Goal: Task Accomplishment & Management: Manage account settings

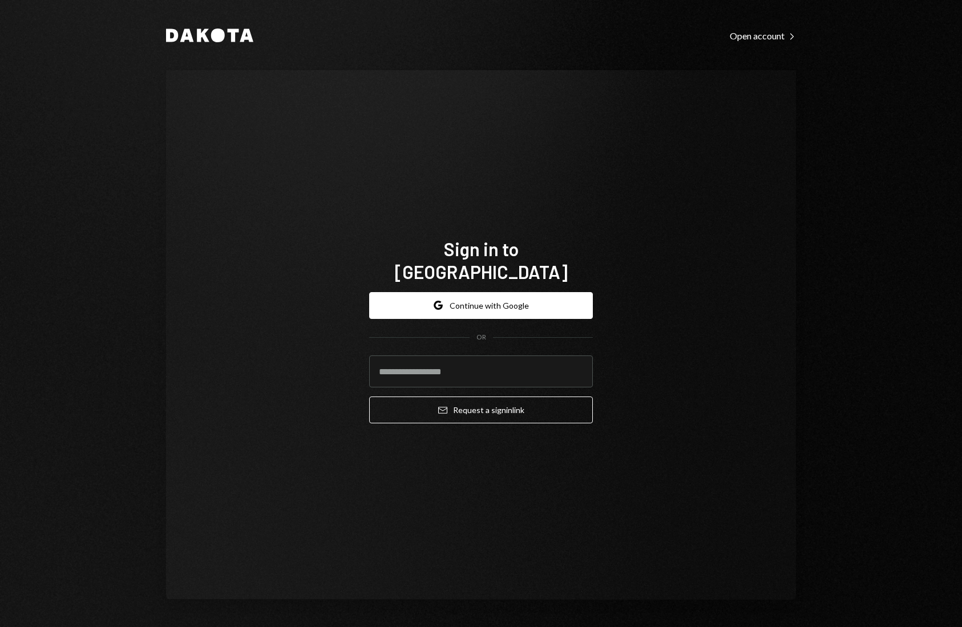
type input "**********"
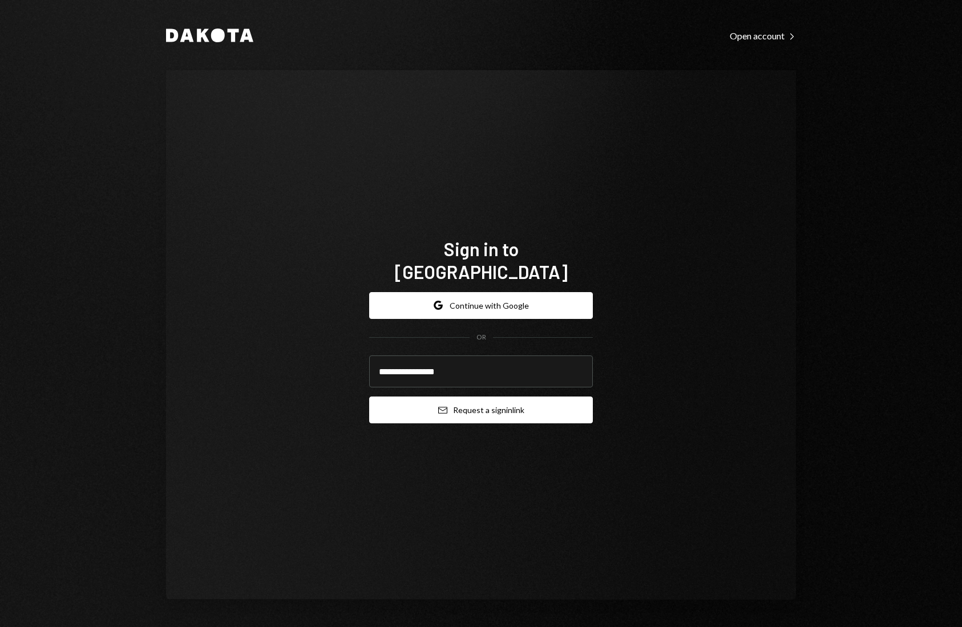
click at [472, 399] on button "Email Request a sign in link" at bounding box center [481, 410] width 224 height 27
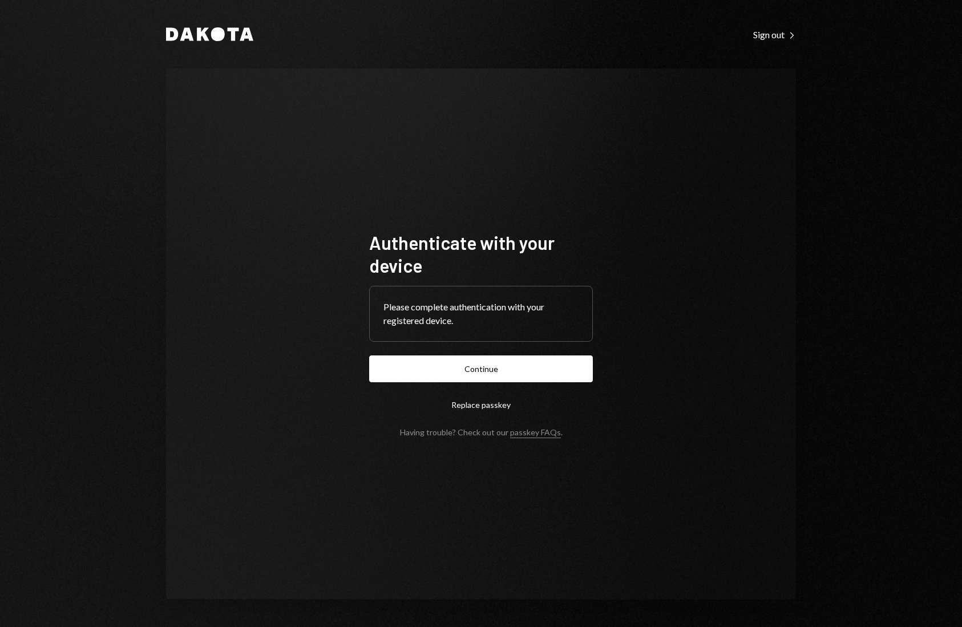
click at [516, 374] on button "Continue" at bounding box center [481, 368] width 224 height 27
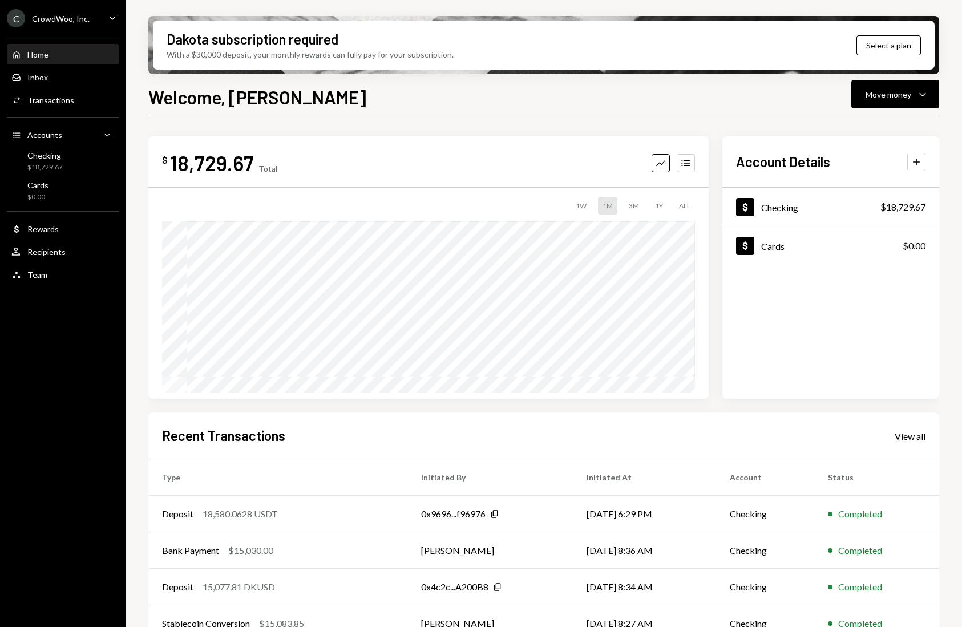
click at [552, 150] on div "$ 18,729.67 Total Graph Accounts" at bounding box center [428, 163] width 533 height 26
click at [60, 157] on div "Checking" at bounding box center [44, 156] width 35 height 10
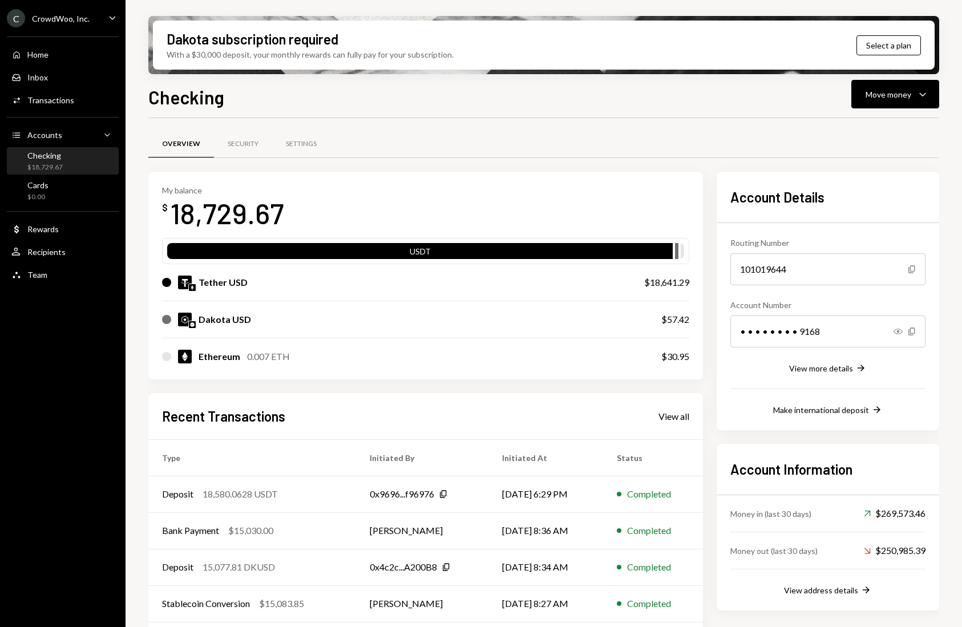
drag, startPoint x: 858, startPoint y: 119, endPoint x: 870, endPoint y: 116, distance: 12.2
click at [862, 118] on div "Overview Security Settings My balance $ 18,729.67 USDT Tether USD $18,641.29 Da…" at bounding box center [543, 399] width 791 height 563
drag, startPoint x: 200, startPoint y: 495, endPoint x: 253, endPoint y: 495, distance: 53.6
click at [253, 496] on div "Deposit 18,580.0628 USDT" at bounding box center [252, 494] width 180 height 14
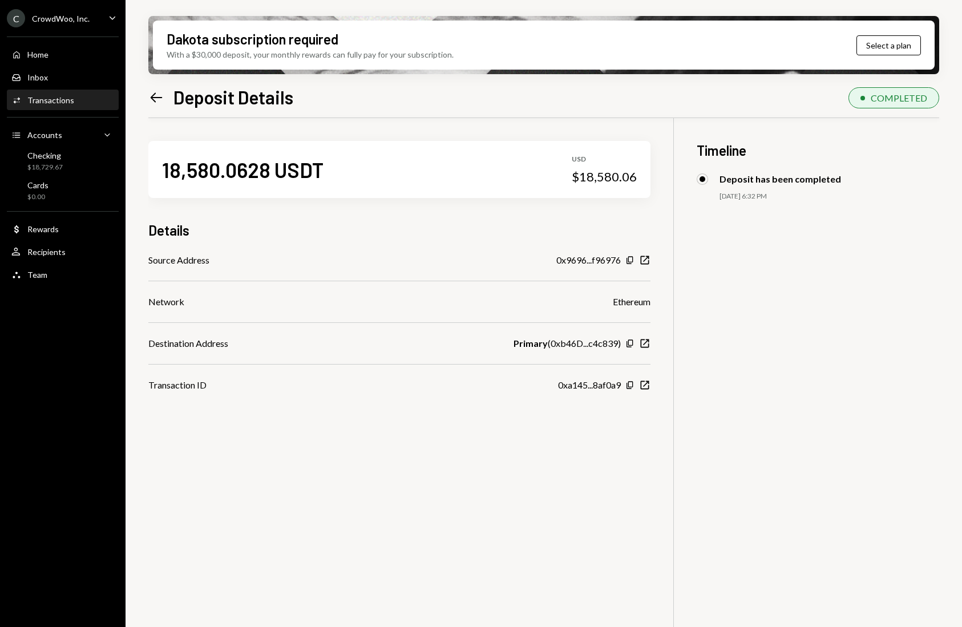
scroll to position [1, 0]
click at [70, 161] on div "Checking $18,729.67" at bounding box center [62, 162] width 103 height 22
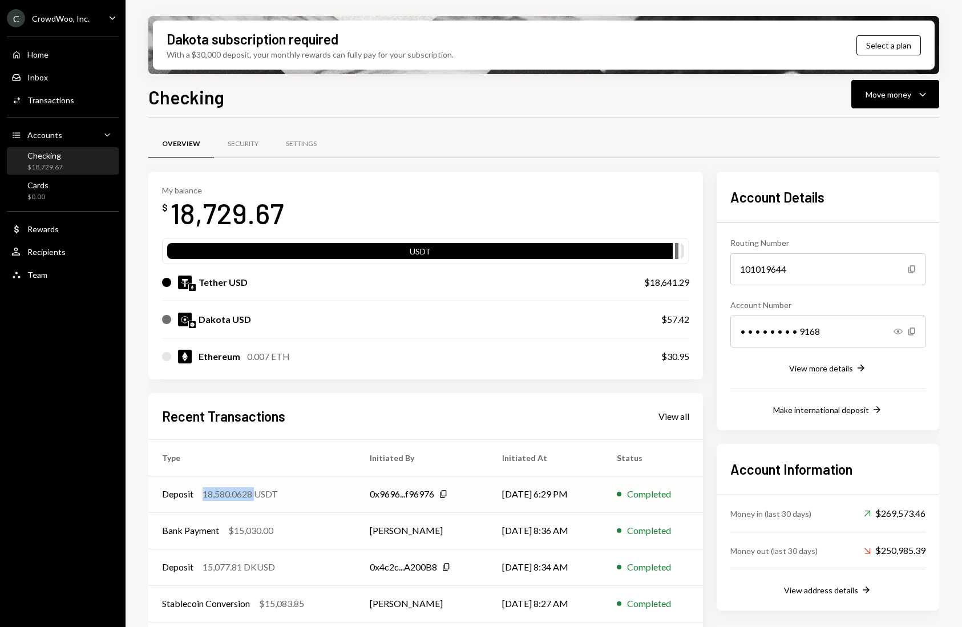
drag, startPoint x: 245, startPoint y: 495, endPoint x: 204, endPoint y: 497, distance: 40.5
click at [204, 497] on div "18,580.0628 USDT" at bounding box center [240, 494] width 75 height 14
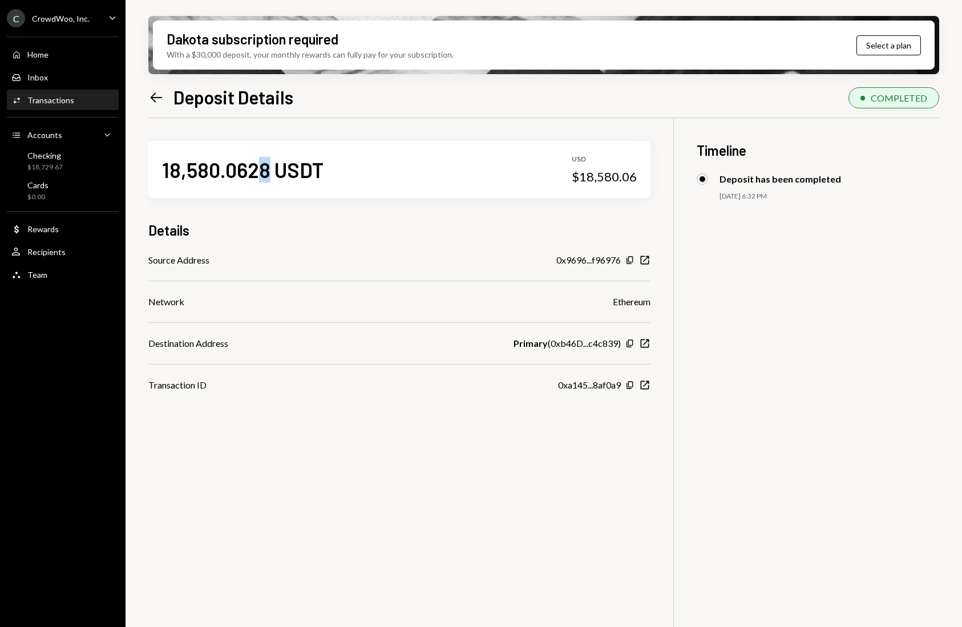
scroll to position [1, 0]
drag, startPoint x: 270, startPoint y: 177, endPoint x: 244, endPoint y: 184, distance: 27.7
click at [244, 184] on div "18,580.0628 USDT USD $18,580.06" at bounding box center [399, 168] width 502 height 57
drag, startPoint x: 164, startPoint y: 169, endPoint x: 267, endPoint y: 168, distance: 102.7
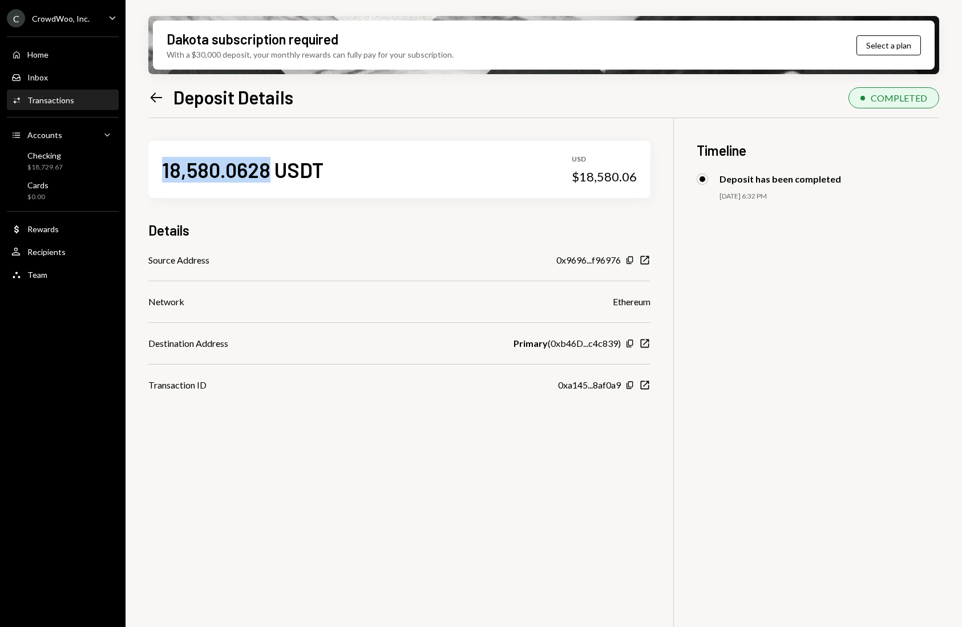
click at [268, 168] on div "18,580.0628 USDT" at bounding box center [242, 170] width 161 height 26
copy div "18,580.0628"
click at [41, 156] on div "Checking" at bounding box center [44, 156] width 35 height 10
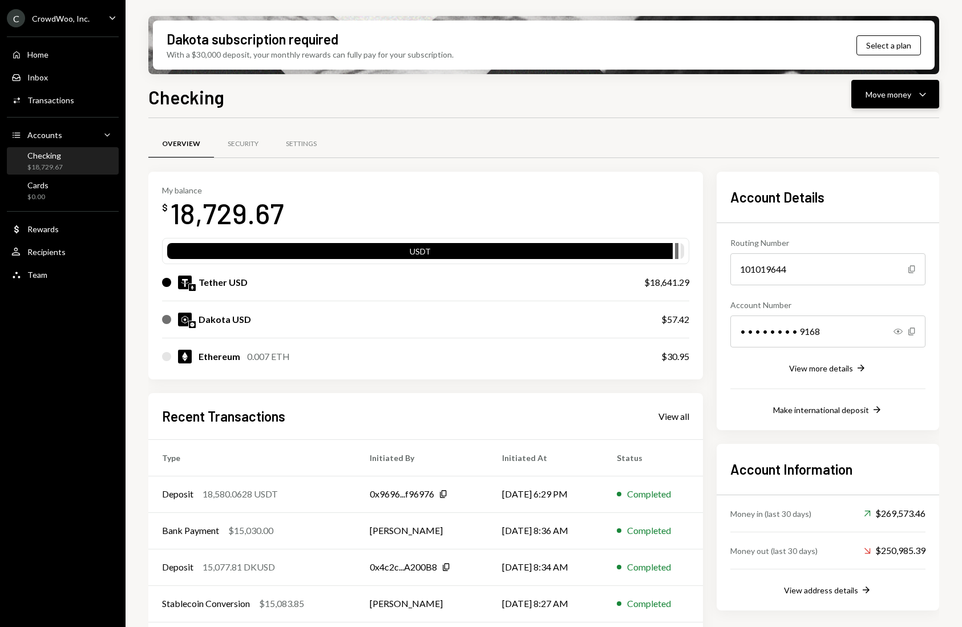
click at [896, 97] on div "Move money" at bounding box center [889, 94] width 46 height 12
click at [878, 218] on div "Swap stablecoins" at bounding box center [885, 215] width 83 height 12
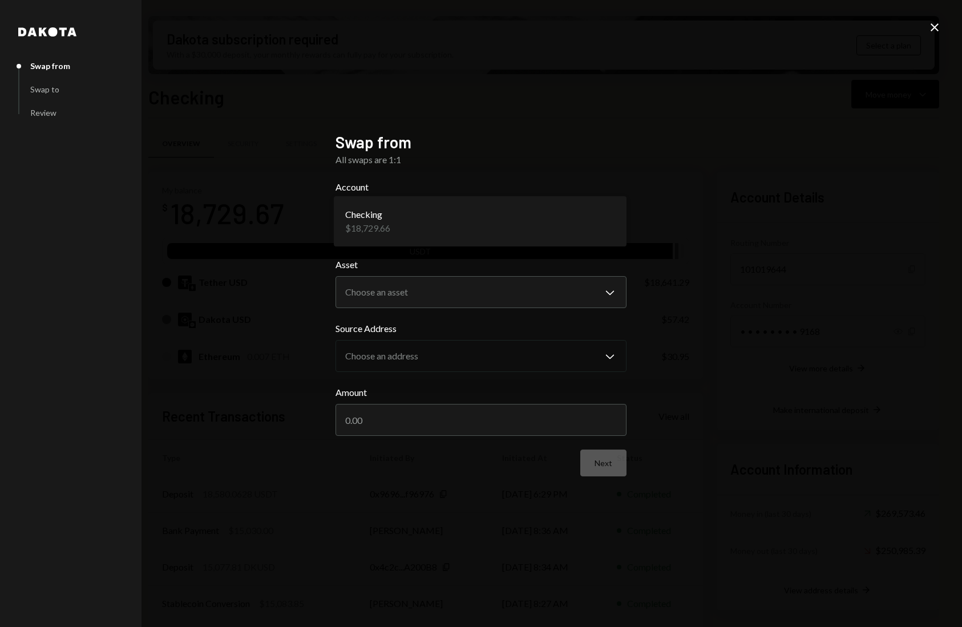
click at [484, 226] on body "C CrowdWoo, Inc. Caret Down Home Home Inbox Inbox Activities Transactions Accou…" at bounding box center [481, 313] width 962 height 627
click at [429, 297] on body "C CrowdWoo, Inc. Caret Down Home Home Inbox Inbox Activities Transactions Accou…" at bounding box center [481, 313] width 962 height 627
select select "****"
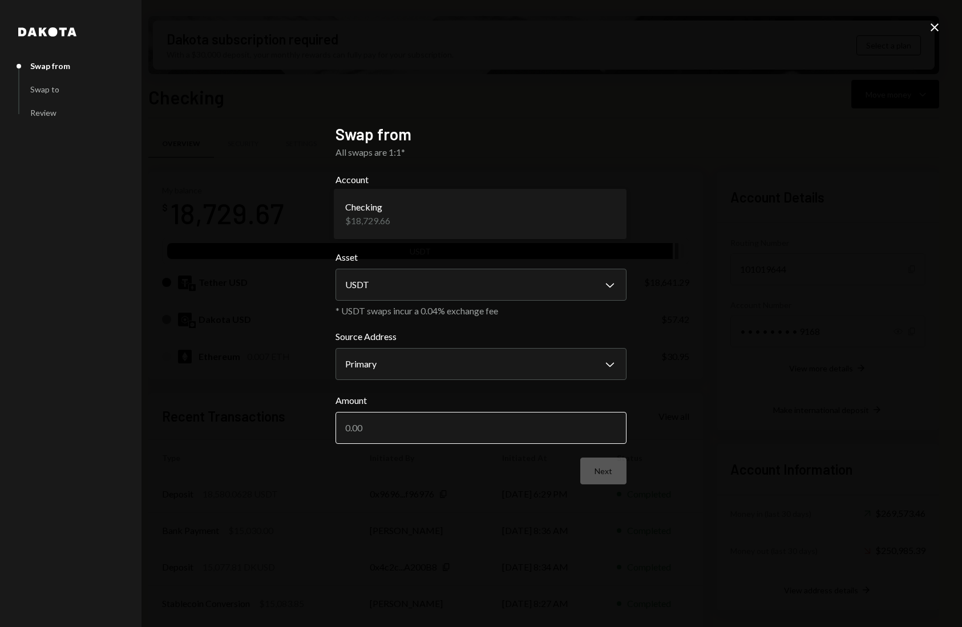
click at [406, 424] on input "Amount" at bounding box center [480, 428] width 291 height 32
click at [410, 428] on input "Amount" at bounding box center [480, 428] width 291 height 32
click at [936, 35] on div "Close" at bounding box center [935, 28] width 14 height 15
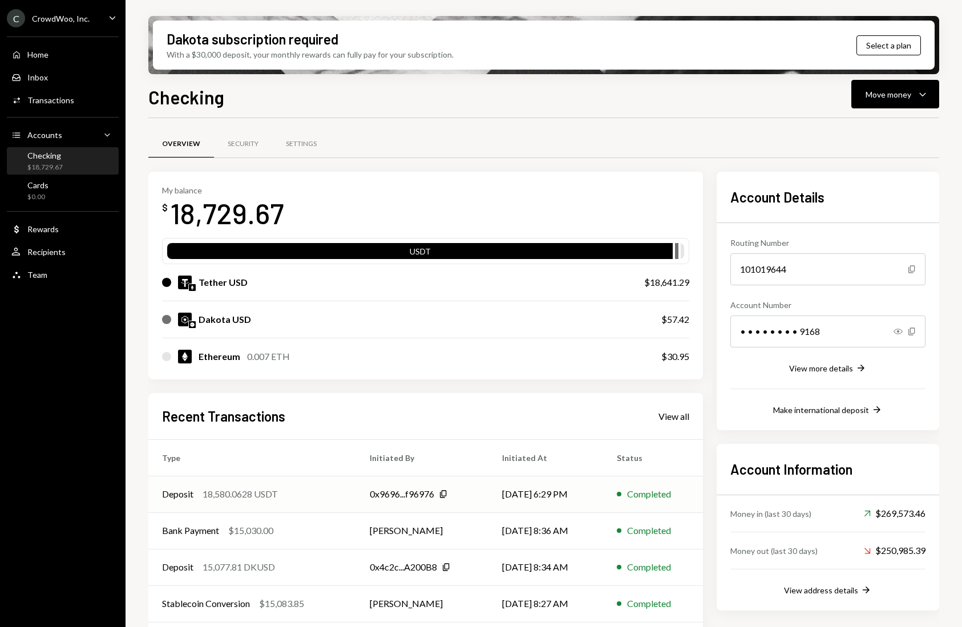
click at [247, 496] on div "18,580.0628 USDT" at bounding box center [240, 494] width 75 height 14
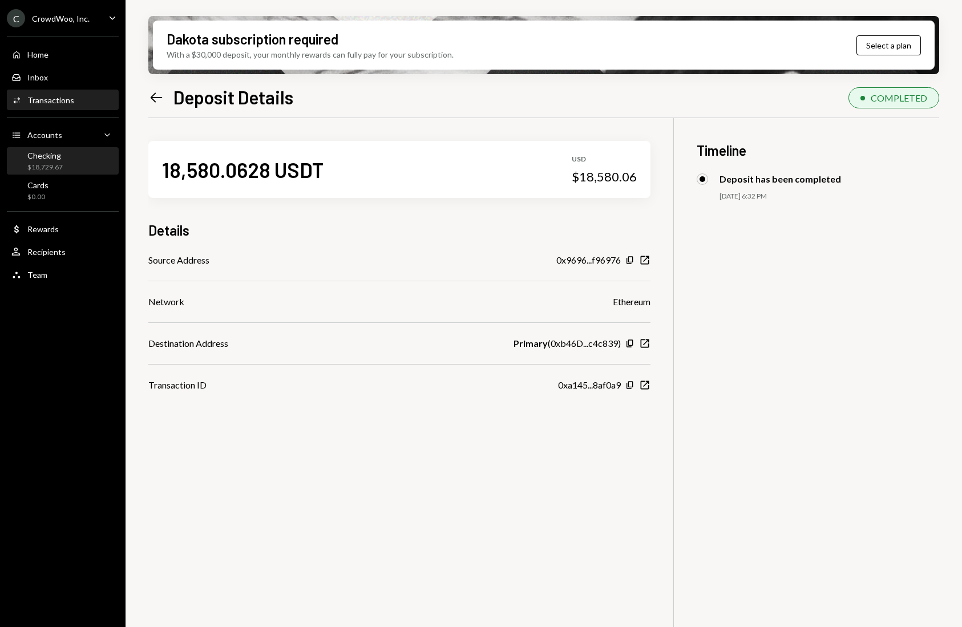
click at [76, 153] on div "Checking $18,729.67" at bounding box center [62, 162] width 103 height 22
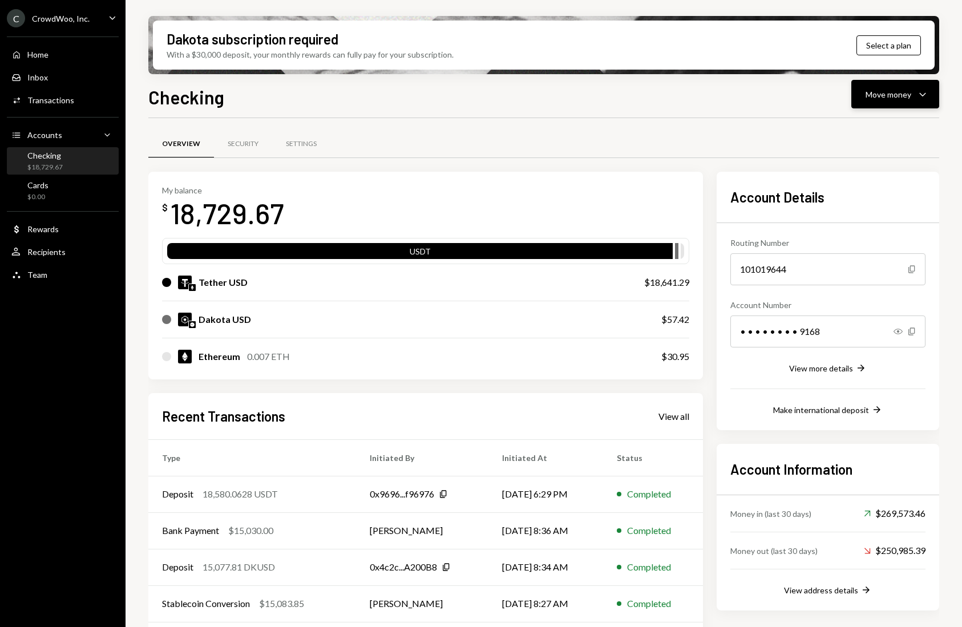
click at [918, 101] on button "Move money Caret Down" at bounding box center [895, 94] width 88 height 29
click at [854, 217] on div "Swap stablecoins" at bounding box center [885, 215] width 83 height 12
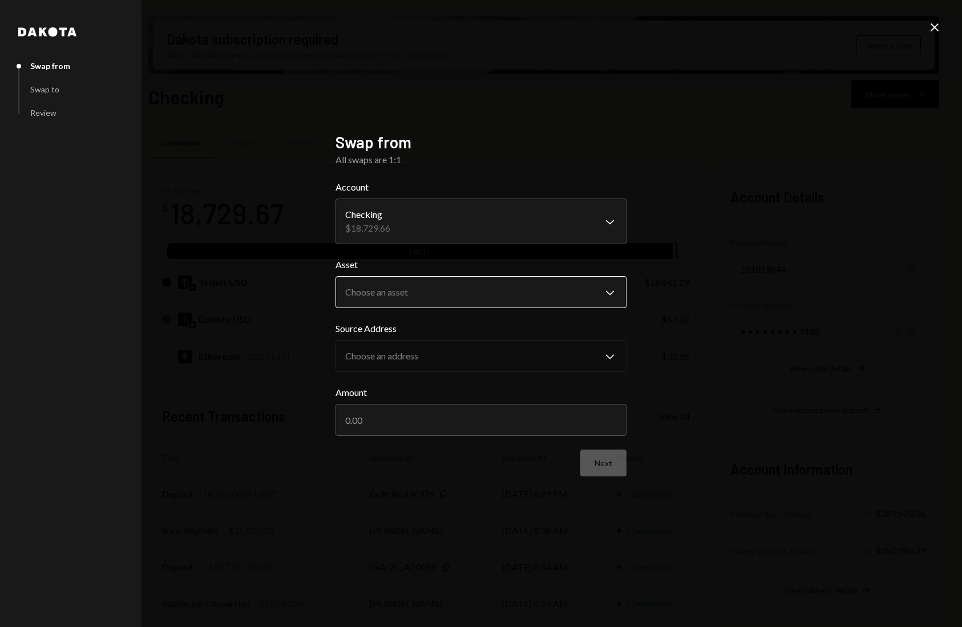
click at [398, 283] on body "C CrowdWoo, Inc. Caret Down Home Home Inbox Inbox Activities Transactions Accou…" at bounding box center [481, 313] width 962 height 627
select select "****"
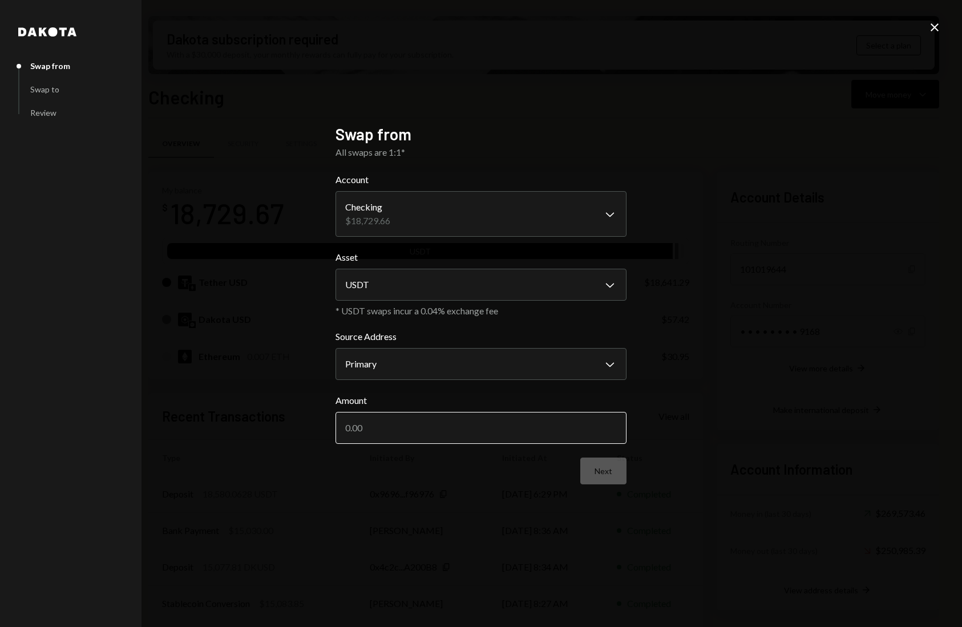
click at [411, 435] on input "Amount" at bounding box center [480, 428] width 291 height 32
type input "18580.06"
click at [604, 474] on button "Next" at bounding box center [603, 471] width 46 height 27
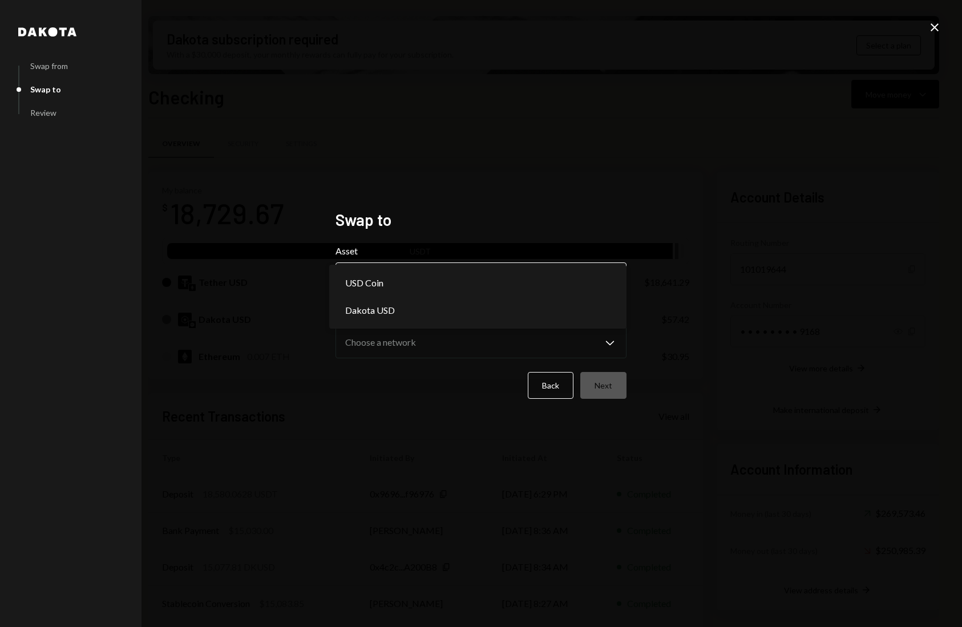
click at [437, 278] on body "C CrowdWoo, Inc. Caret Down Home Home Inbox Inbox Activities Transactions Accou…" at bounding box center [481, 313] width 962 height 627
select select "*****"
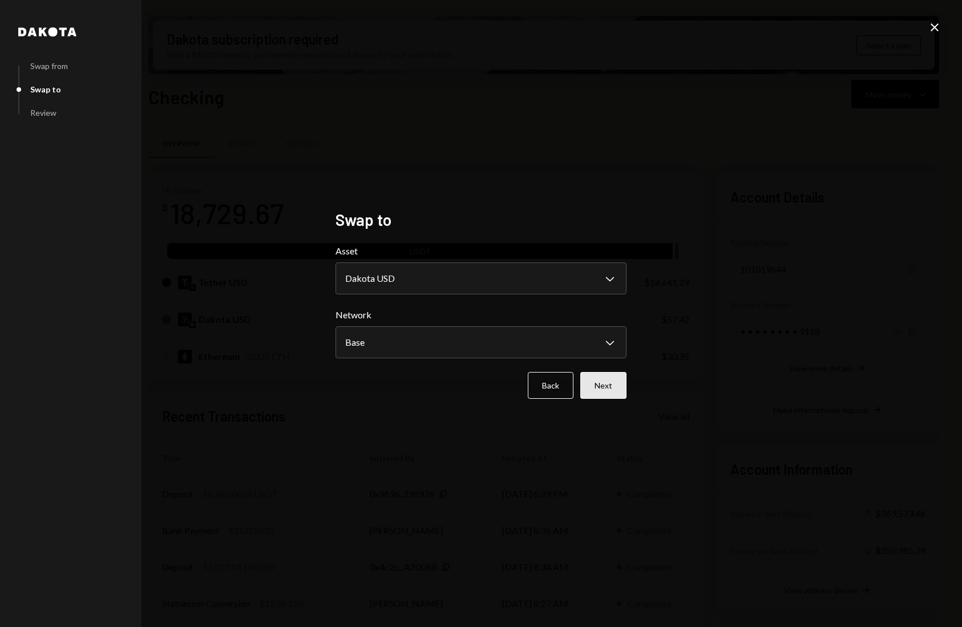
click at [617, 385] on button "Next" at bounding box center [603, 385] width 46 height 27
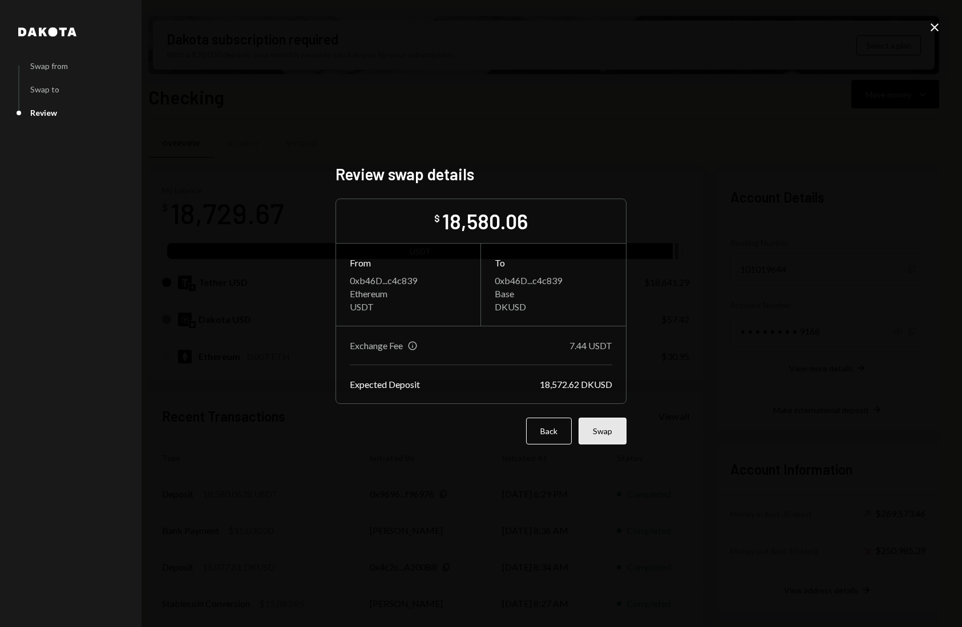
click at [609, 430] on button "Swap" at bounding box center [603, 431] width 48 height 27
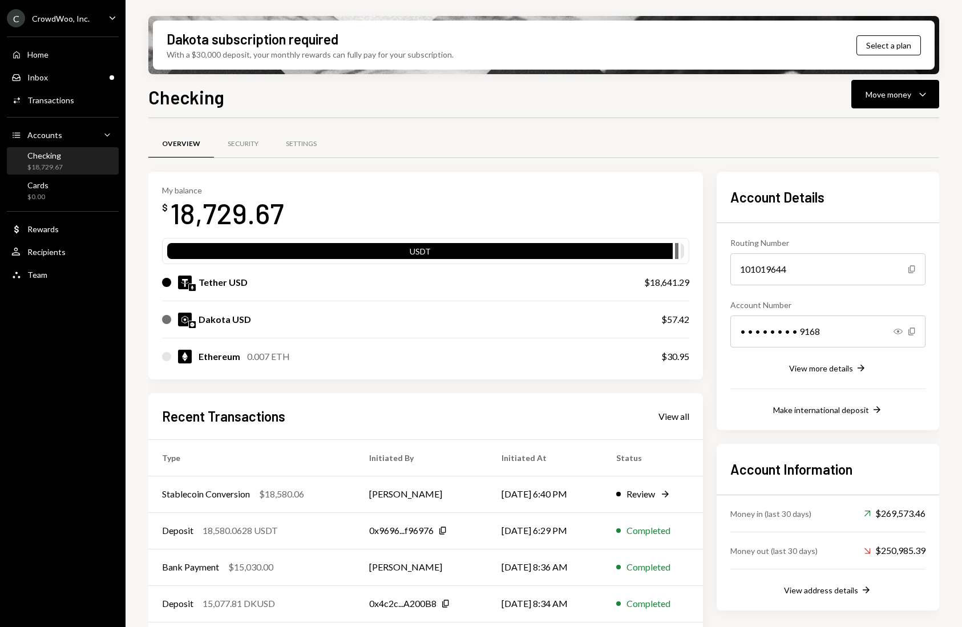
scroll to position [41, 0]
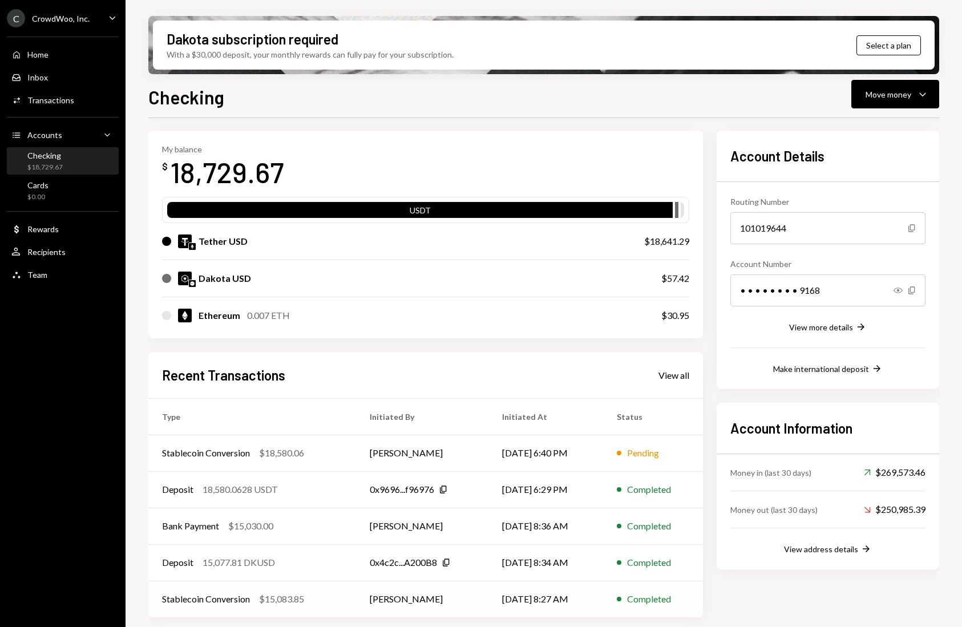
click at [245, 599] on div "Stablecoin Conversion" at bounding box center [206, 599] width 88 height 14
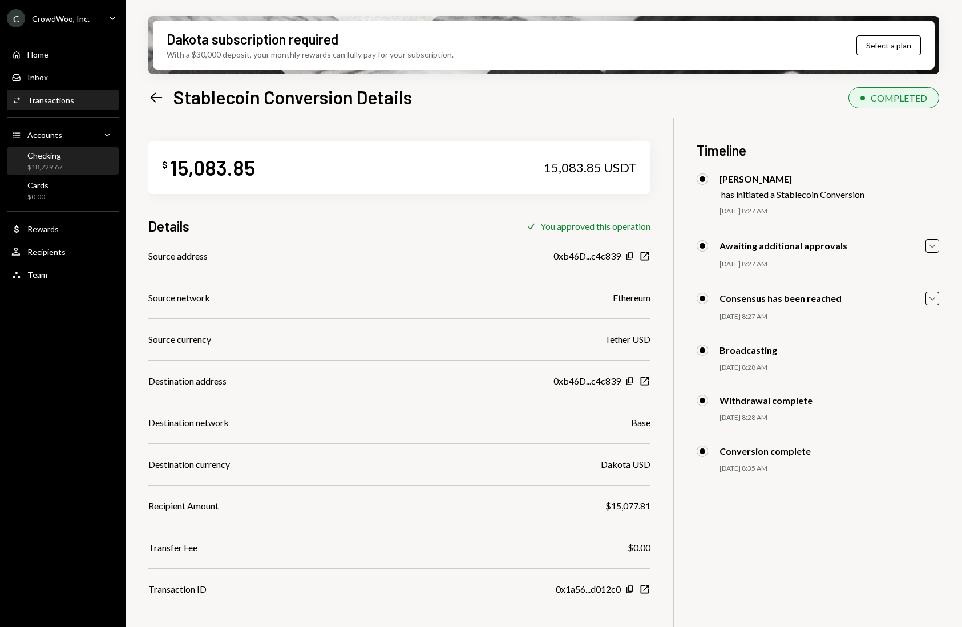
click at [48, 161] on div "Checking $18,729.67" at bounding box center [44, 162] width 35 height 22
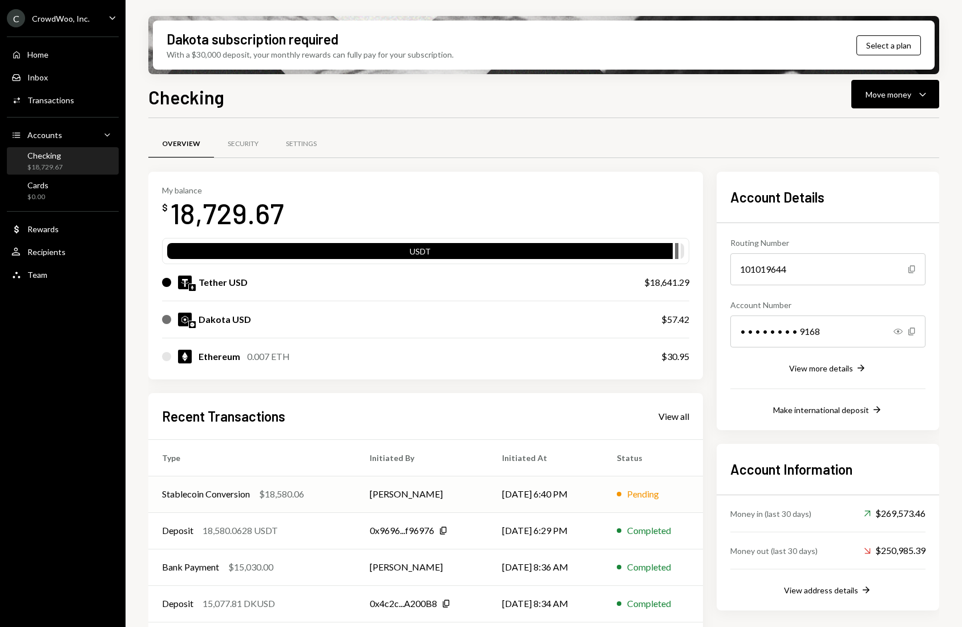
click at [316, 486] on td "Stablecoin Conversion $18,580.06" at bounding box center [252, 494] width 208 height 37
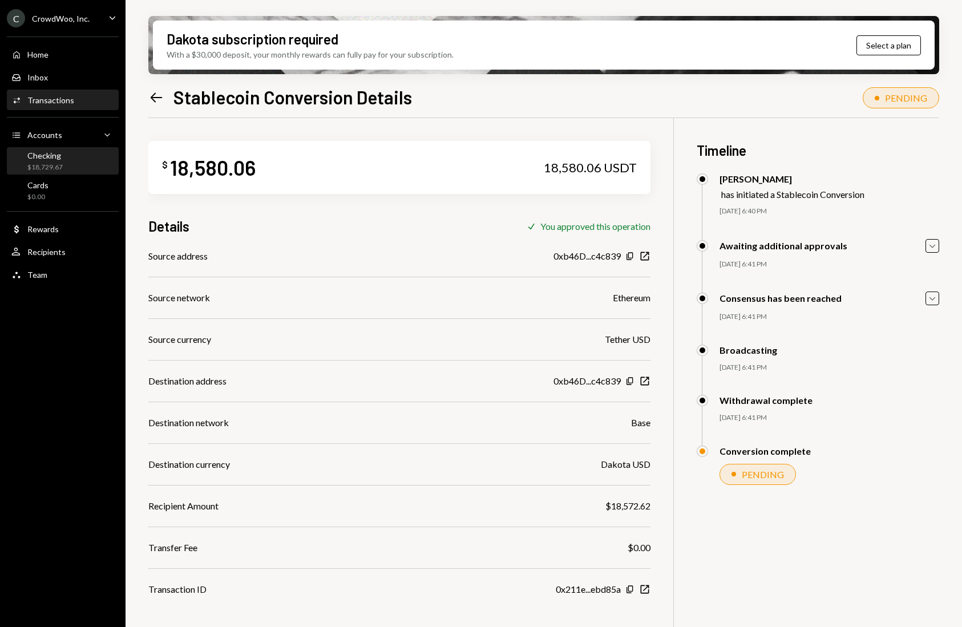
click at [73, 157] on div "Checking $18,729.67" at bounding box center [62, 162] width 103 height 22
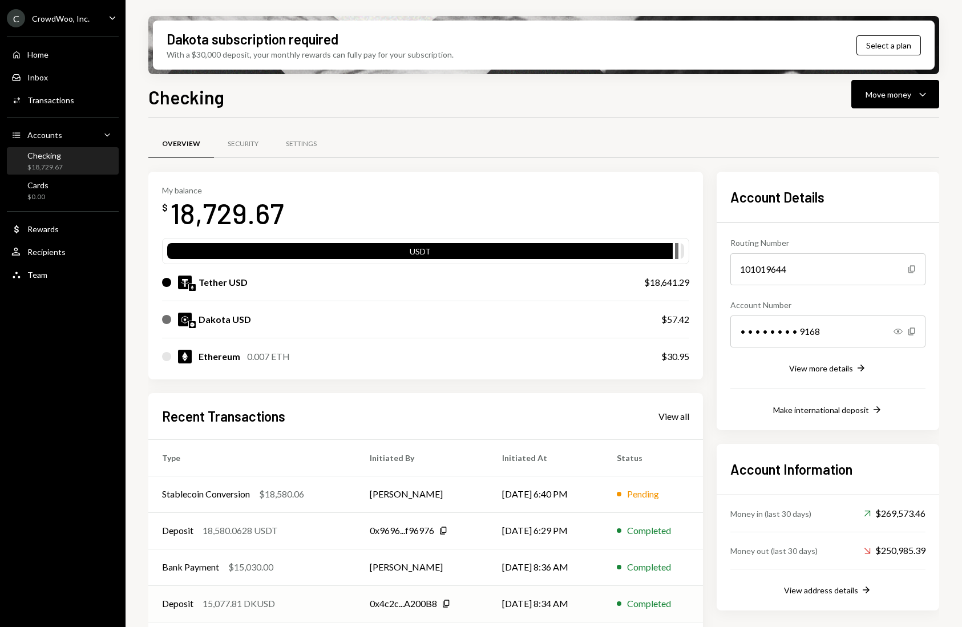
scroll to position [41, 0]
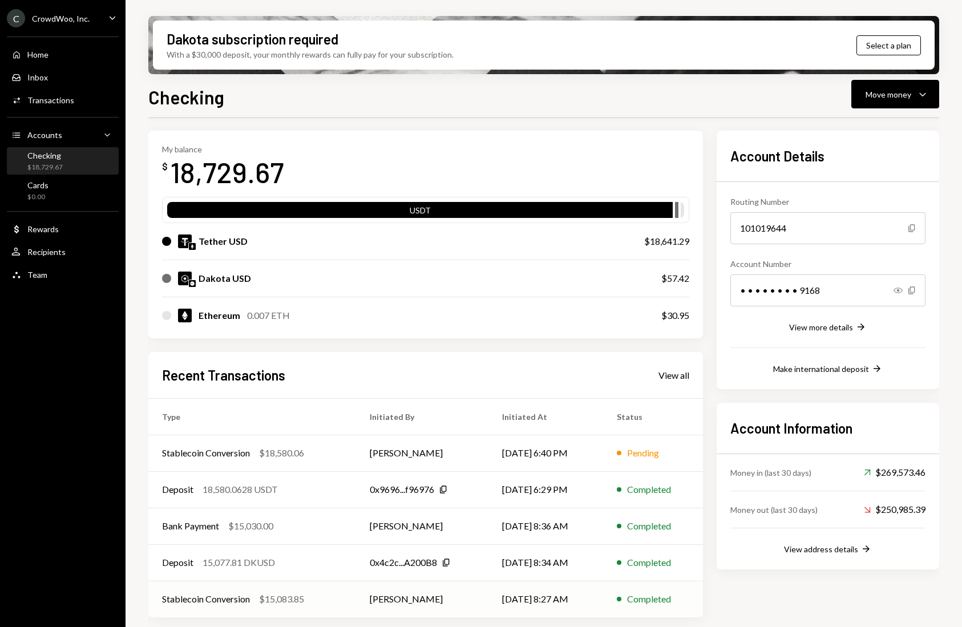
click at [337, 593] on div "Stablecoin Conversion $15,083.85" at bounding box center [252, 599] width 180 height 14
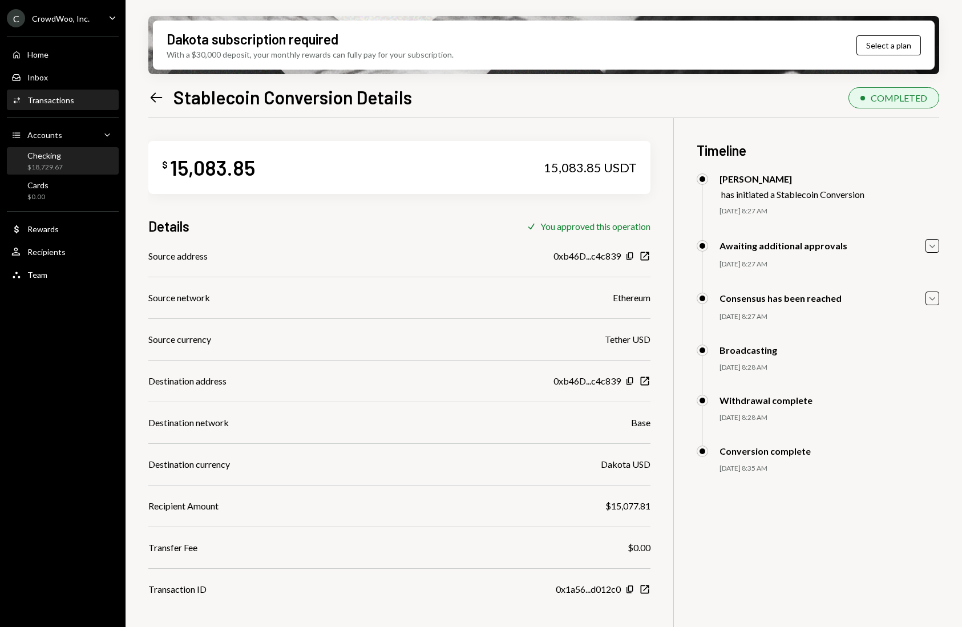
click at [51, 166] on div "$18,729.67" at bounding box center [44, 168] width 35 height 10
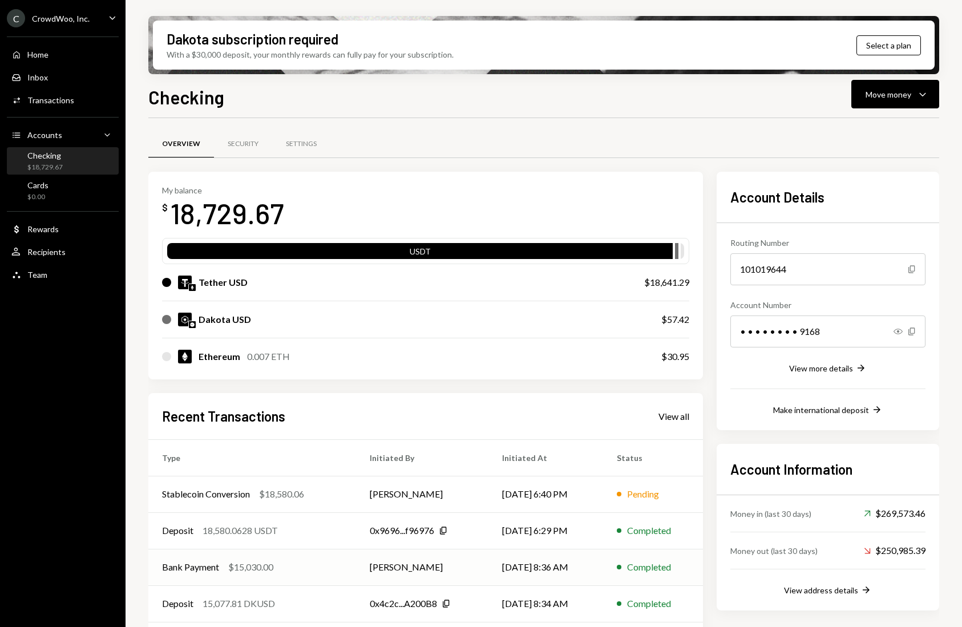
scroll to position [41, 0]
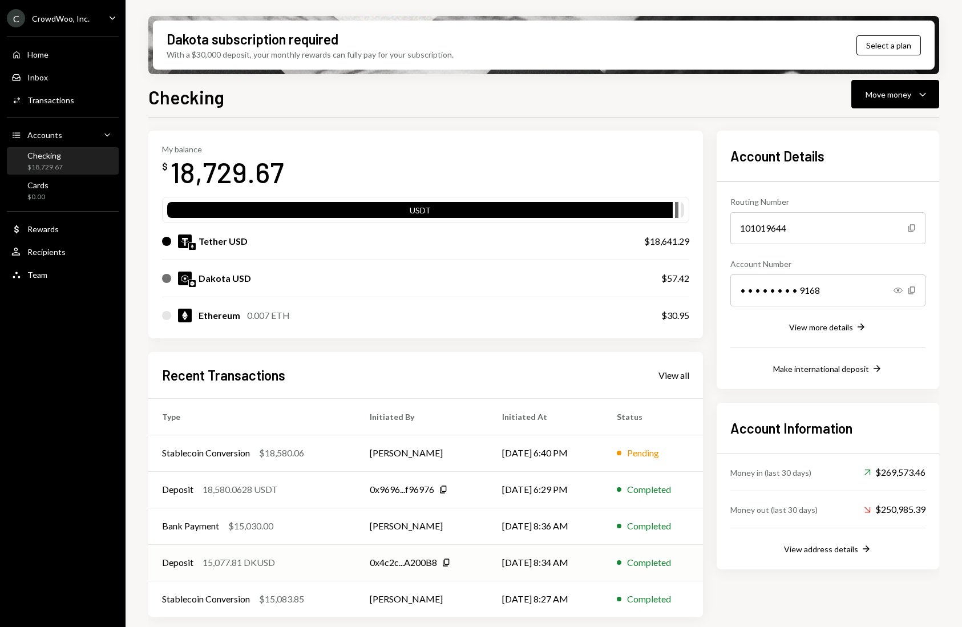
click at [317, 560] on div "Deposit 15,077.81 DKUSD" at bounding box center [252, 563] width 180 height 14
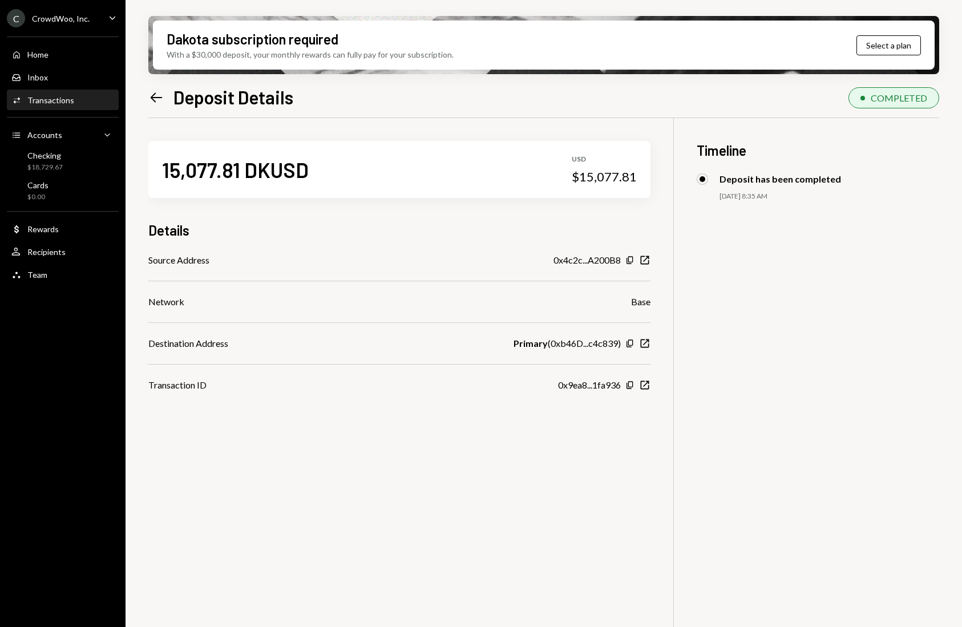
scroll to position [91, 0]
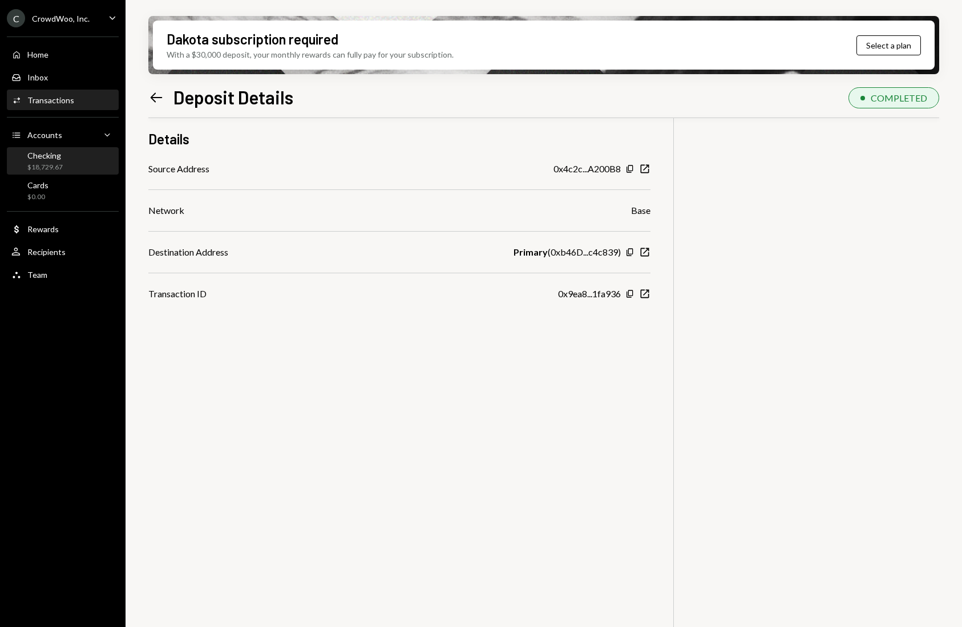
click at [72, 161] on div "Checking $18,729.67" at bounding box center [62, 162] width 103 height 22
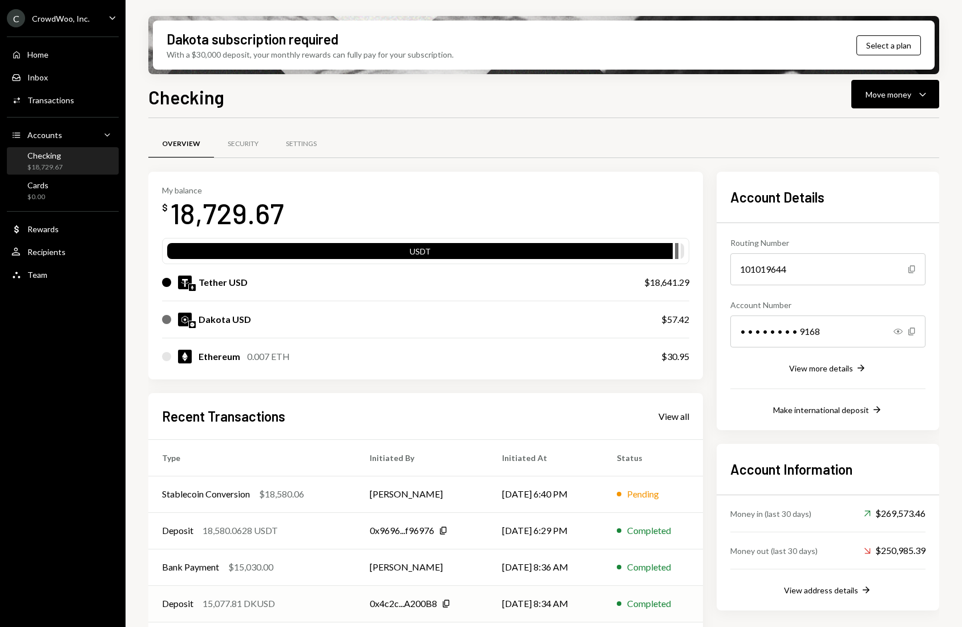
scroll to position [41, 0]
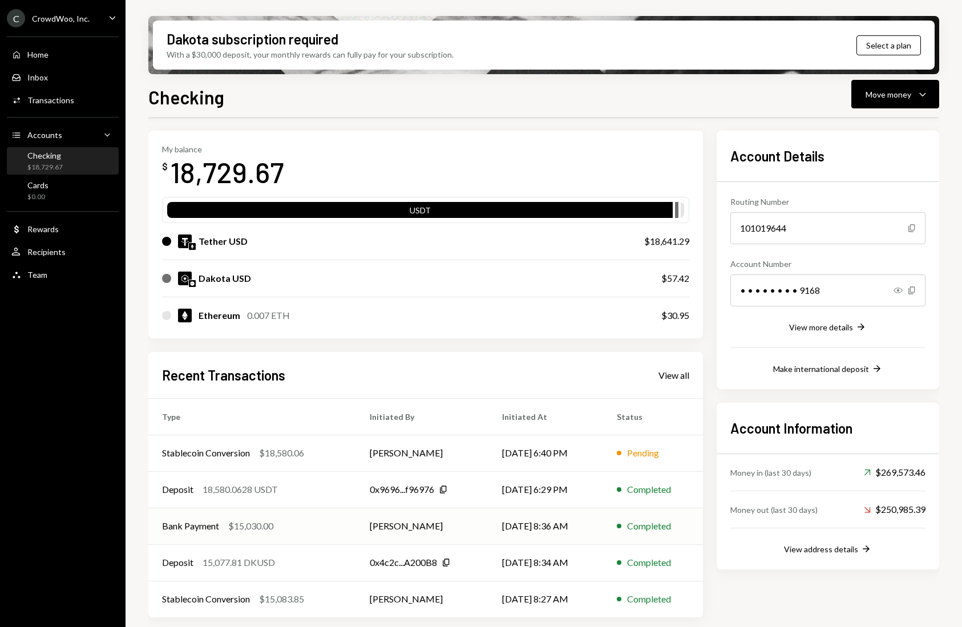
click at [290, 520] on div "Bank Payment $15,030.00" at bounding box center [252, 526] width 180 height 14
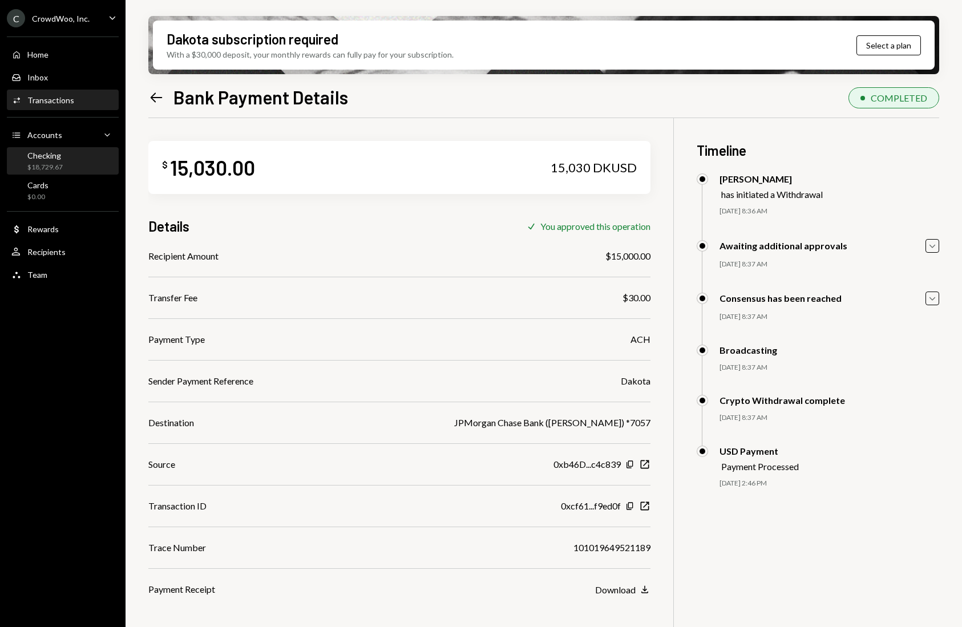
click at [30, 158] on div "Checking" at bounding box center [44, 156] width 35 height 10
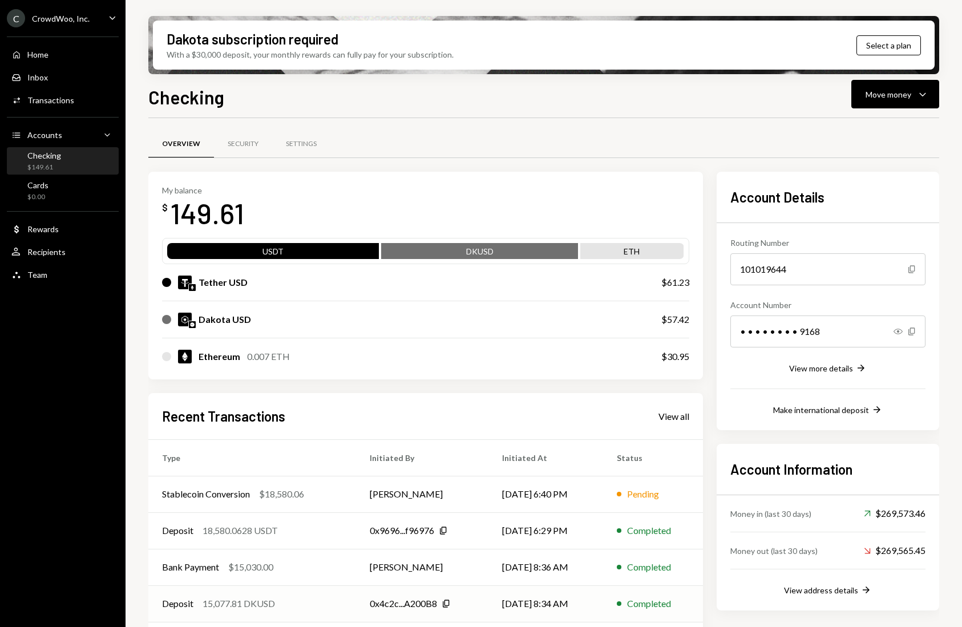
scroll to position [41, 0]
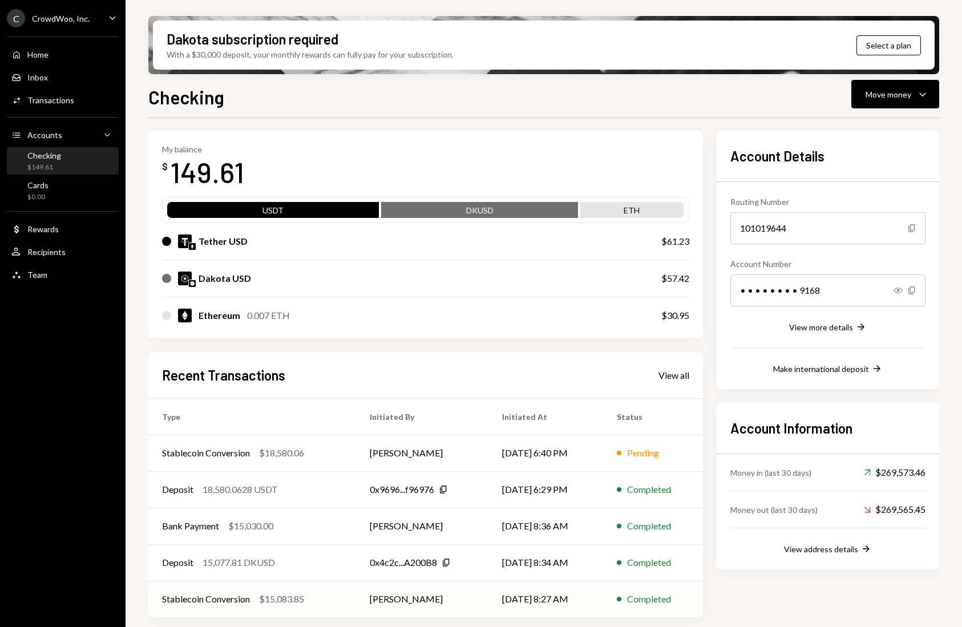
click at [297, 600] on div "$15,083.85" at bounding box center [281, 599] width 45 height 14
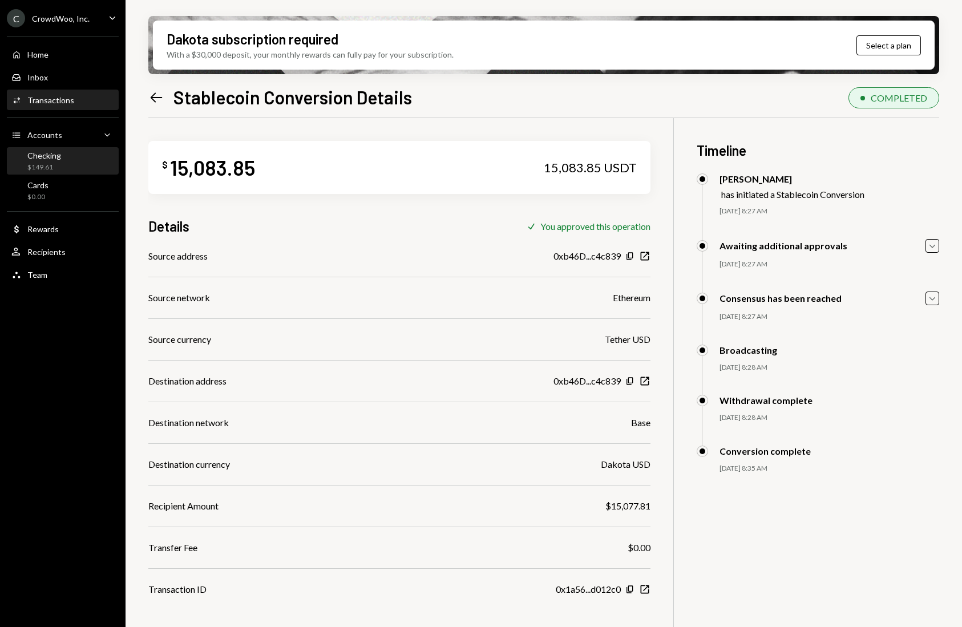
click at [67, 161] on div "Checking $149.61" at bounding box center [62, 162] width 103 height 22
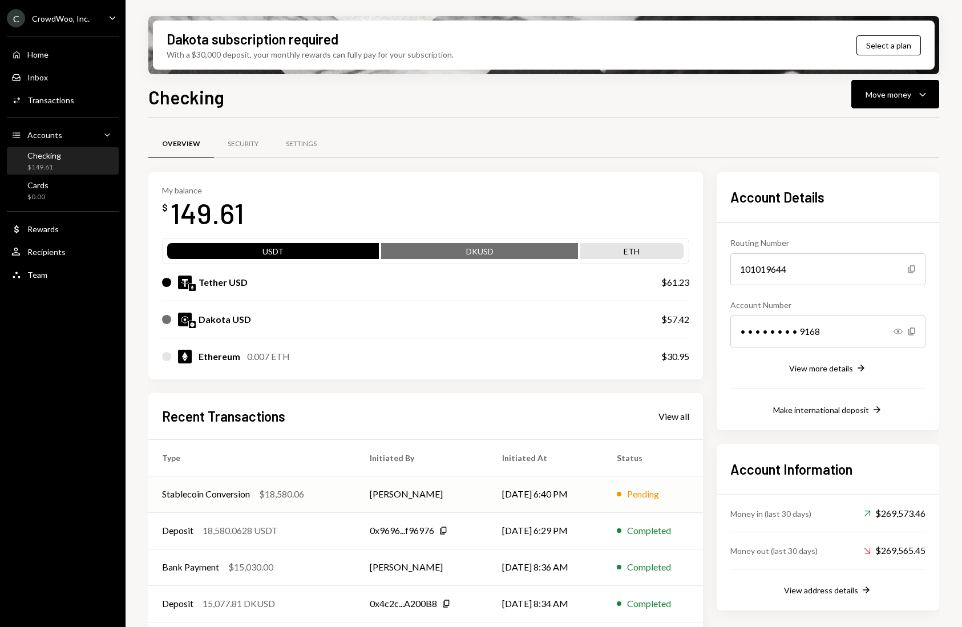
click at [297, 496] on div "$18,580.06" at bounding box center [281, 494] width 45 height 14
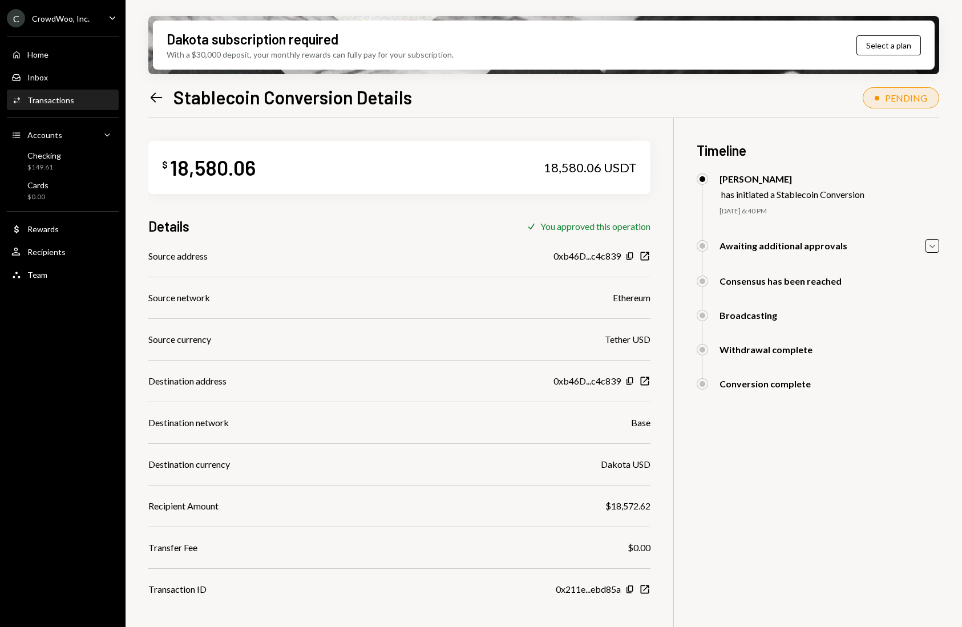
scroll to position [5, 0]
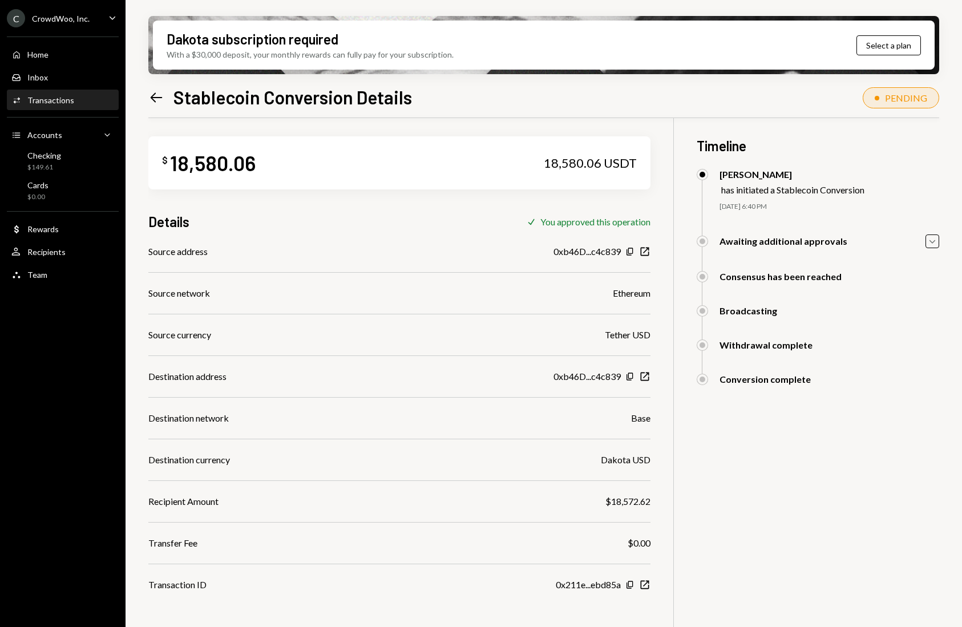
drag, startPoint x: 377, startPoint y: 223, endPoint x: 362, endPoint y: 220, distance: 15.2
click at [377, 223] on div "Details Check You approved this operation" at bounding box center [399, 221] width 502 height 19
click at [56, 148] on link "Checking $149.61" at bounding box center [63, 160] width 112 height 27
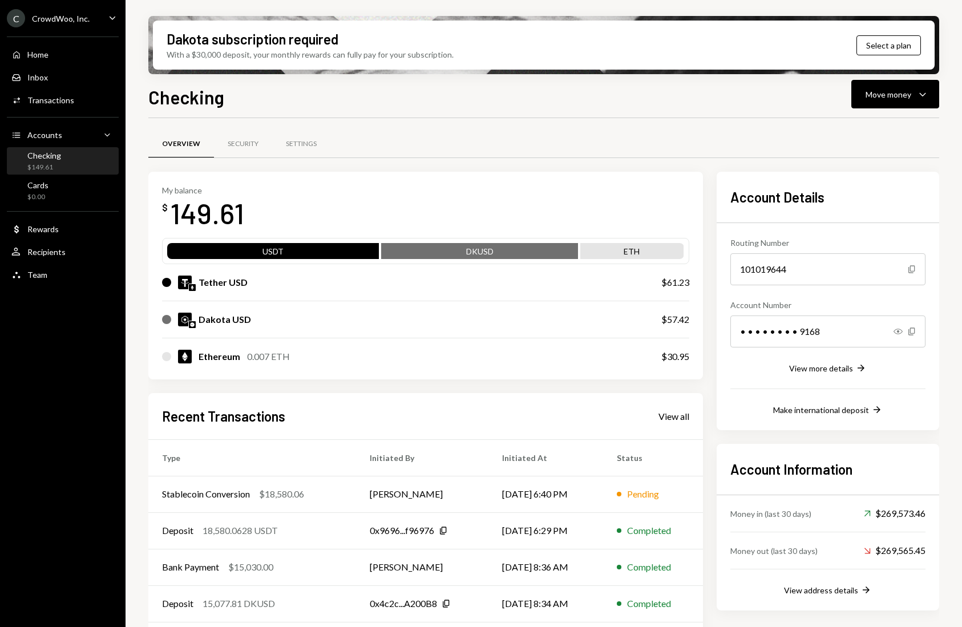
scroll to position [41, 0]
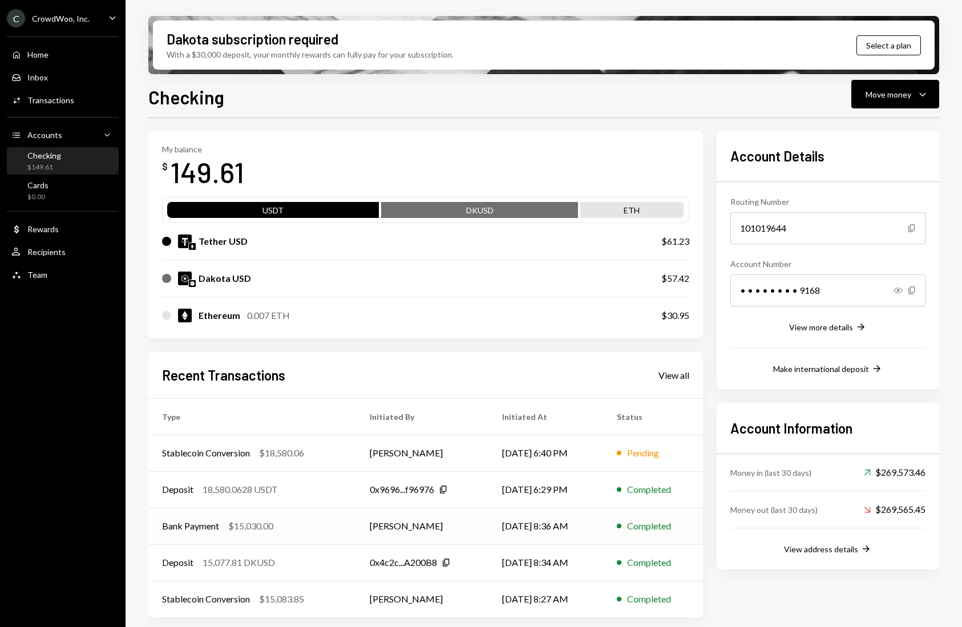
click at [264, 525] on div "$15,030.00" at bounding box center [250, 526] width 45 height 14
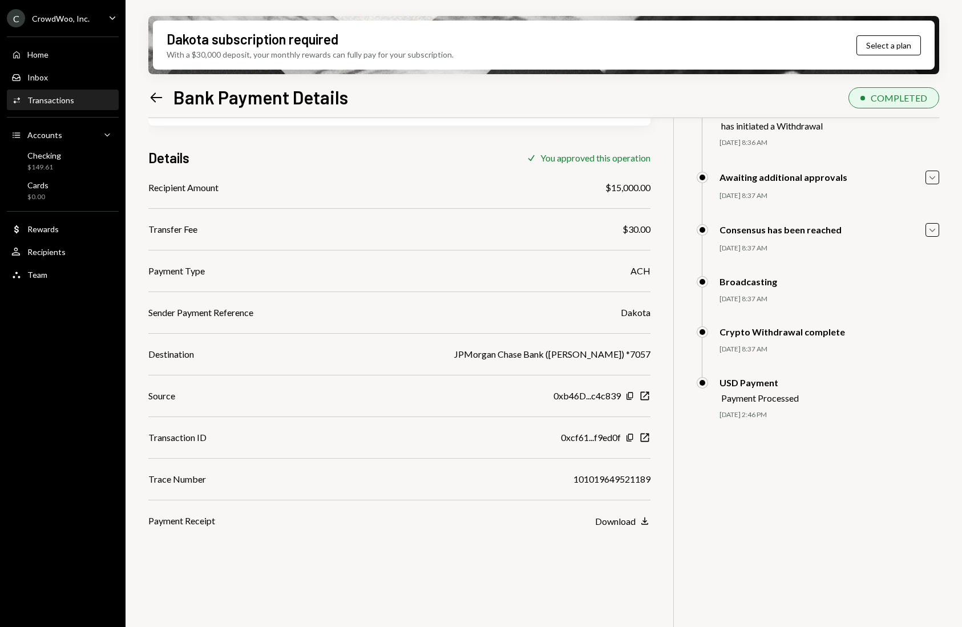
scroll to position [58, 0]
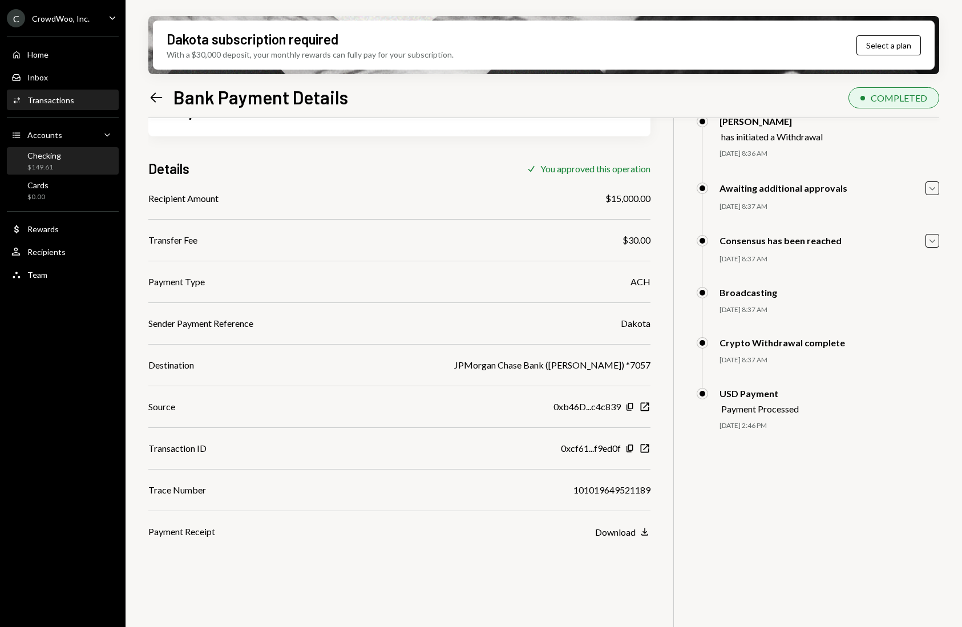
click at [67, 156] on div "Checking $149.61" at bounding box center [62, 162] width 103 height 22
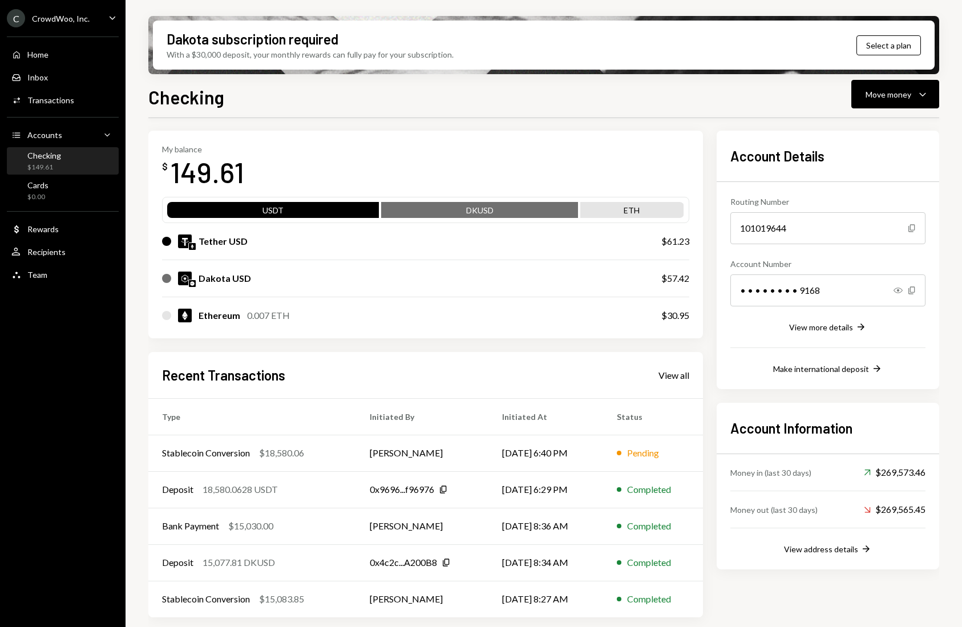
scroll to position [41, 0]
click at [417, 311] on div "Ethereum 0.007 ETH" at bounding box center [400, 316] width 476 height 14
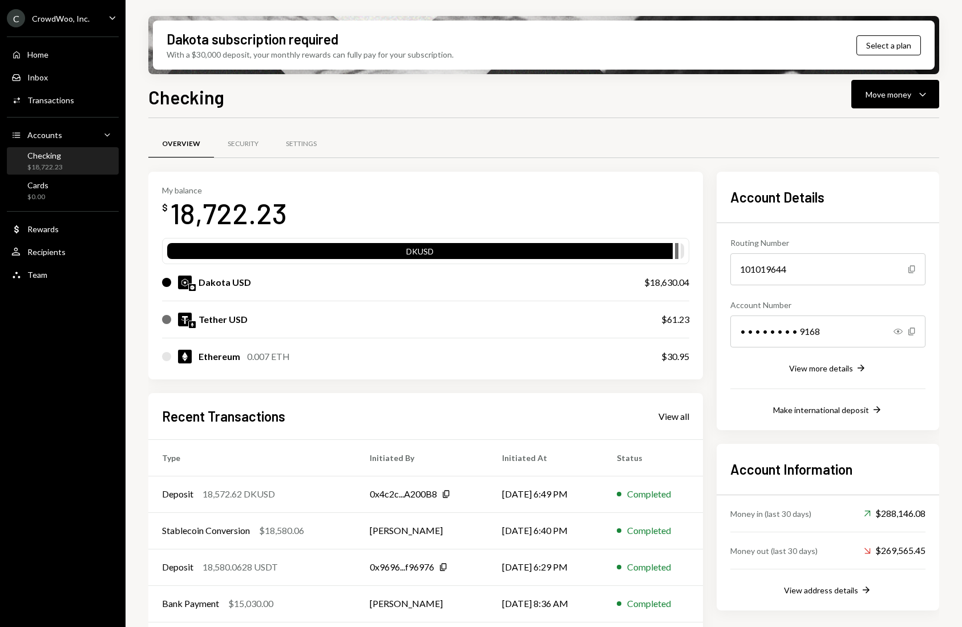
click at [676, 168] on div "Overview Security Settings" at bounding box center [543, 151] width 791 height 42
click at [876, 98] on div "Move money" at bounding box center [889, 94] width 46 height 12
click at [871, 132] on div "Send" at bounding box center [885, 129] width 83 height 12
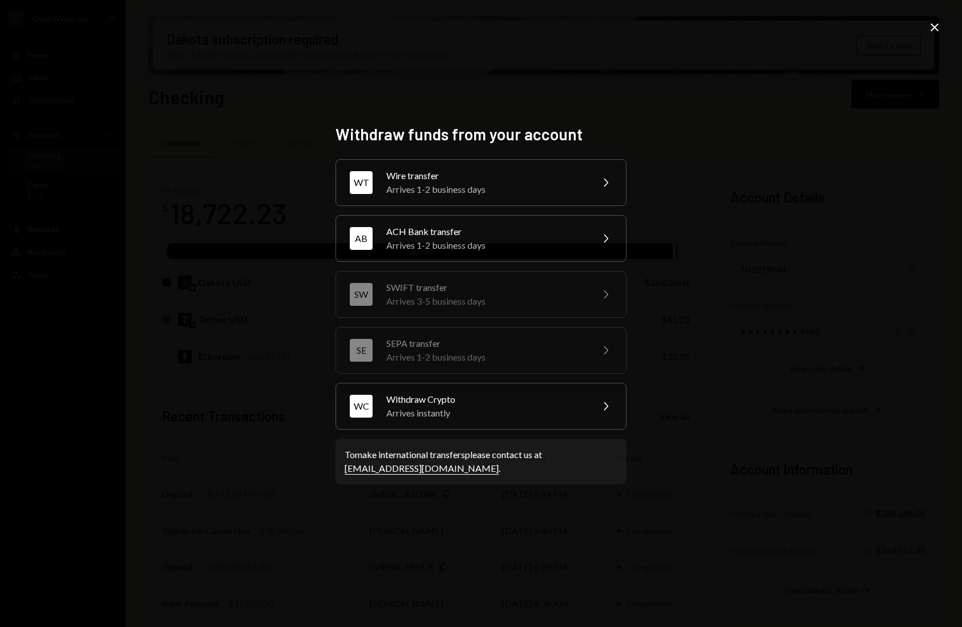
click at [499, 240] on div "Arrives 1-2 business days" at bounding box center [485, 245] width 199 height 14
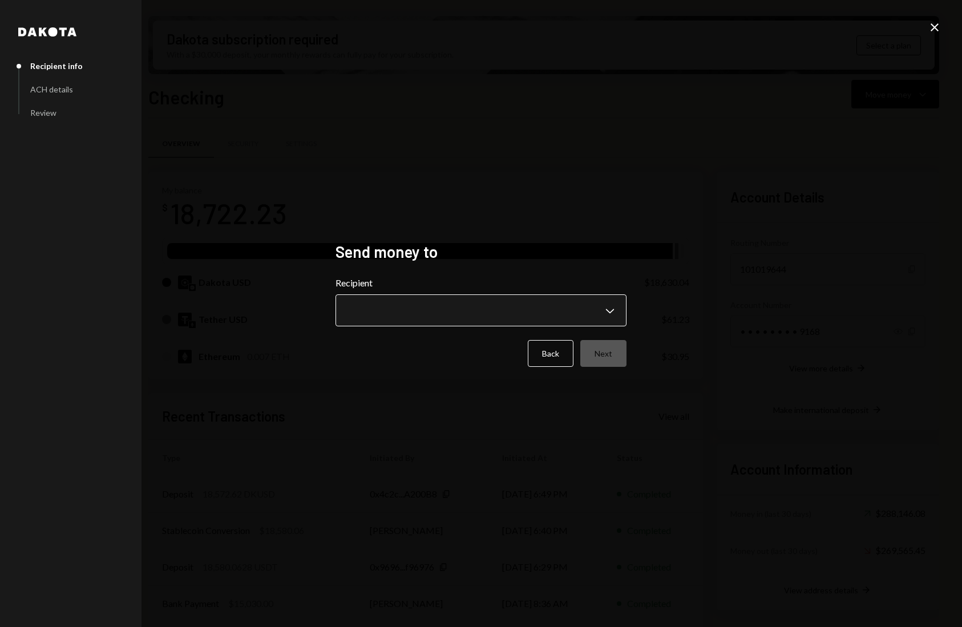
click at [456, 309] on body "C CrowdWoo, Inc. Caret Down Home Home Inbox Inbox Activities Transactions Accou…" at bounding box center [481, 313] width 962 height 627
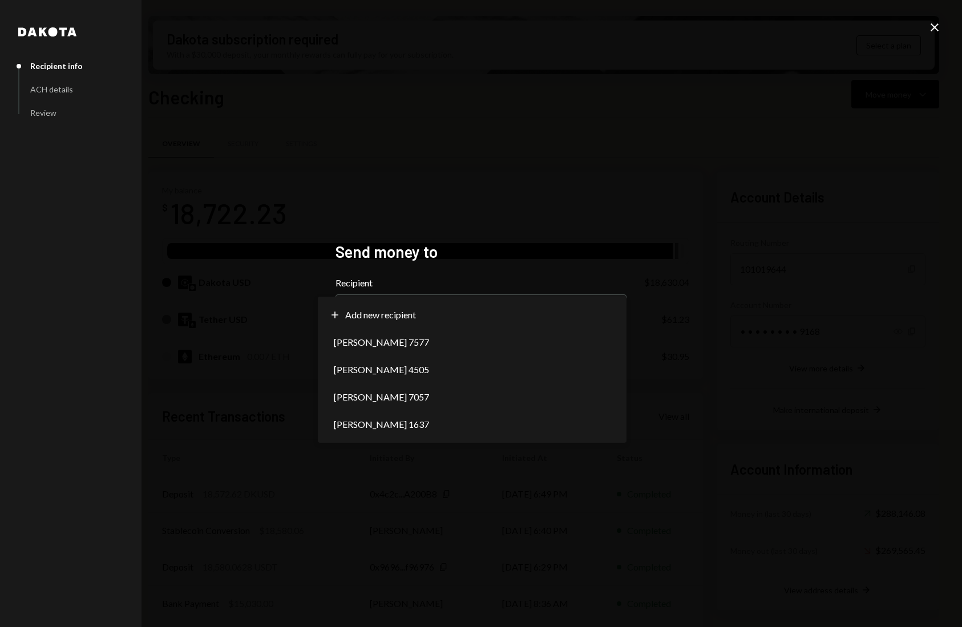
select select "**********"
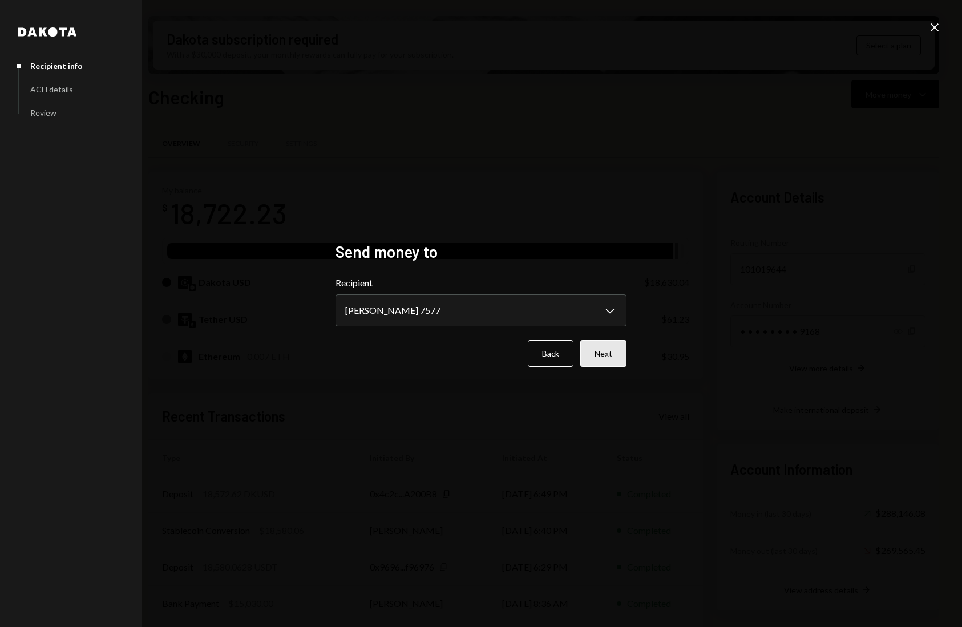
click at [591, 355] on button "Next" at bounding box center [603, 353] width 46 height 27
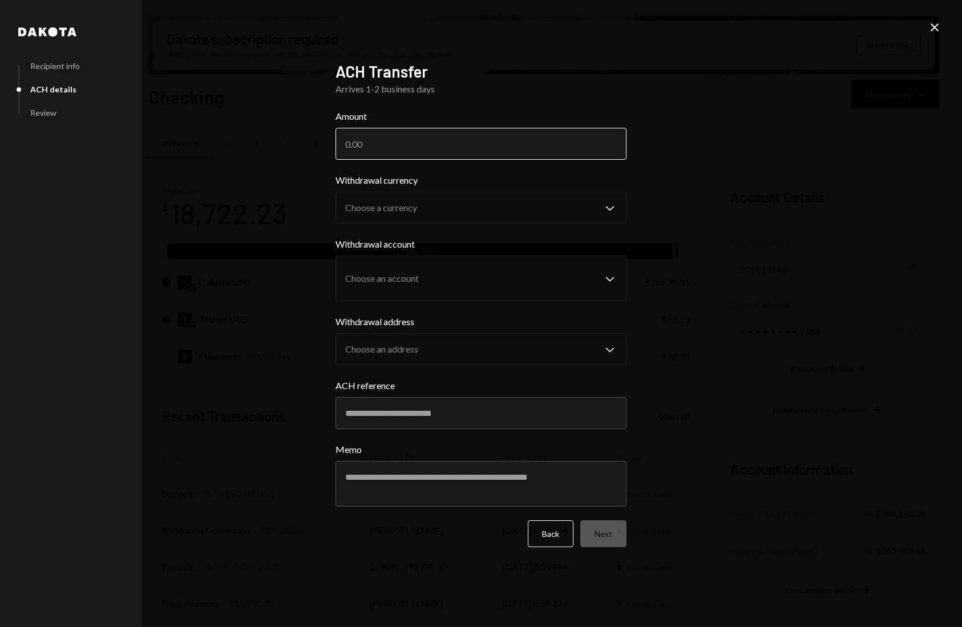
click at [434, 148] on input "Amount" at bounding box center [480, 144] width 291 height 32
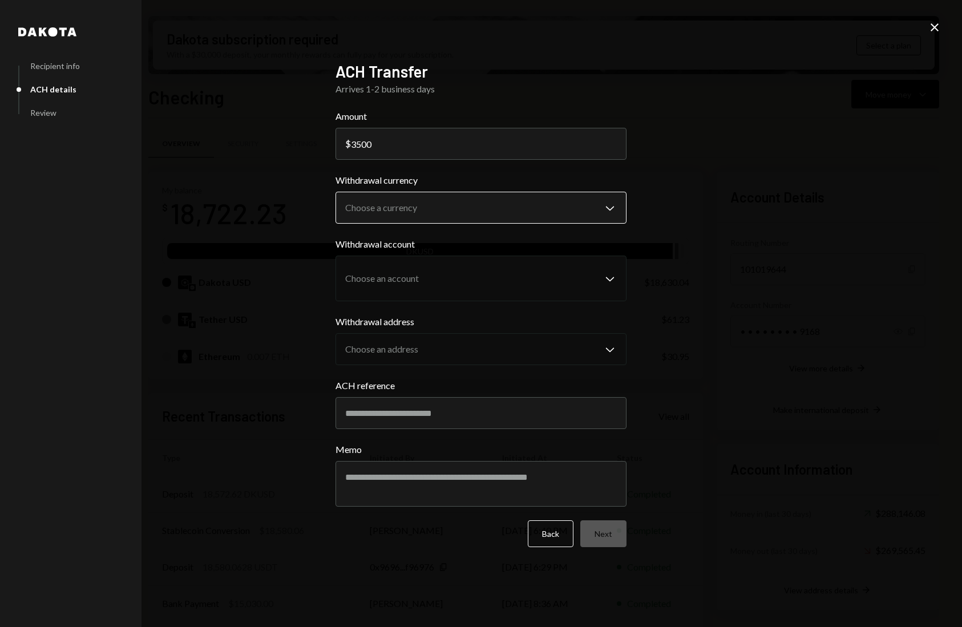
type input "3500"
click at [456, 209] on body "C CrowdWoo, Inc. Caret Down Home Home Inbox Inbox Activities Transactions Accou…" at bounding box center [481, 313] width 962 height 627
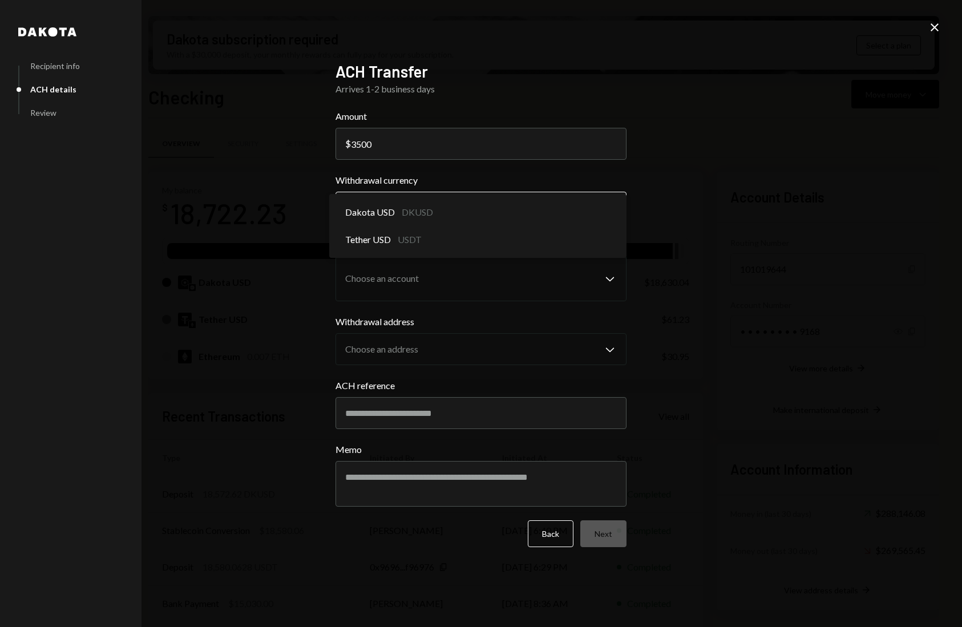
select select "*****"
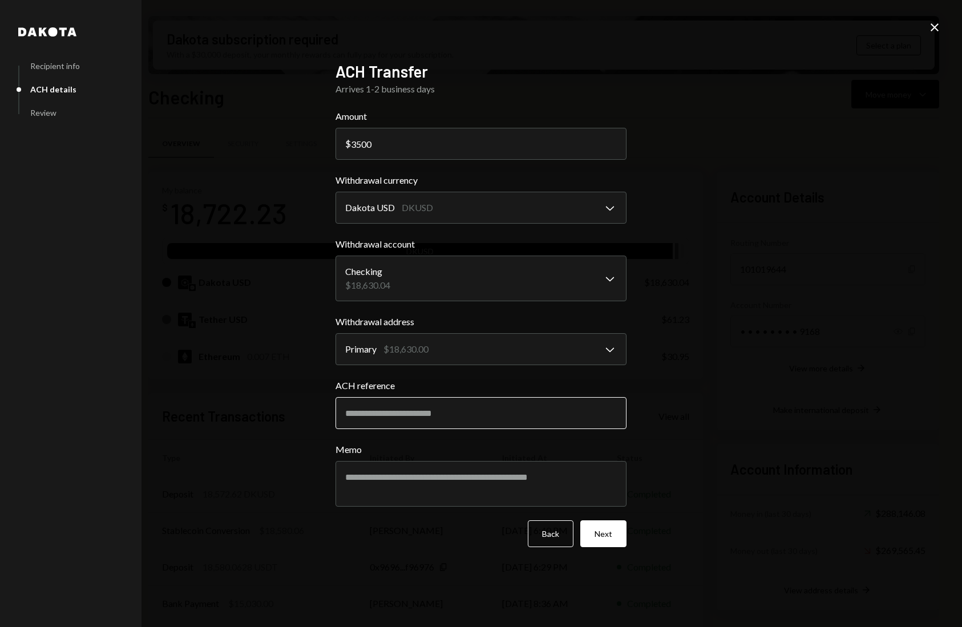
click at [425, 411] on input "ACH reference" at bounding box center [480, 413] width 291 height 32
type input "******"
click at [595, 532] on button "Next" at bounding box center [603, 533] width 46 height 27
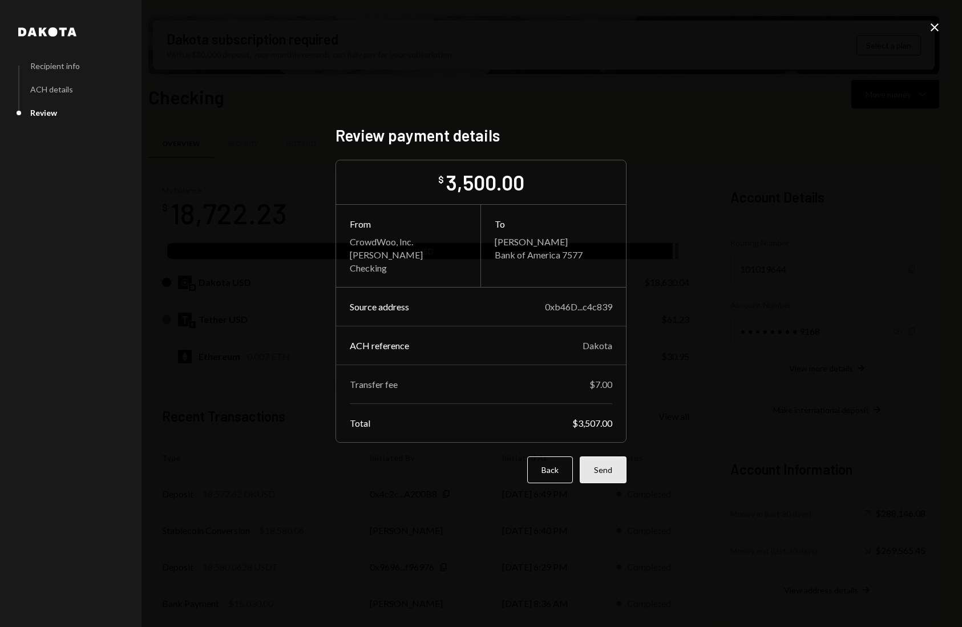
click at [605, 476] on button "Send" at bounding box center [603, 469] width 47 height 27
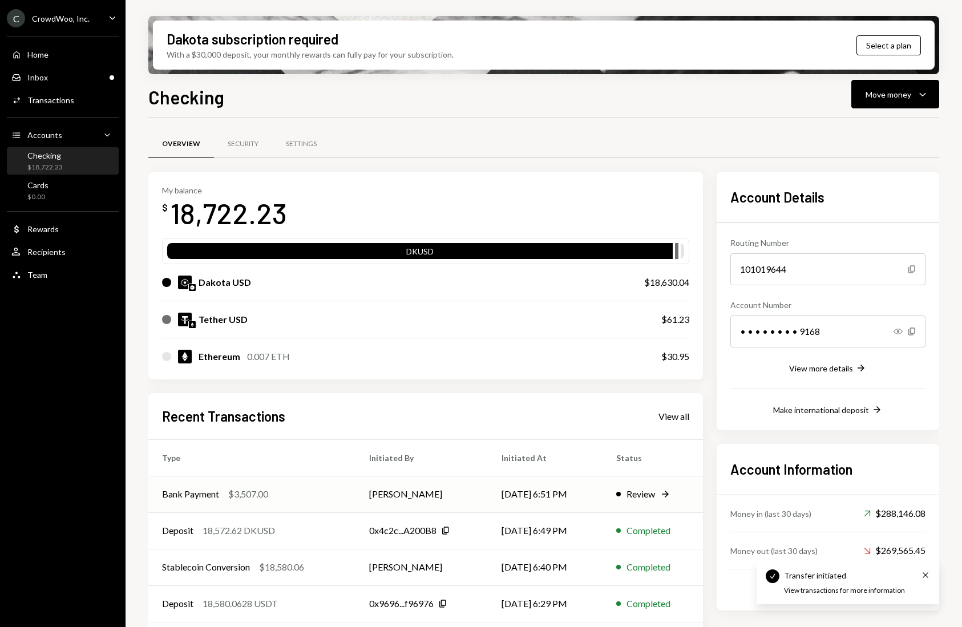
click at [334, 499] on div "Bank Payment $3,507.00" at bounding box center [252, 494] width 180 height 14
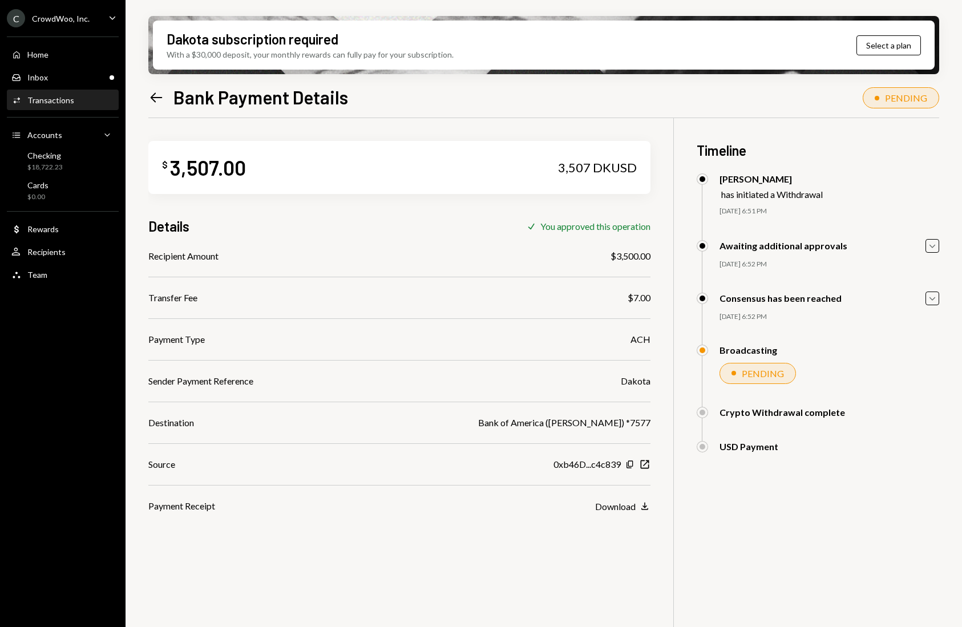
click at [159, 100] on icon "Left Arrow" at bounding box center [156, 98] width 16 height 16
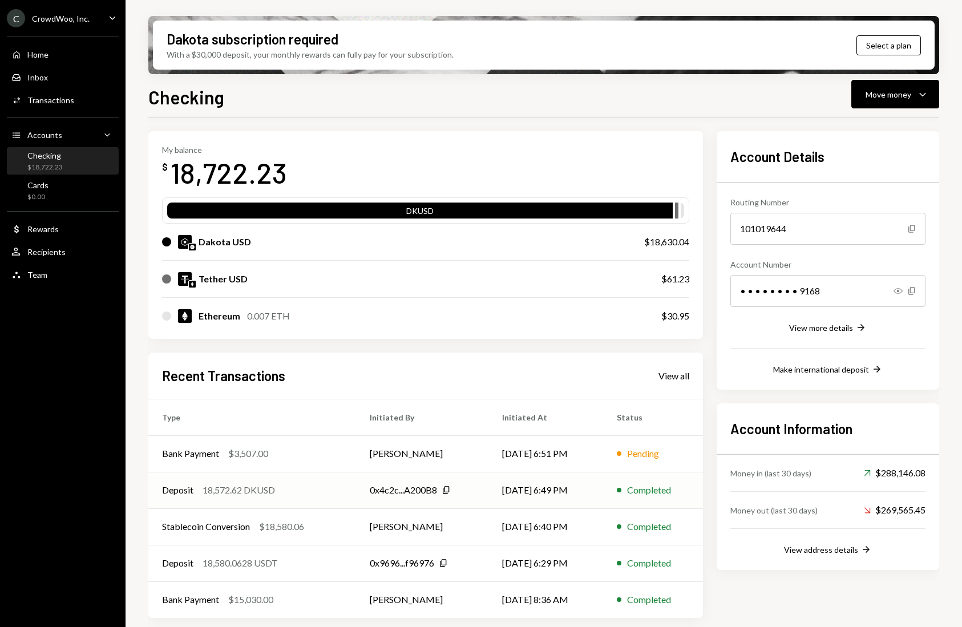
scroll to position [41, 0]
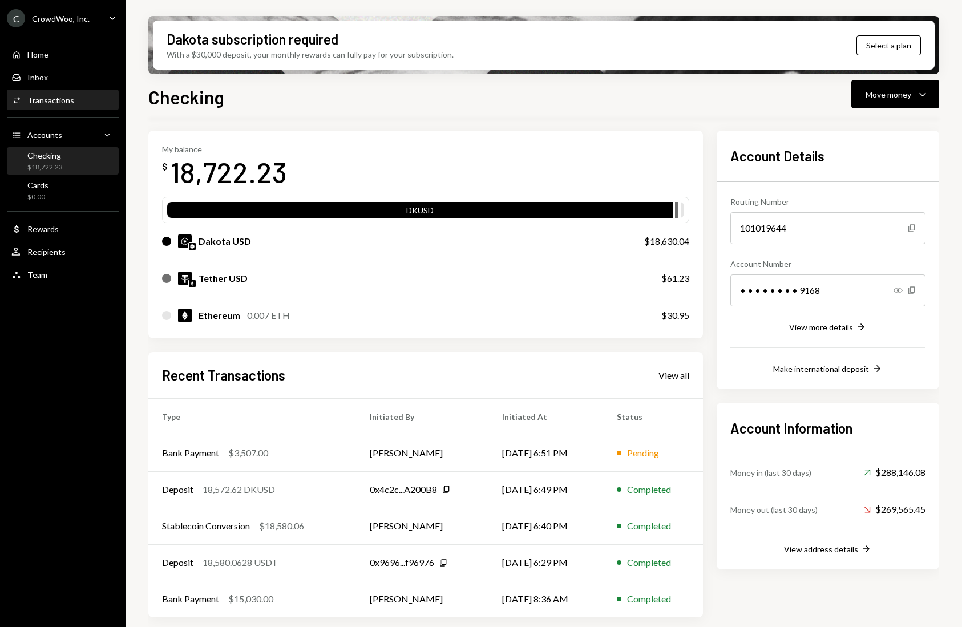
click at [69, 102] on div "Transactions" at bounding box center [50, 100] width 47 height 10
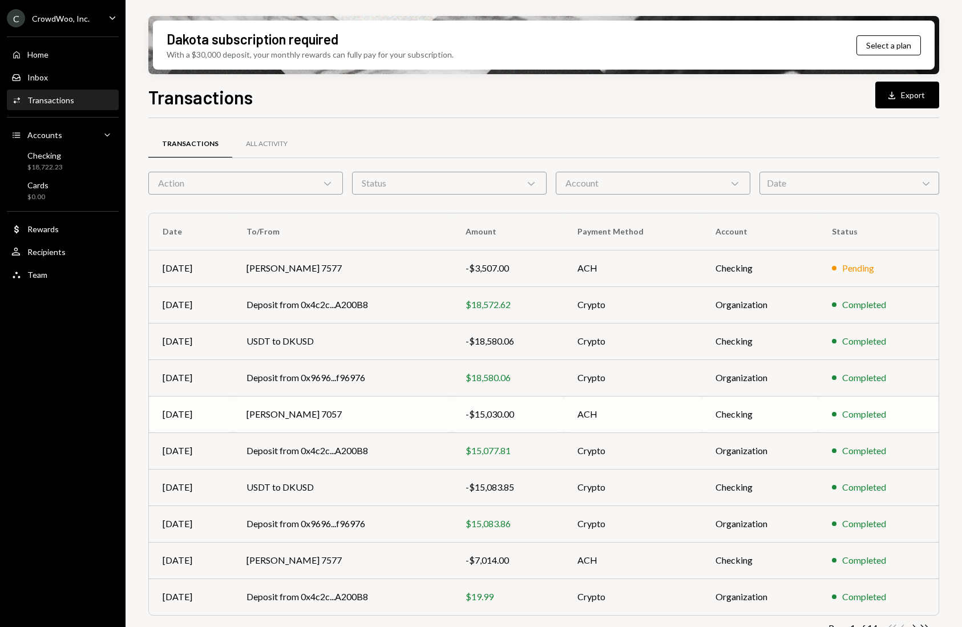
click at [290, 409] on td "Aaron Du 7057" at bounding box center [342, 414] width 219 height 37
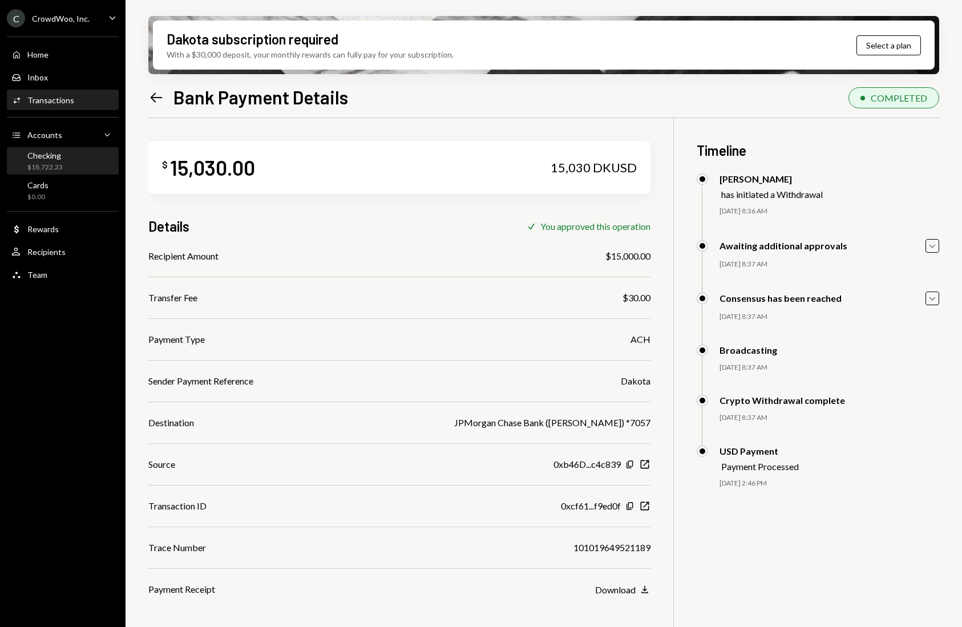
click at [54, 160] on div "Checking" at bounding box center [44, 156] width 35 height 10
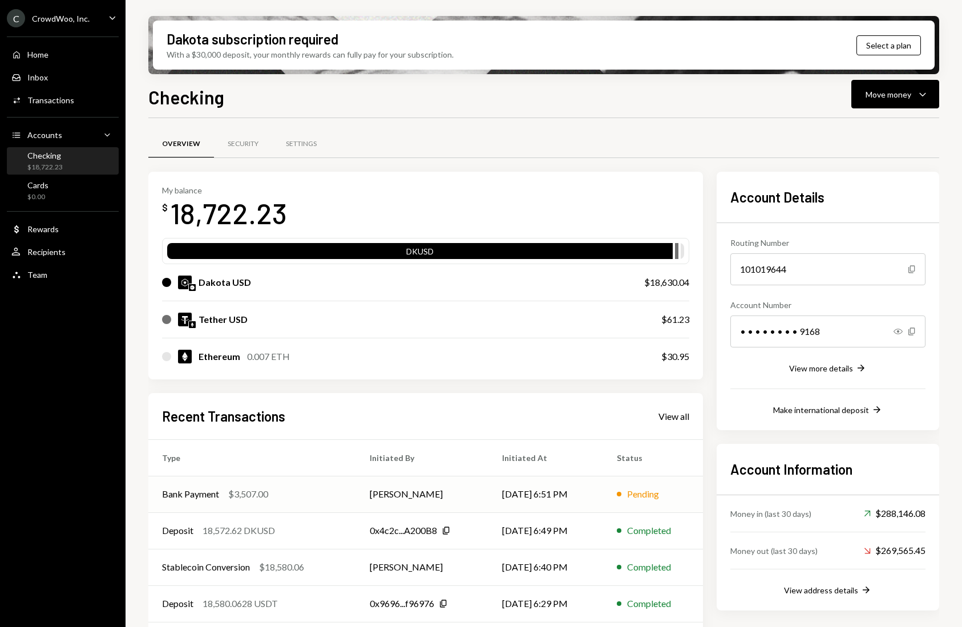
click at [274, 492] on div "Bank Payment $3,507.00" at bounding box center [252, 494] width 180 height 14
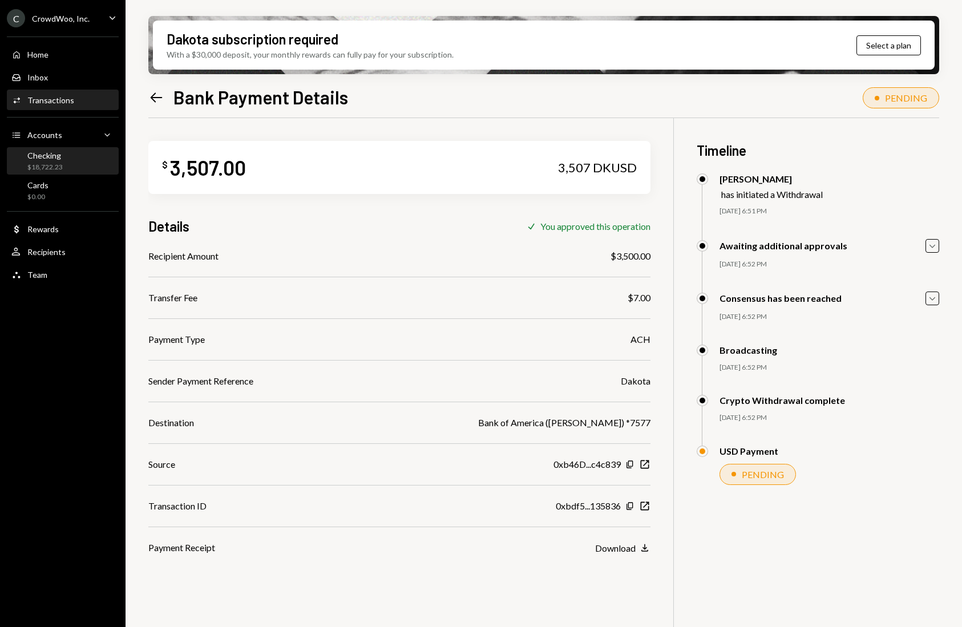
click at [57, 155] on div "Checking" at bounding box center [44, 156] width 35 height 10
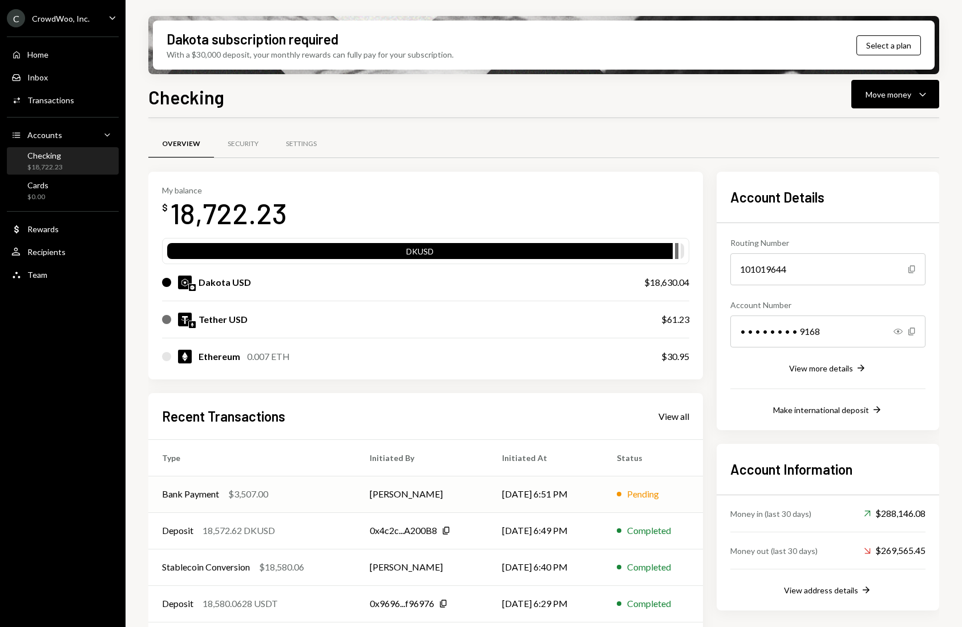
scroll to position [41, 0]
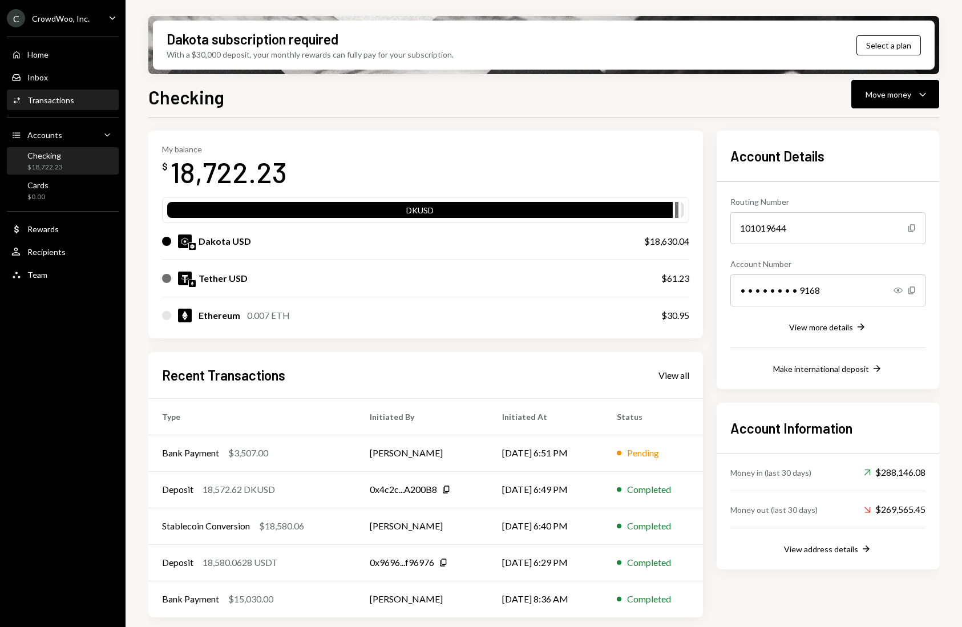
click at [68, 102] on div "Transactions" at bounding box center [50, 100] width 47 height 10
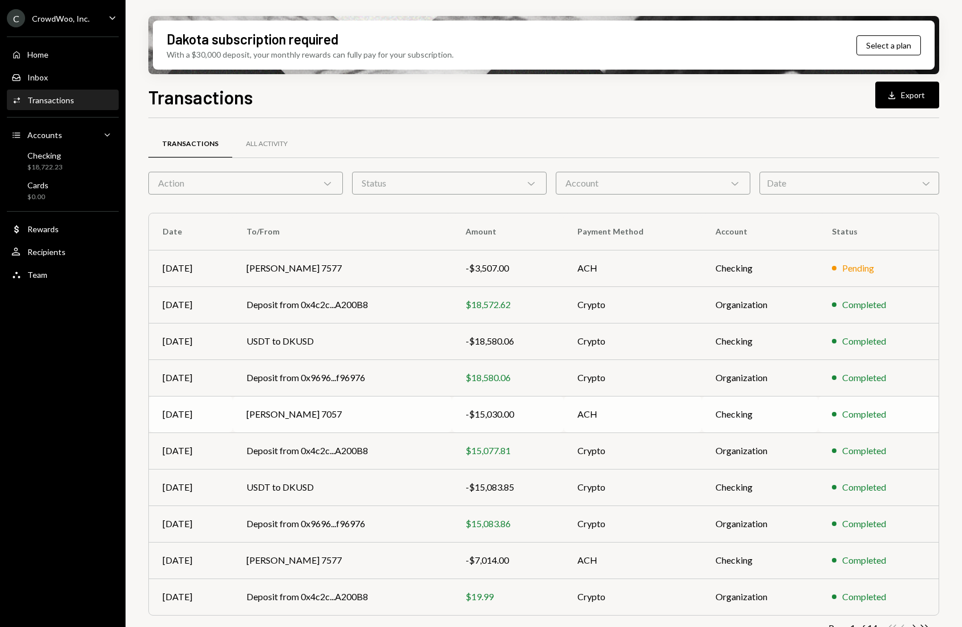
scroll to position [23, 0]
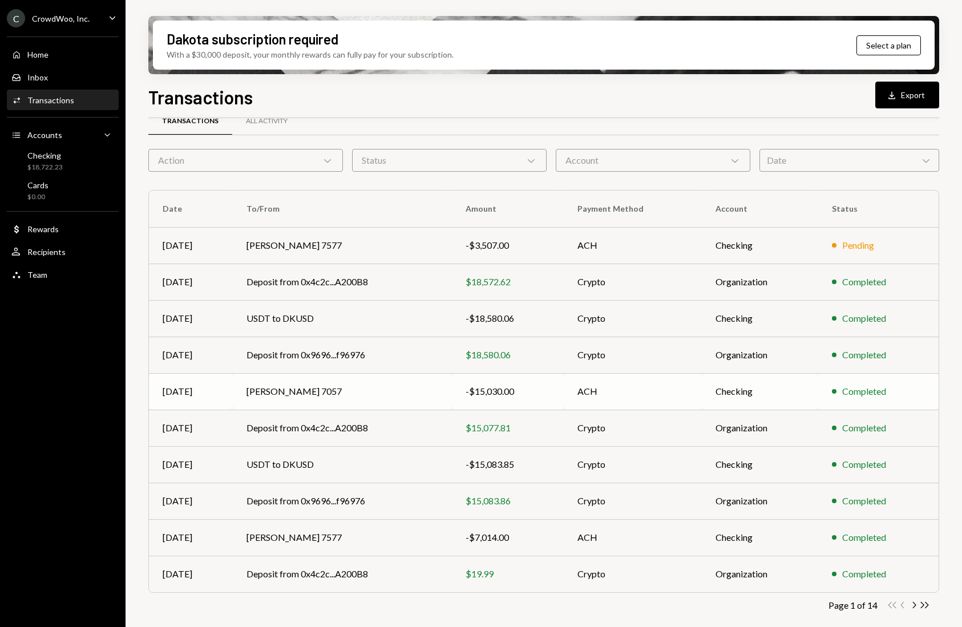
click at [309, 397] on td "[PERSON_NAME] 7057" at bounding box center [342, 391] width 219 height 37
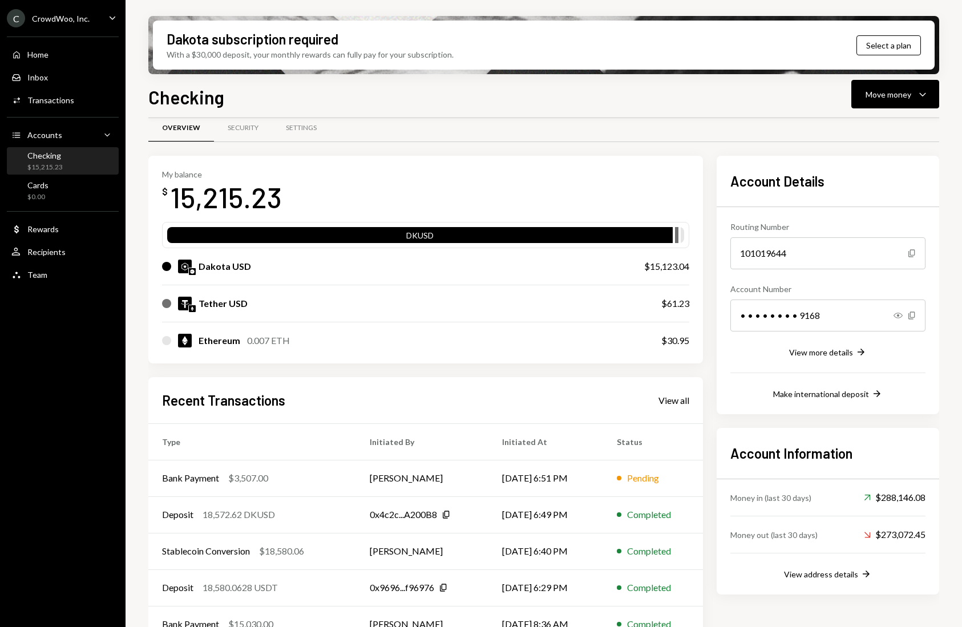
scroll to position [41, 0]
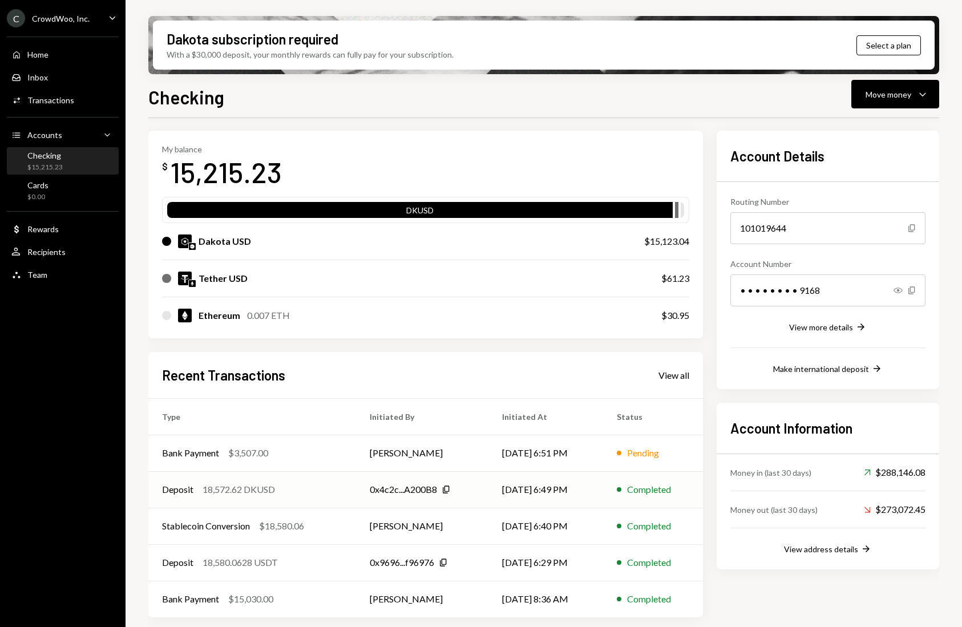
click at [252, 487] on div "18,572.62 DKUSD" at bounding box center [239, 490] width 72 height 14
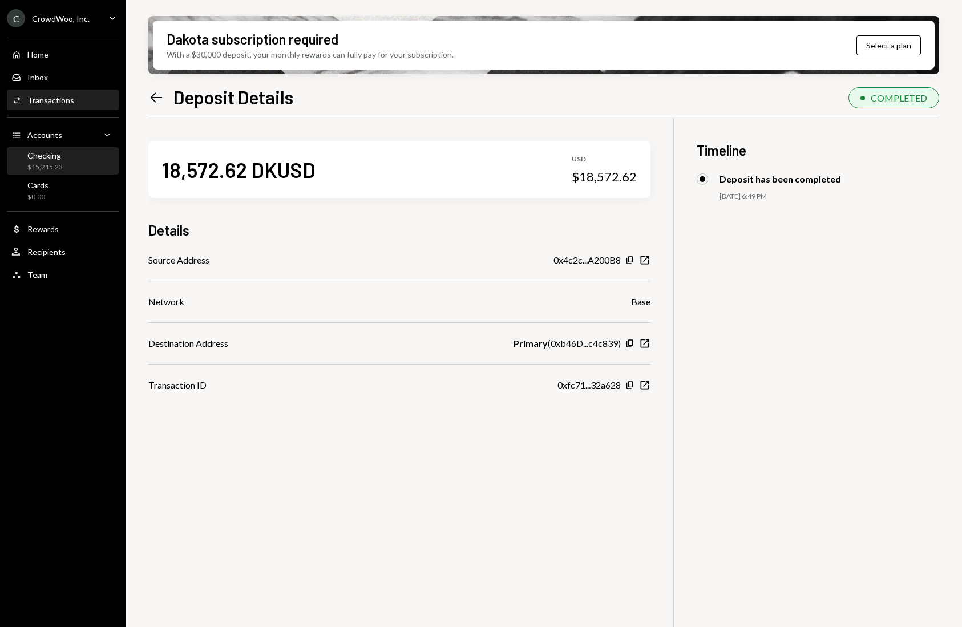
click at [52, 156] on div "Checking" at bounding box center [44, 156] width 35 height 10
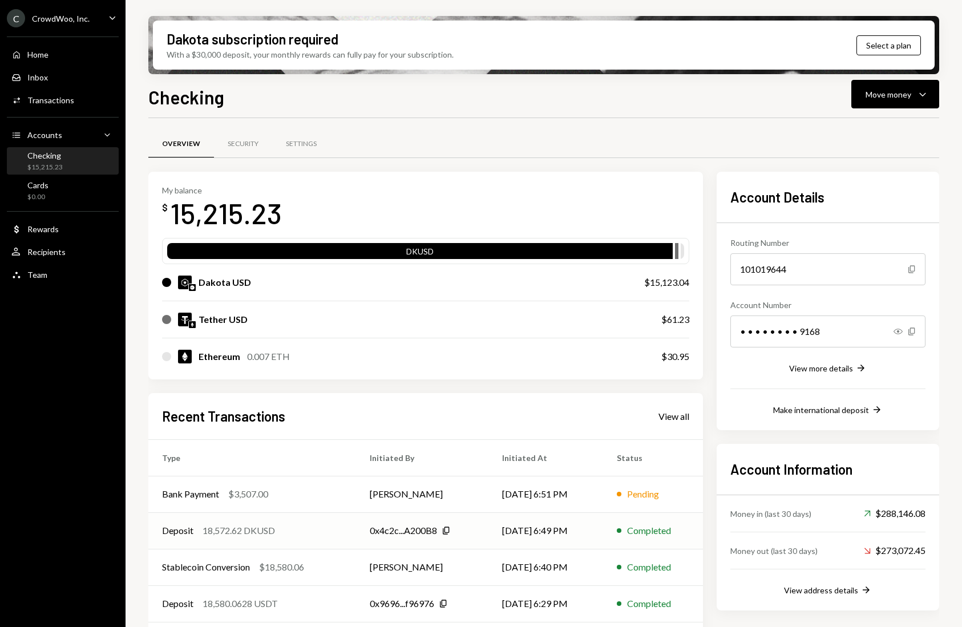
click at [224, 531] on div "18,572.62 DKUSD" at bounding box center [239, 531] width 72 height 14
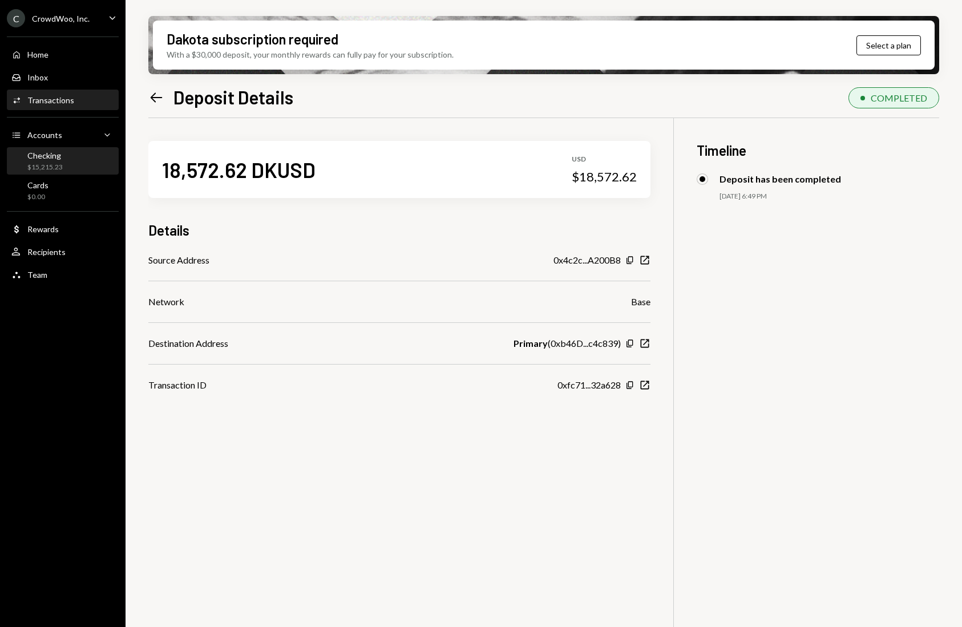
click at [48, 159] on div "Checking" at bounding box center [44, 156] width 35 height 10
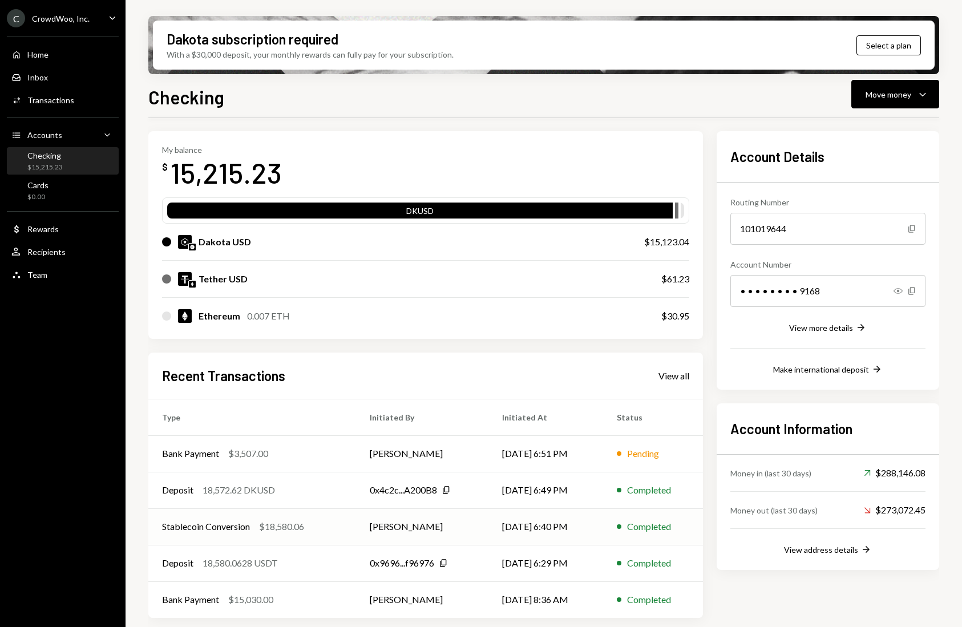
scroll to position [41, 0]
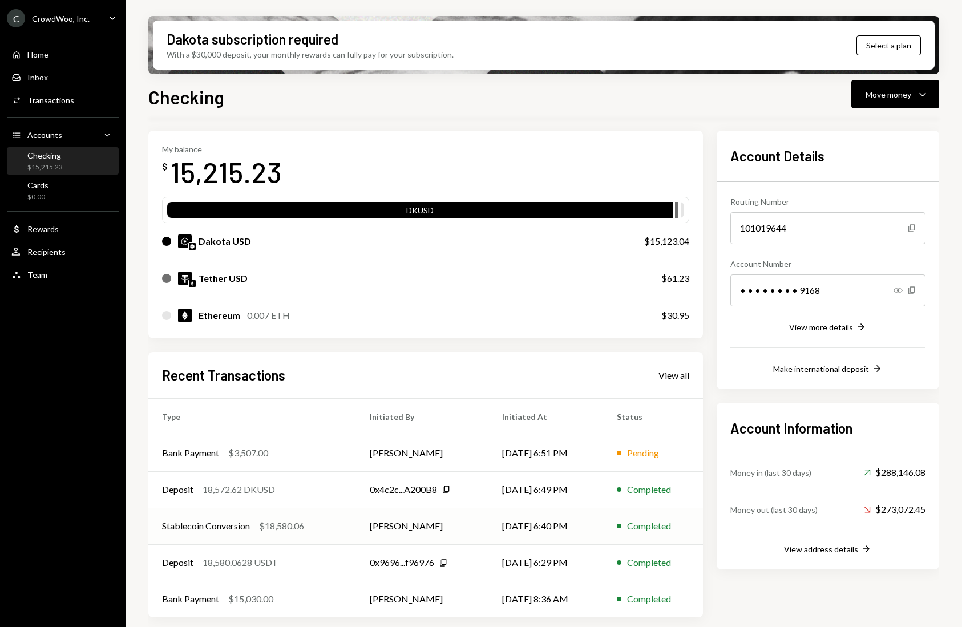
click at [259, 521] on div "Stablecoin Conversion $18,580.06" at bounding box center [252, 526] width 180 height 14
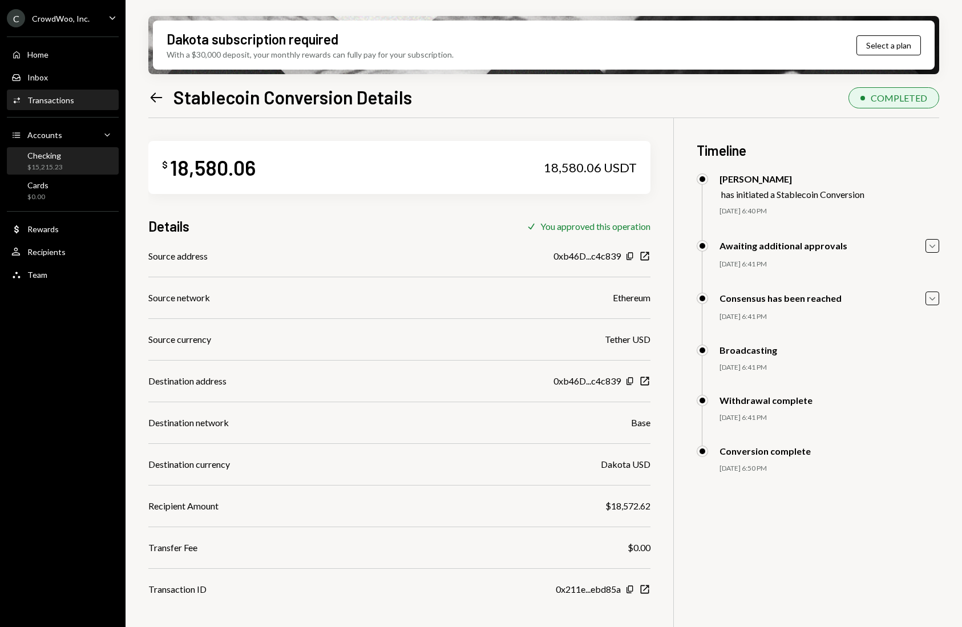
click at [41, 164] on div "$15,215.23" at bounding box center [44, 168] width 35 height 10
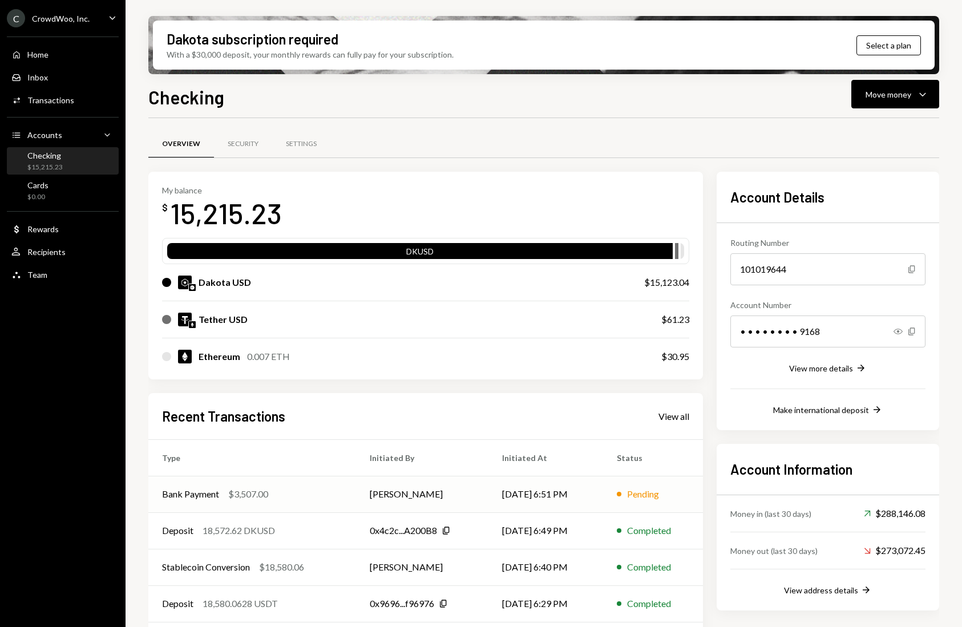
click at [321, 494] on div "Bank Payment $3,507.00" at bounding box center [252, 494] width 180 height 14
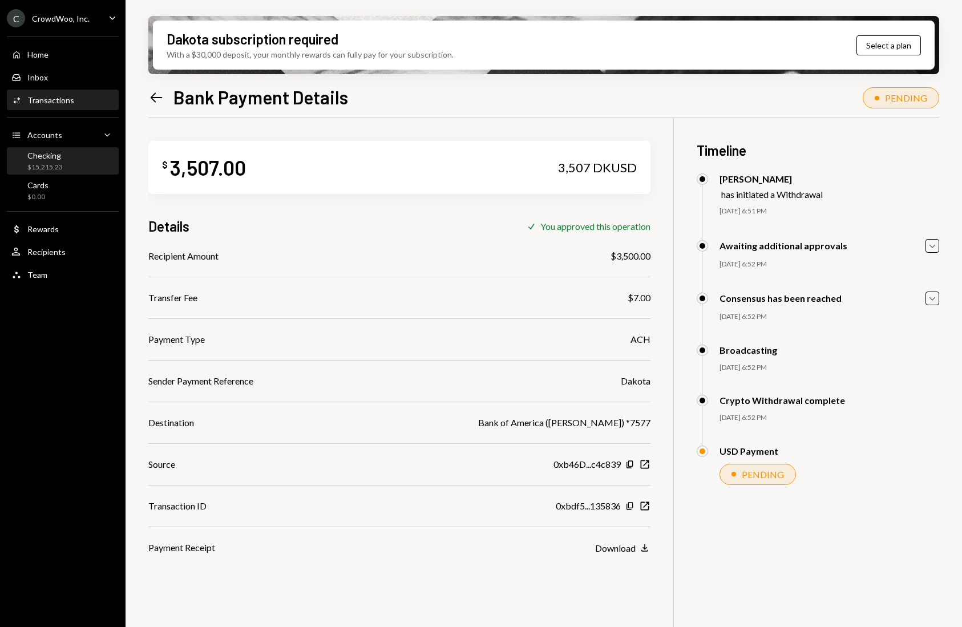
click at [68, 160] on div "Checking $15,215.23" at bounding box center [62, 162] width 103 height 22
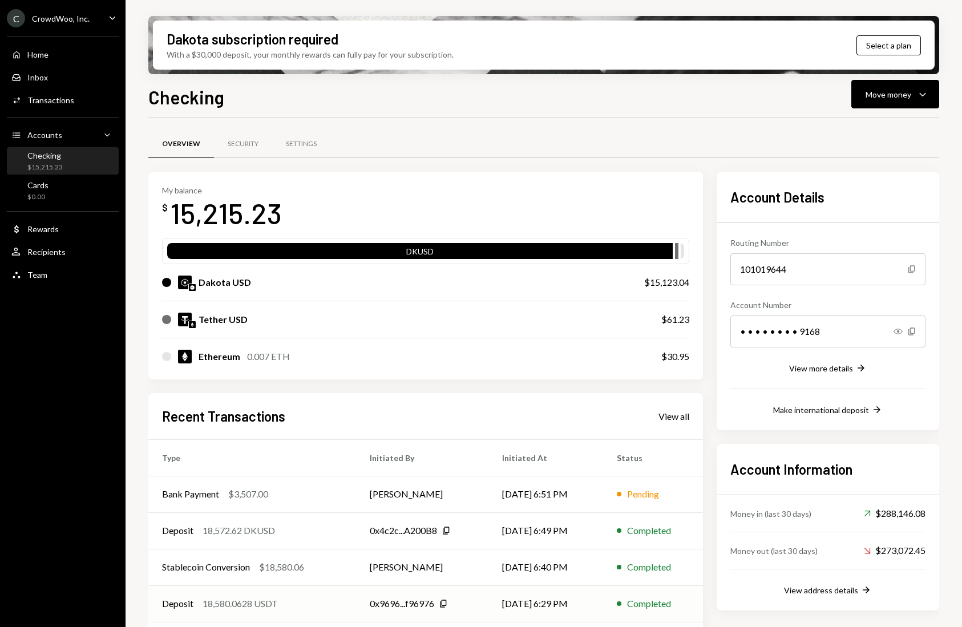
scroll to position [41, 0]
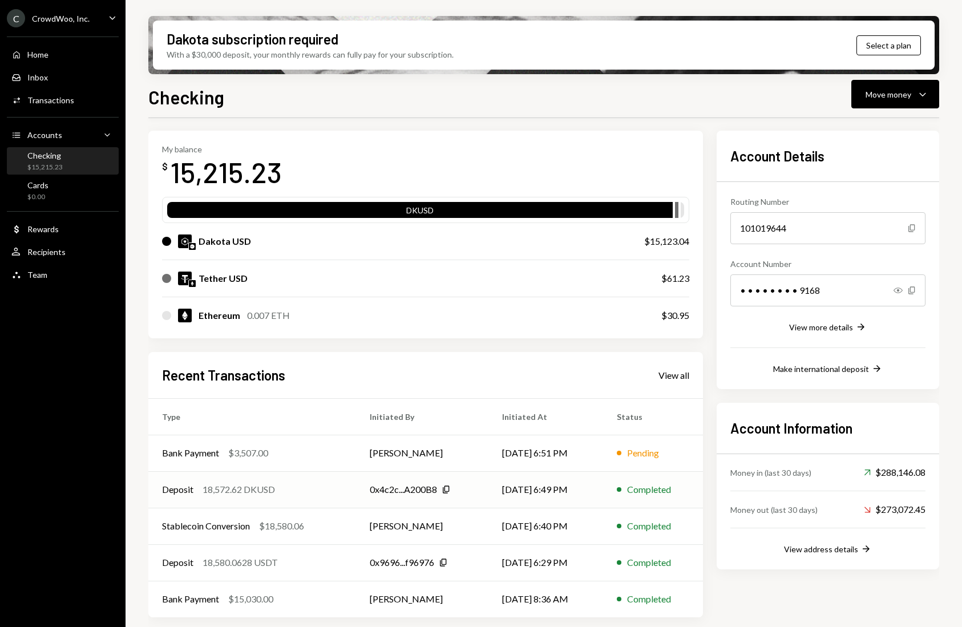
click at [308, 496] on div "Deposit 18,572.62 DKUSD" at bounding box center [252, 490] width 180 height 14
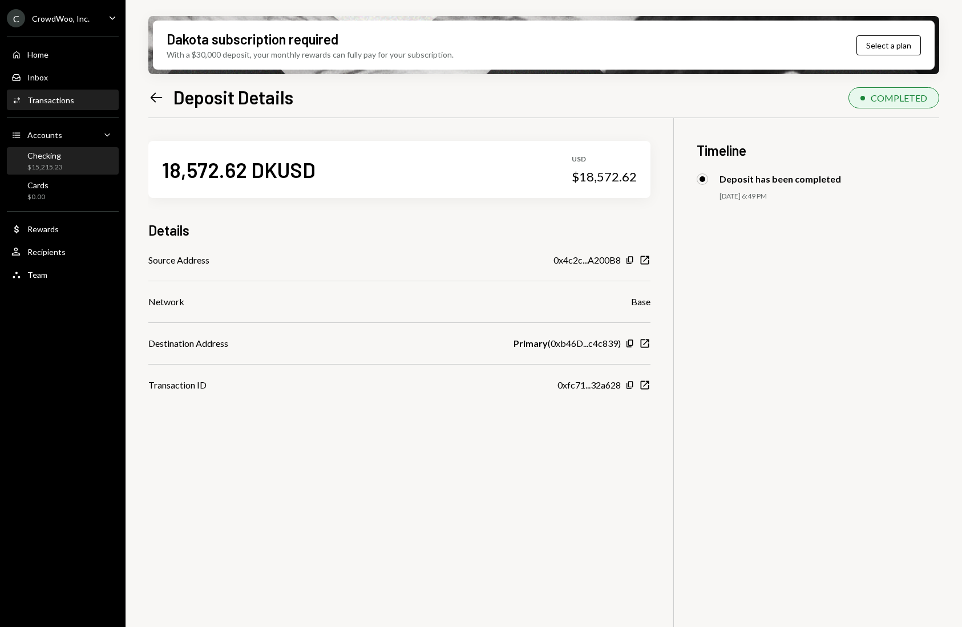
click at [59, 159] on div "Checking" at bounding box center [44, 156] width 35 height 10
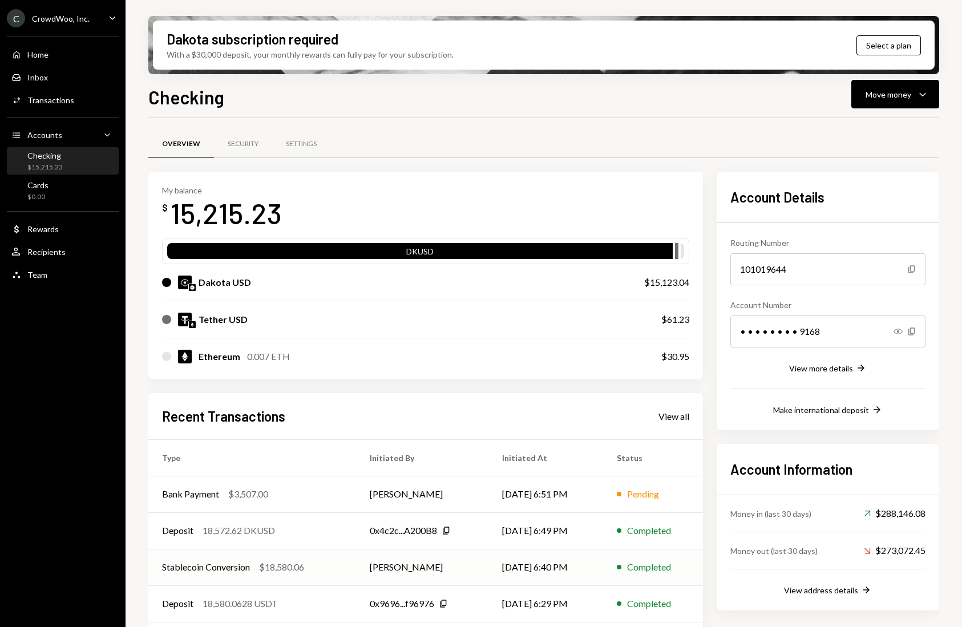
click at [284, 573] on div "$18,580.06" at bounding box center [281, 567] width 45 height 14
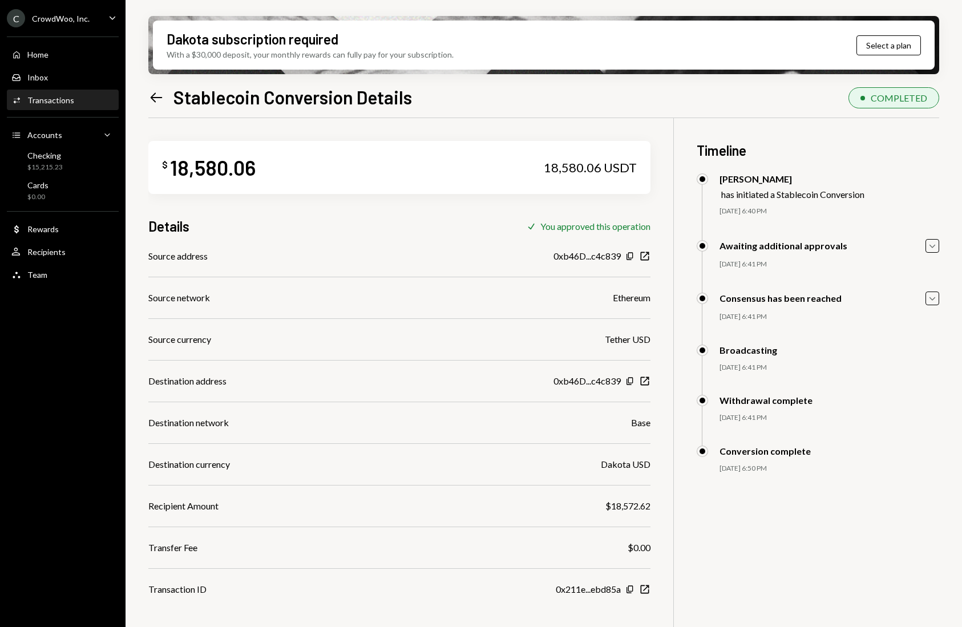
scroll to position [32, 0]
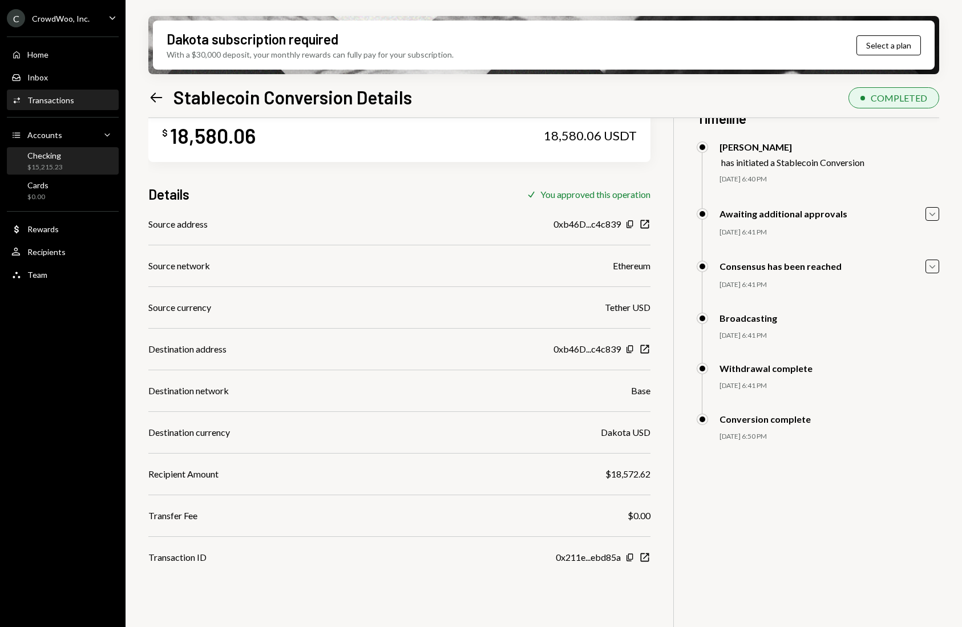
click at [63, 159] on div "Checking $15,215.23" at bounding box center [62, 162] width 103 height 22
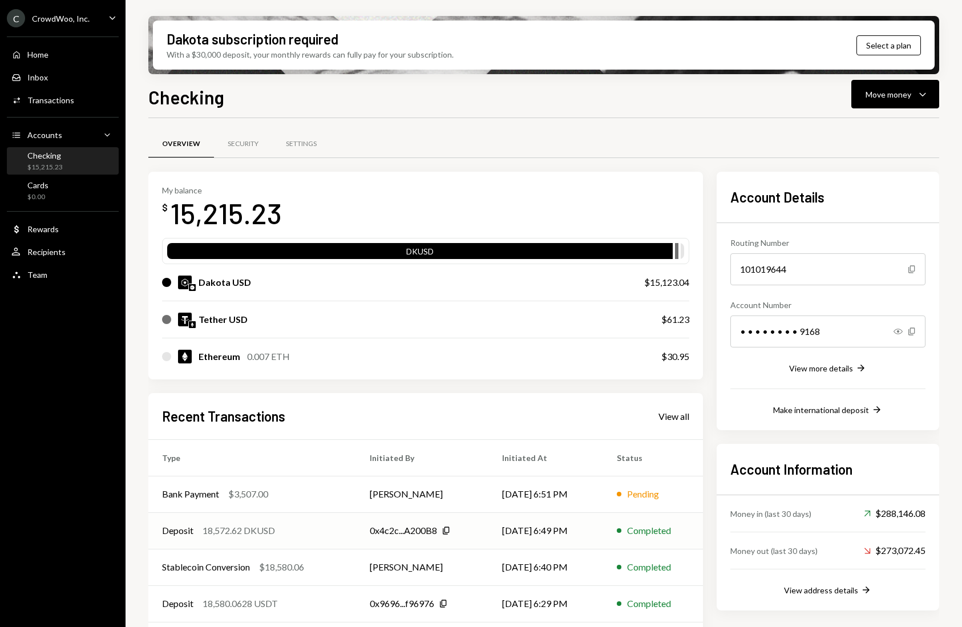
click at [325, 532] on div "Deposit 18,572.62 DKUSD" at bounding box center [252, 531] width 180 height 14
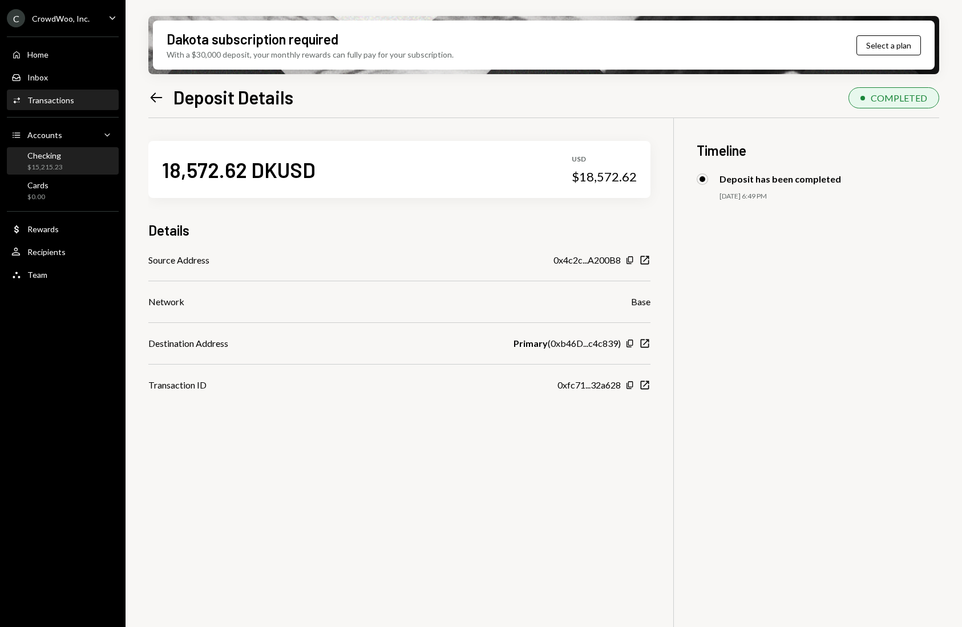
click at [56, 160] on div "Checking $15,215.23" at bounding box center [44, 162] width 35 height 22
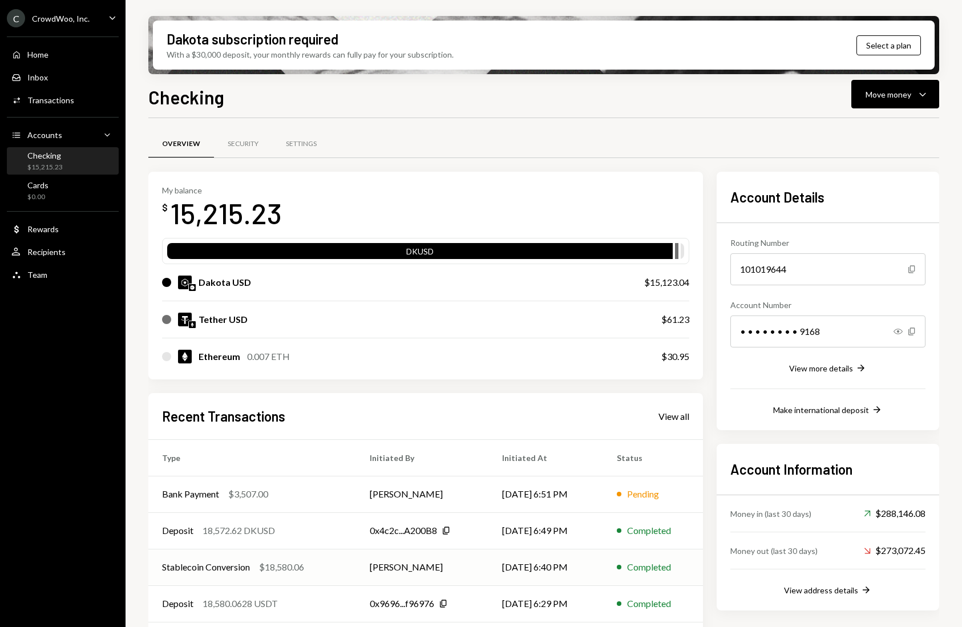
click at [192, 560] on td "Stablecoin Conversion $18,580.06" at bounding box center [252, 567] width 208 height 37
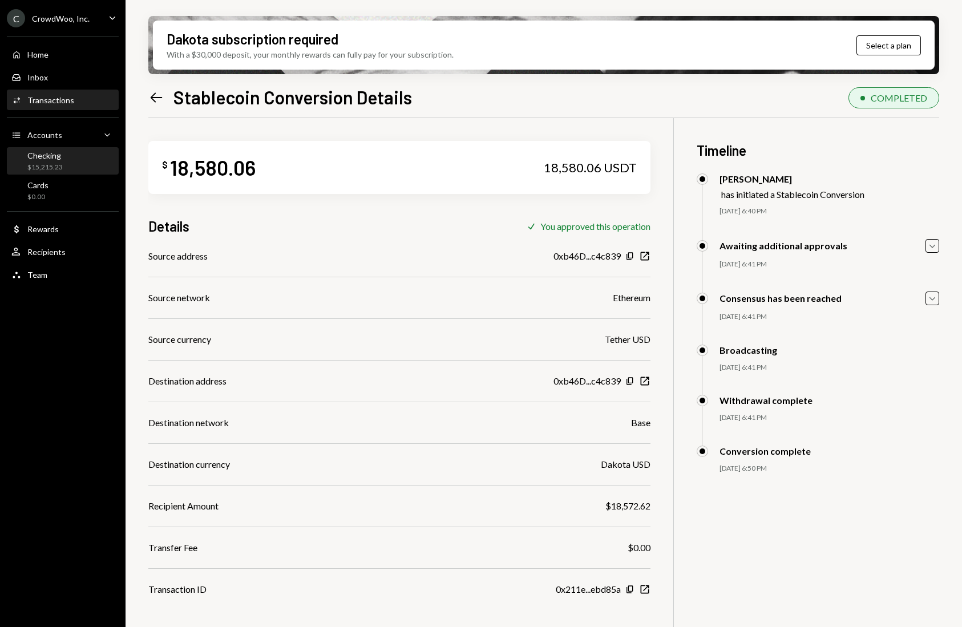
click at [64, 161] on div "Checking $15,215.23" at bounding box center [62, 162] width 103 height 22
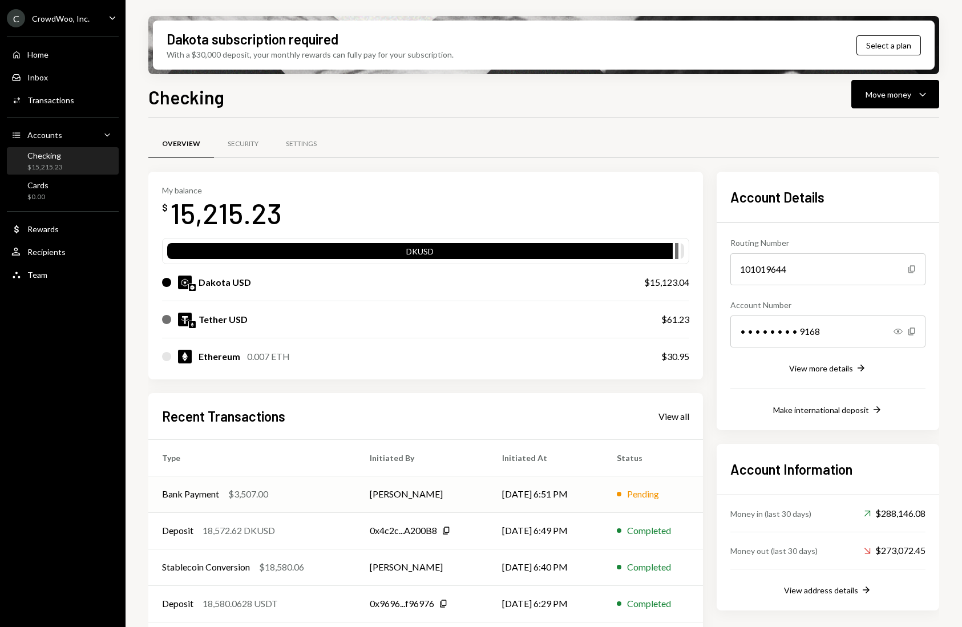
click at [285, 503] on td "Bank Payment $3,507.00" at bounding box center [252, 494] width 208 height 37
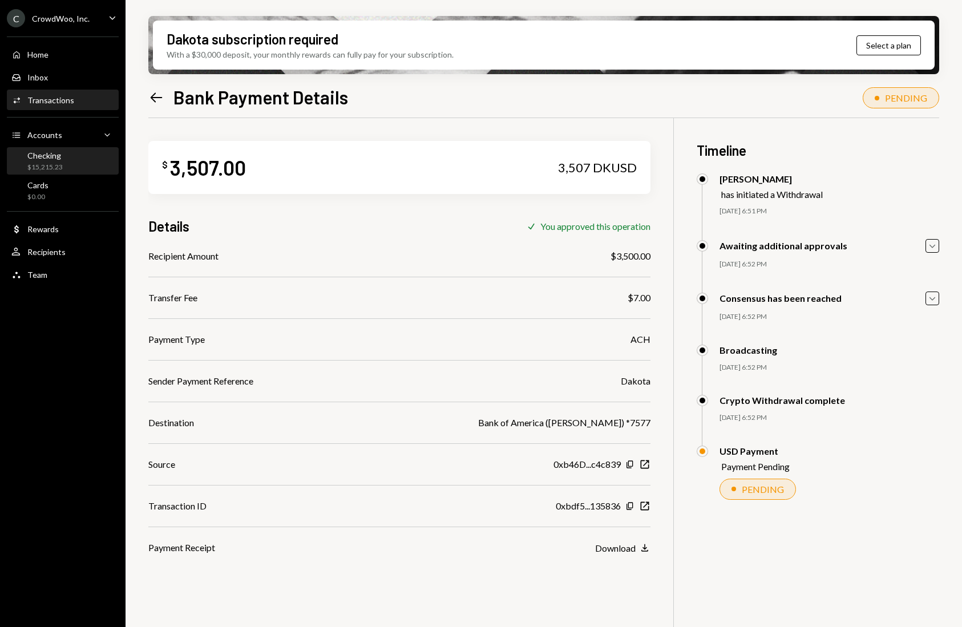
click at [50, 163] on div "$15,215.23" at bounding box center [44, 168] width 35 height 10
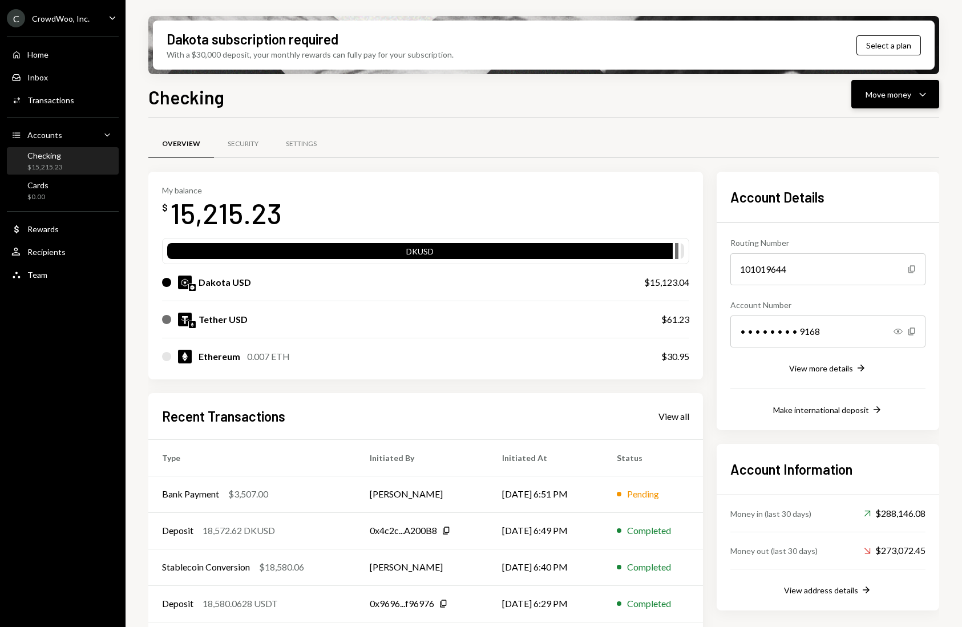
click at [891, 92] on div "Move money" at bounding box center [889, 94] width 46 height 12
click at [880, 128] on div "Send" at bounding box center [885, 129] width 83 height 12
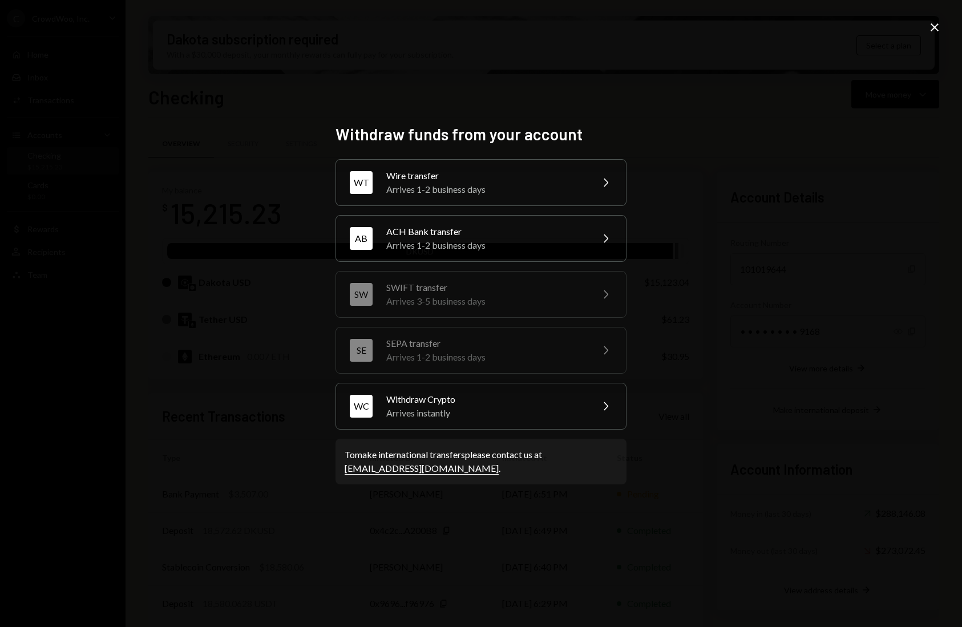
click at [473, 238] on div "Arrives 1-2 business days" at bounding box center [485, 245] width 199 height 14
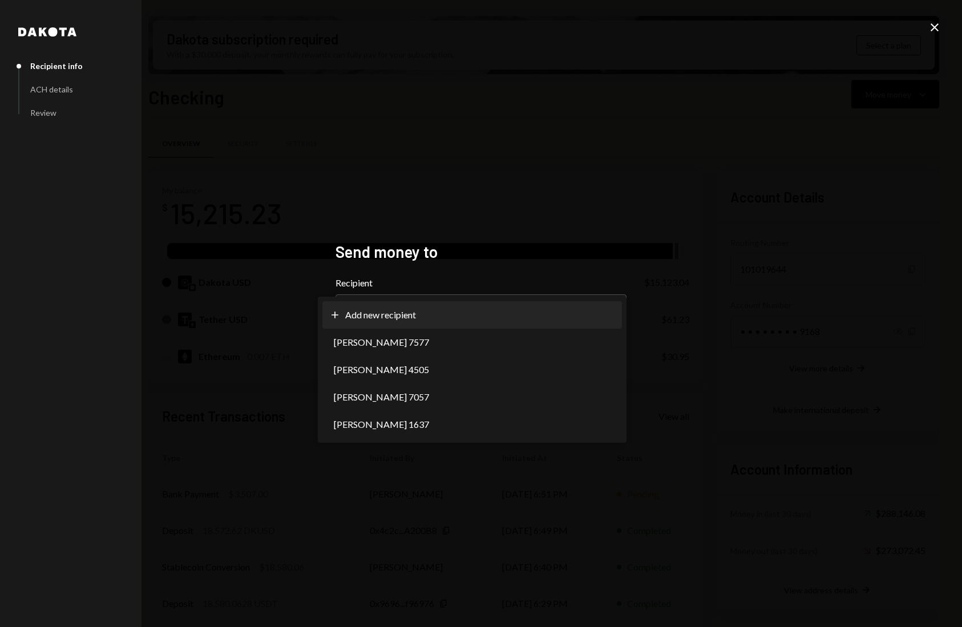
click at [430, 309] on body "C CrowdWoo, Inc. Caret Down Home Home Inbox Inbox Activities Transactions Accou…" at bounding box center [481, 313] width 962 height 627
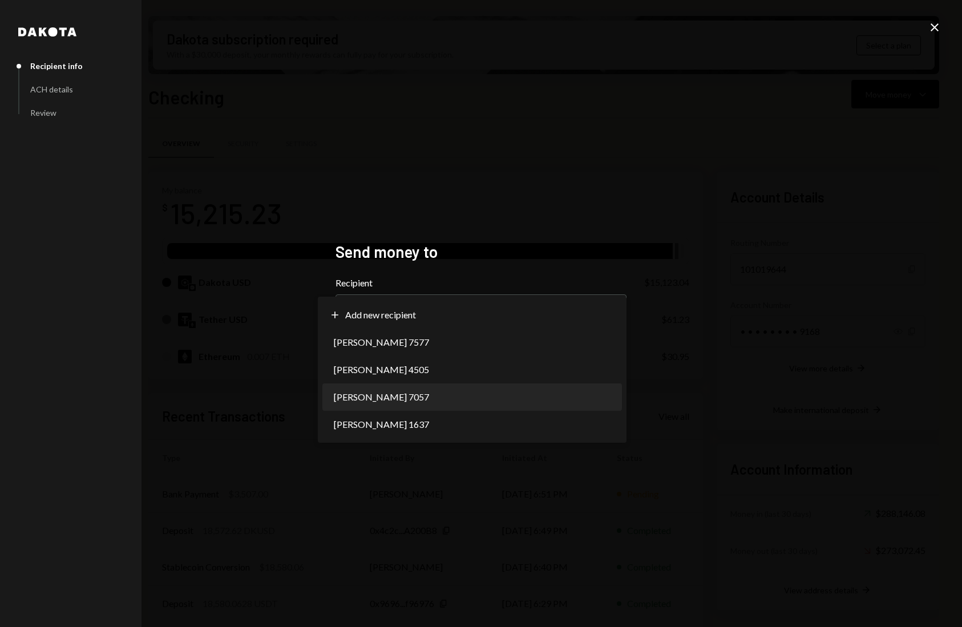
select select "**********"
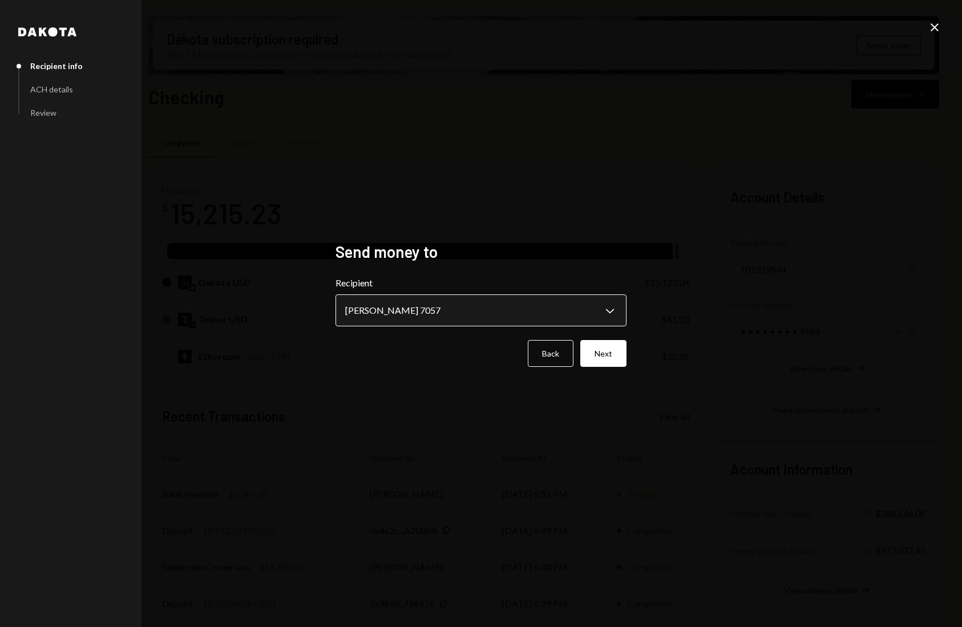
click at [528, 300] on body "C CrowdWoo, Inc. Caret Down Home Home Inbox Inbox Activities Transactions Accou…" at bounding box center [481, 313] width 962 height 627
click at [603, 350] on button "Next" at bounding box center [603, 353] width 46 height 27
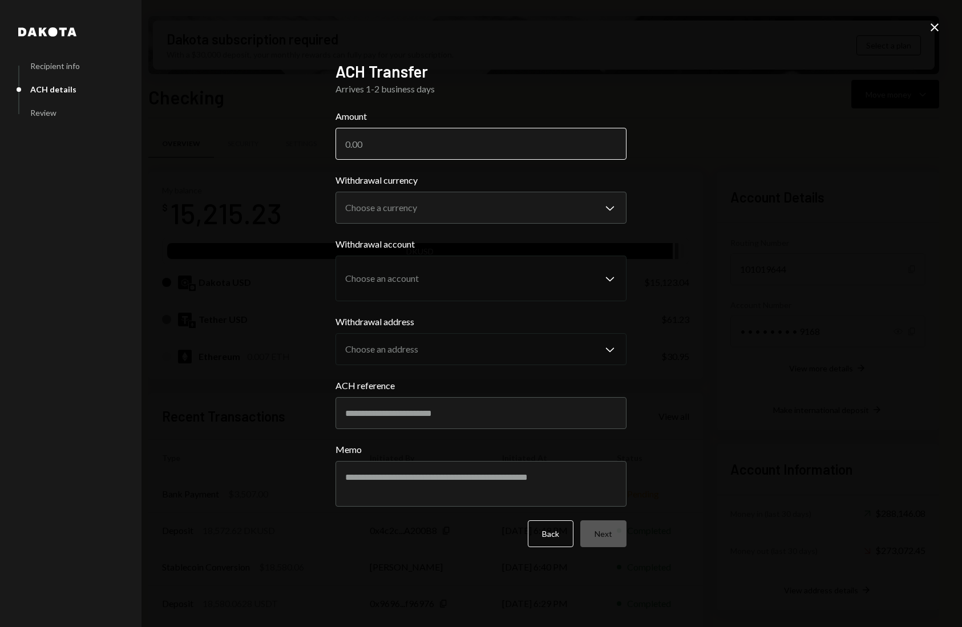
click at [418, 147] on input "Amount" at bounding box center [480, 144] width 291 height 32
type input "15000"
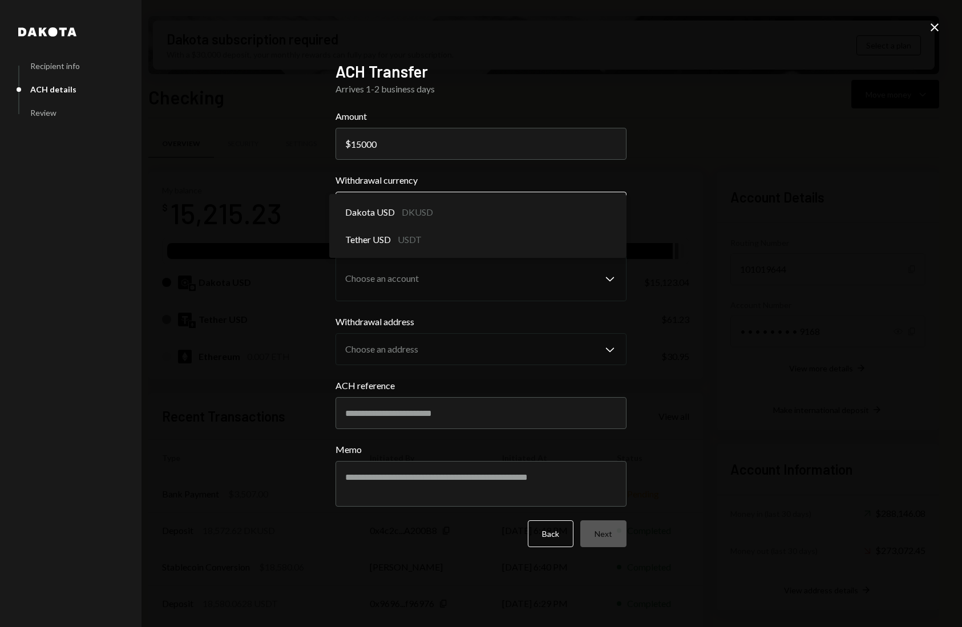
click at [432, 211] on body "C CrowdWoo, Inc. Caret Down Home Home Inbox Inbox Activities Transactions Accou…" at bounding box center [481, 313] width 962 height 627
select select "*****"
drag, startPoint x: 434, startPoint y: 211, endPoint x: 435, endPoint y: 235, distance: 24.0
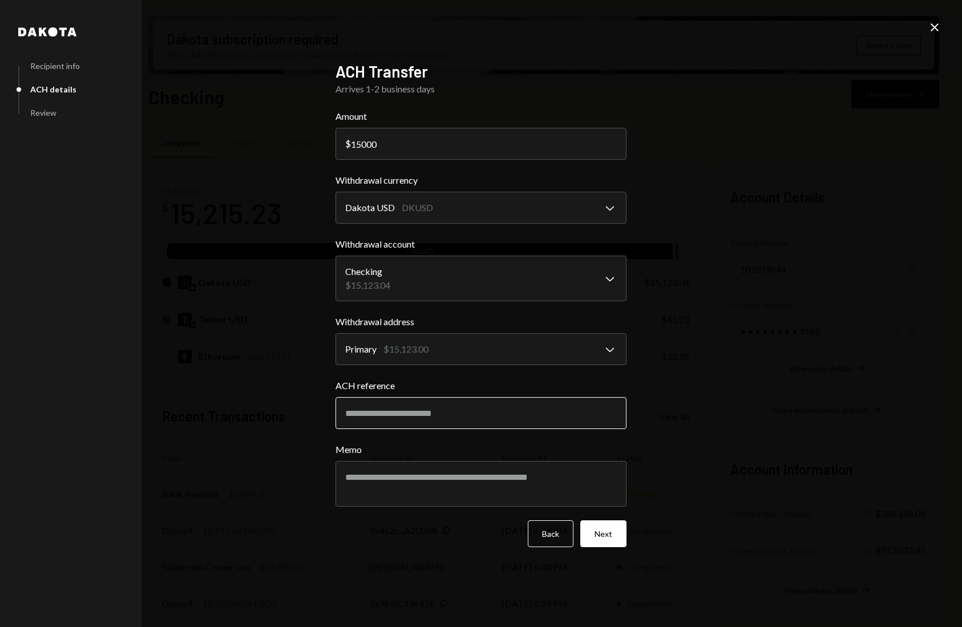
click at [421, 404] on input "ACH reference" at bounding box center [480, 413] width 291 height 32
type input "******"
click at [607, 543] on button "Next" at bounding box center [603, 533] width 46 height 27
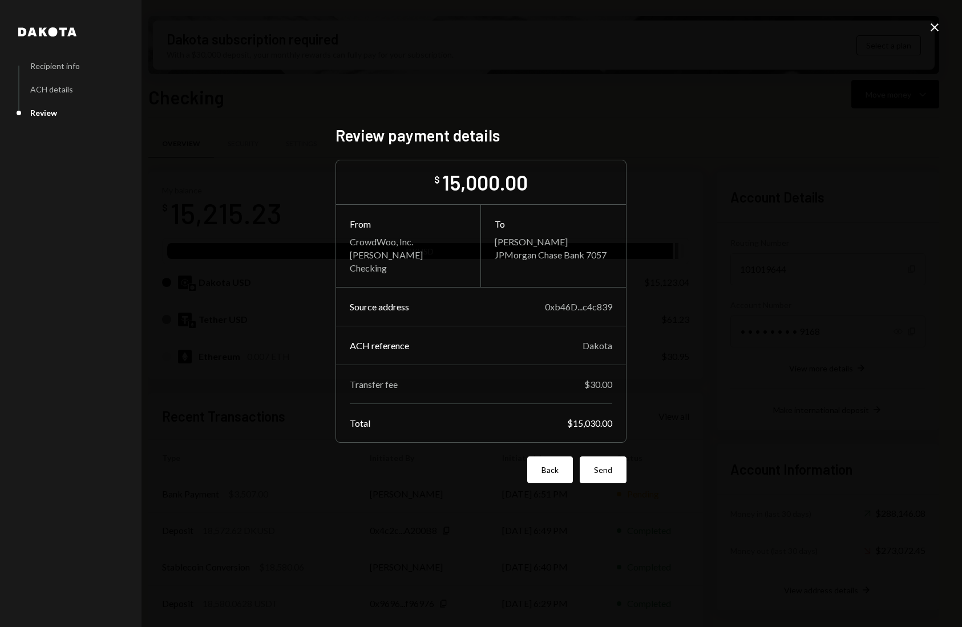
click at [552, 467] on button "Back" at bounding box center [550, 469] width 46 height 27
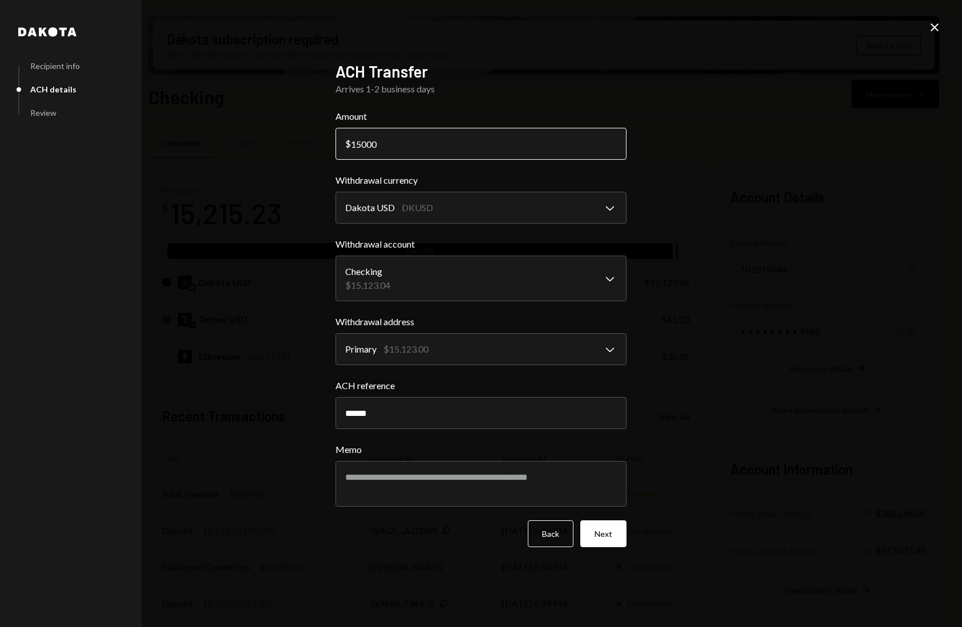
drag, startPoint x: 384, startPoint y: 140, endPoint x: 391, endPoint y: 141, distance: 6.9
click at [373, 143] on input "15000" at bounding box center [480, 144] width 291 height 32
drag, startPoint x: 383, startPoint y: 144, endPoint x: 367, endPoint y: 143, distance: 16.0
click at [367, 143] on input "15000" at bounding box center [480, 144] width 291 height 32
type input "15035.62"
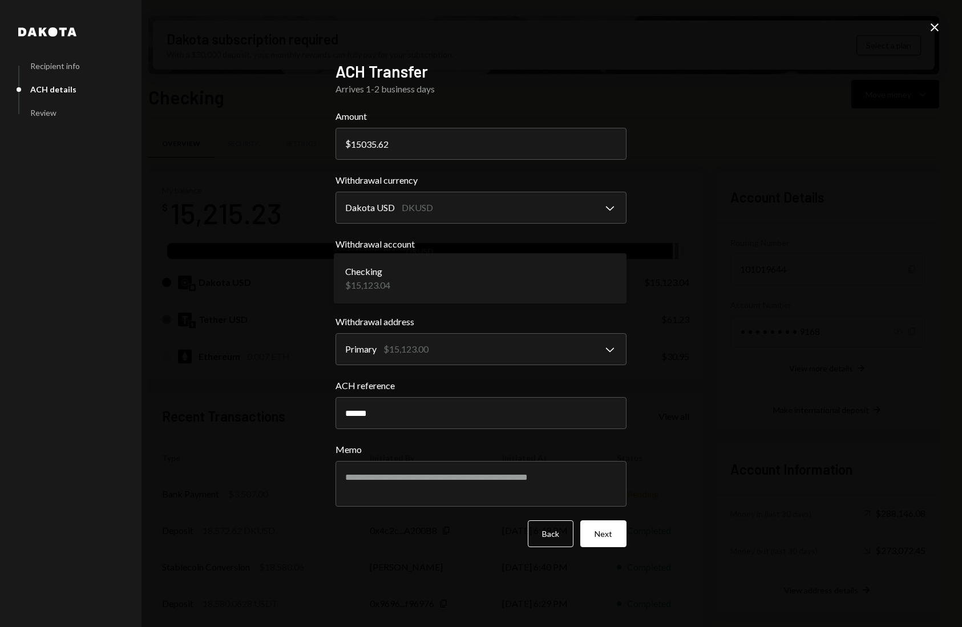
click at [611, 279] on body "C CrowdWoo, Inc. Caret Down Home Home Inbox Inbox Activities Transactions Accou…" at bounding box center [481, 313] width 962 height 627
click at [615, 538] on button "Next" at bounding box center [603, 533] width 46 height 27
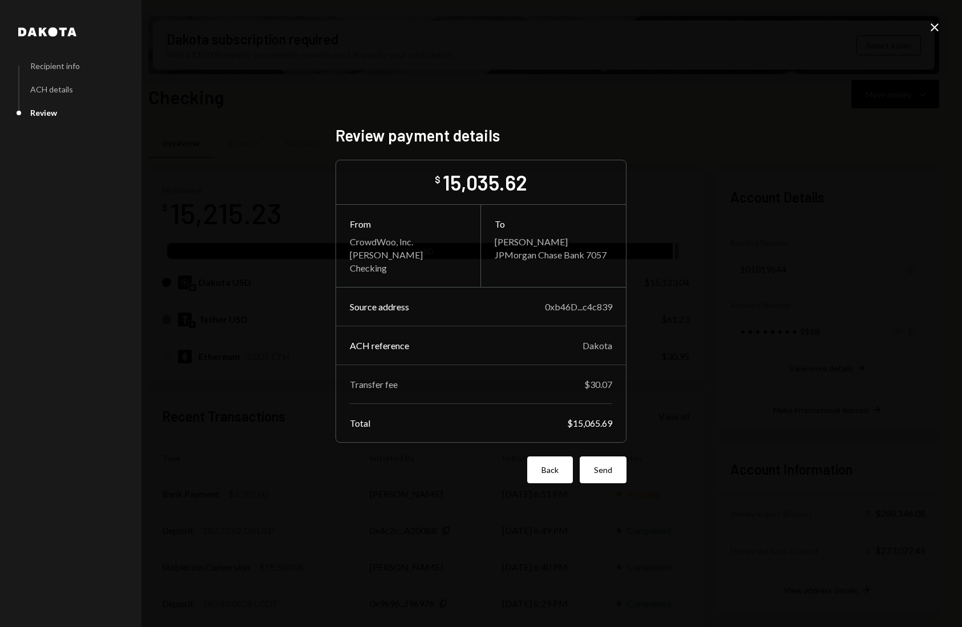
click at [548, 470] on button "Back" at bounding box center [550, 469] width 46 height 27
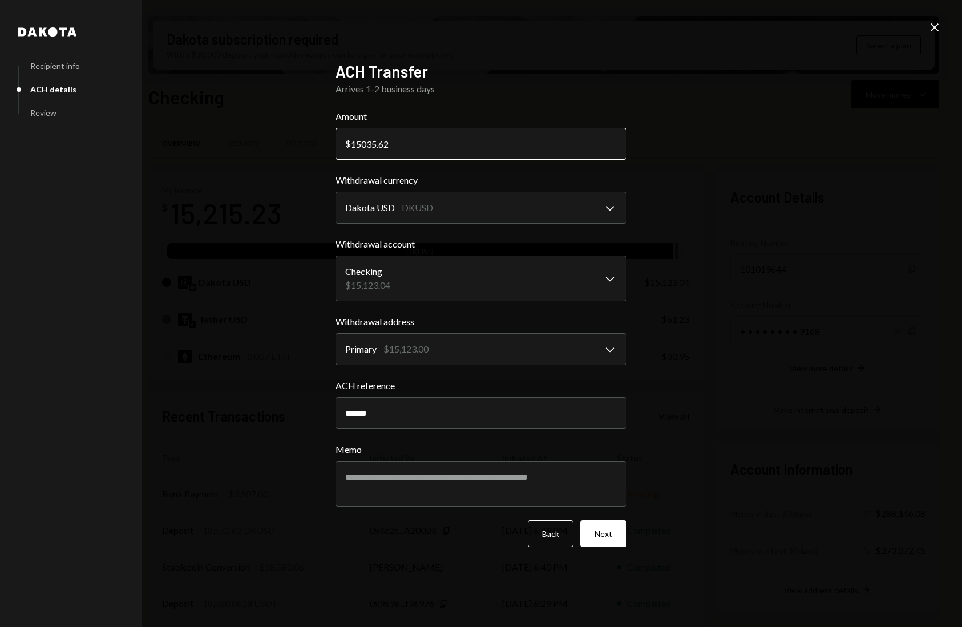
click at [411, 145] on input "15035.62" at bounding box center [480, 144] width 291 height 32
type input "15035.58"
click at [608, 539] on button "Next" at bounding box center [603, 533] width 46 height 27
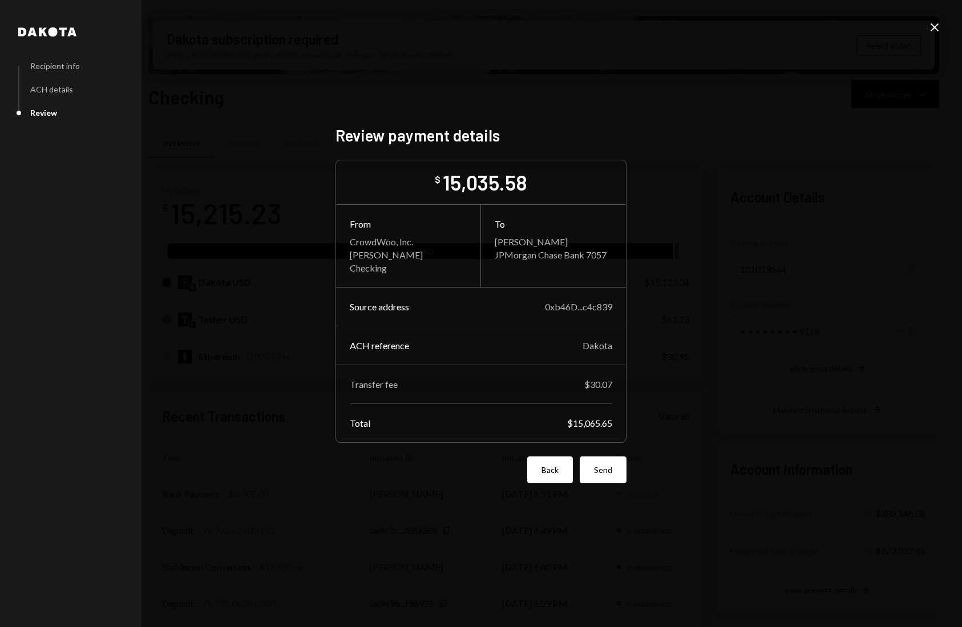
click at [548, 475] on button "Back" at bounding box center [550, 469] width 46 height 27
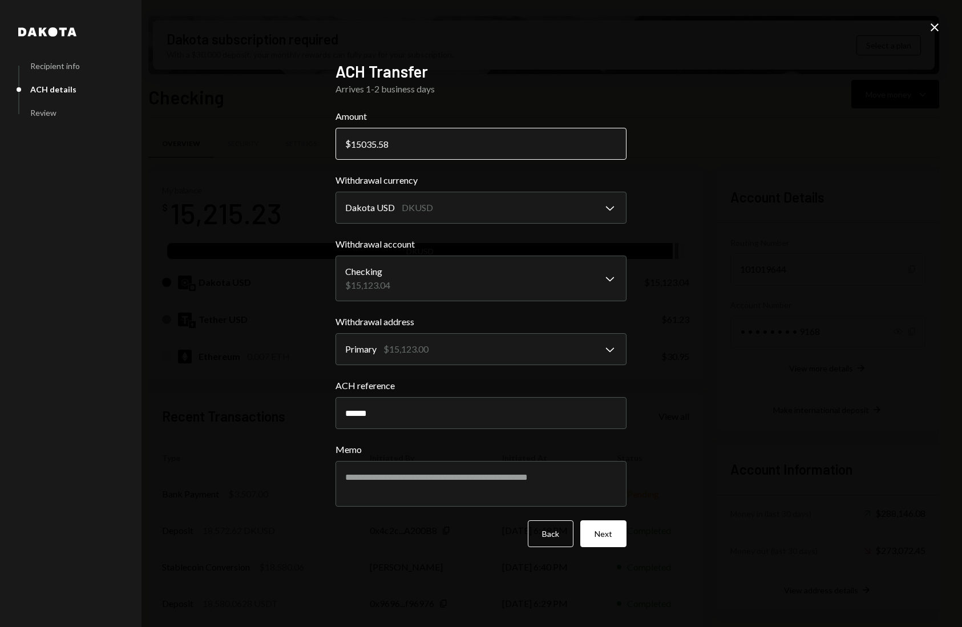
click at [464, 146] on input "15035.58" at bounding box center [480, 144] width 291 height 32
type input "15035.56"
click at [614, 535] on button "Next" at bounding box center [603, 533] width 46 height 27
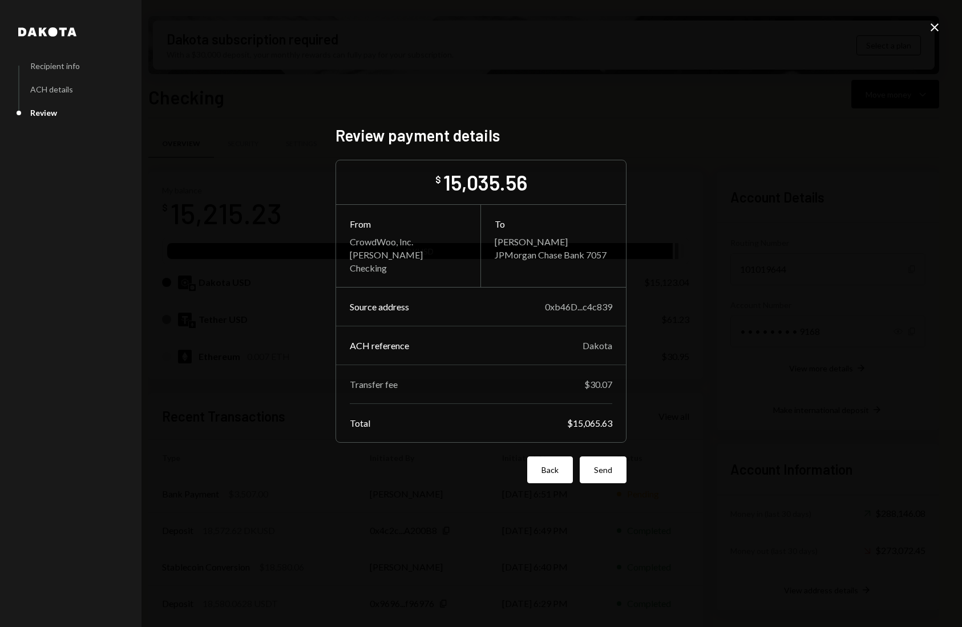
click at [549, 464] on button "Back" at bounding box center [550, 469] width 46 height 27
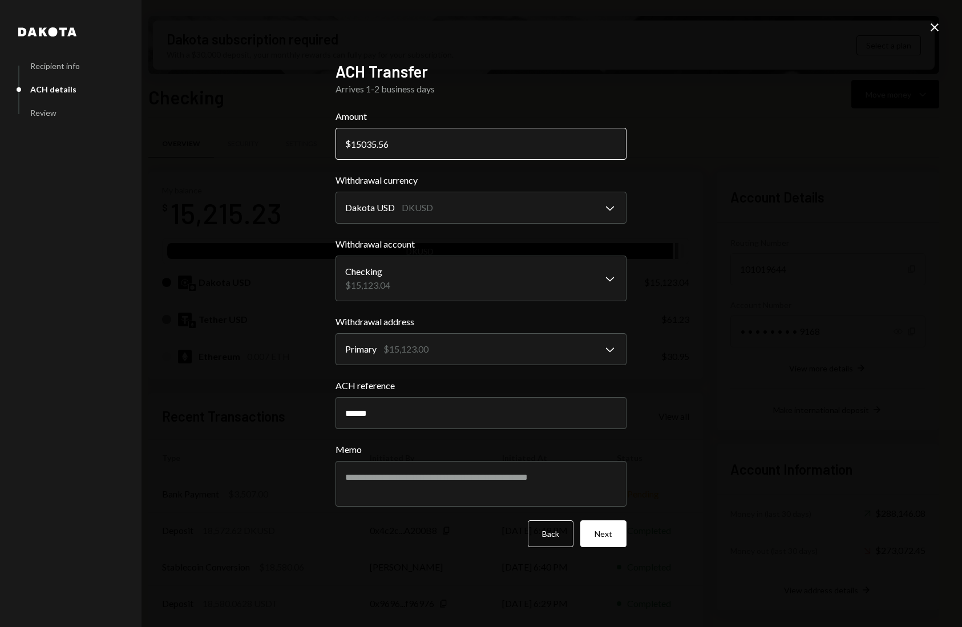
click at [452, 144] on input "15035.56" at bounding box center [480, 144] width 291 height 32
type input "15035.55"
click at [609, 543] on button "Next" at bounding box center [603, 533] width 46 height 27
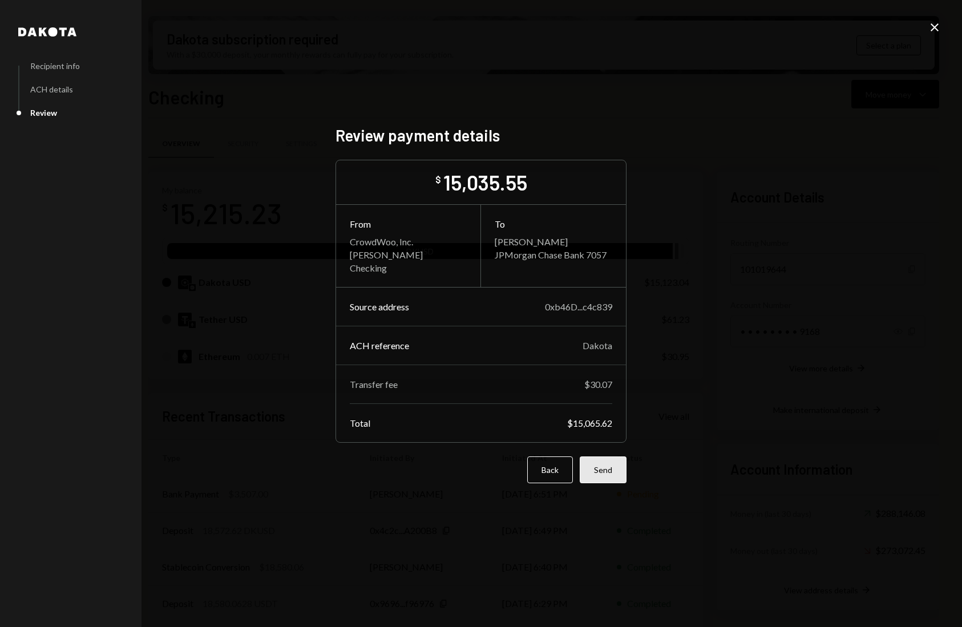
click at [603, 473] on button "Send" at bounding box center [603, 469] width 47 height 27
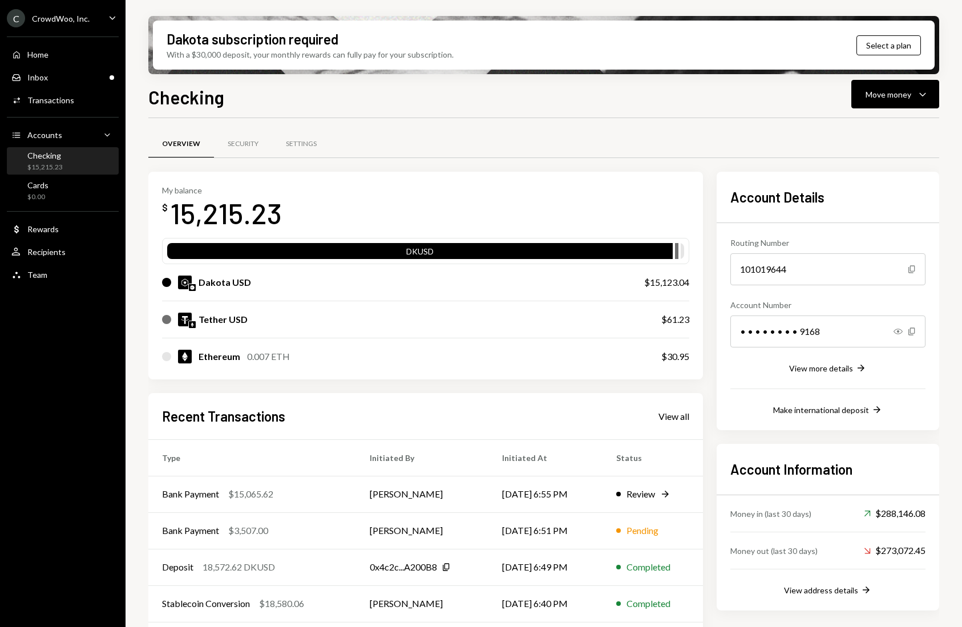
click at [506, 331] on div "Tether USD $61.23" at bounding box center [425, 319] width 527 height 37
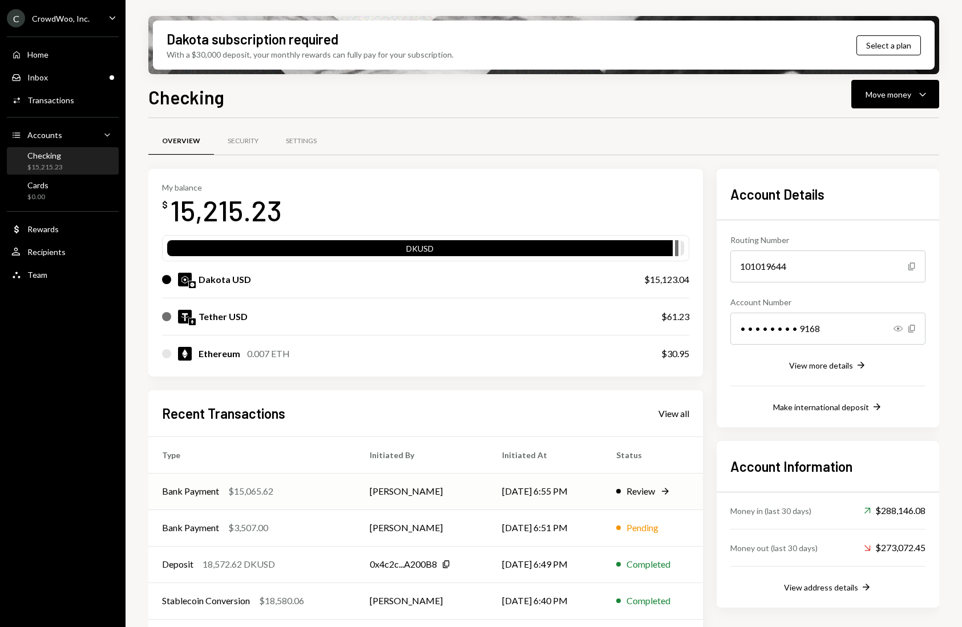
click at [316, 492] on div "Bank Payment $15,065.62" at bounding box center [252, 491] width 180 height 14
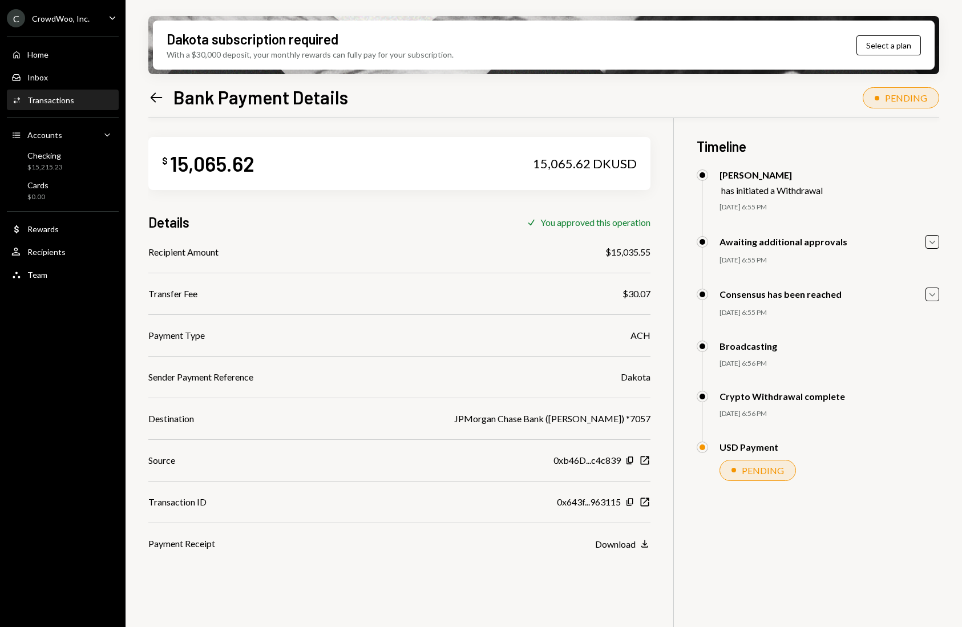
click at [316, 492] on div "Recipient Amount $15,035.55 Transfer Fee $30.07 Payment Type ACH Sender Payment…" at bounding box center [399, 397] width 502 height 305
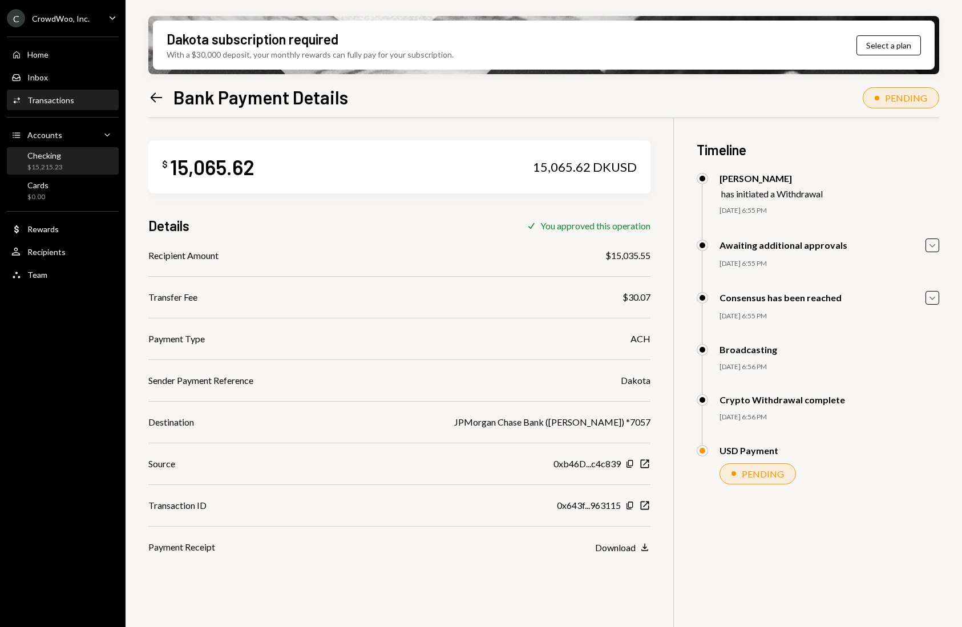
scroll to position [3, 0]
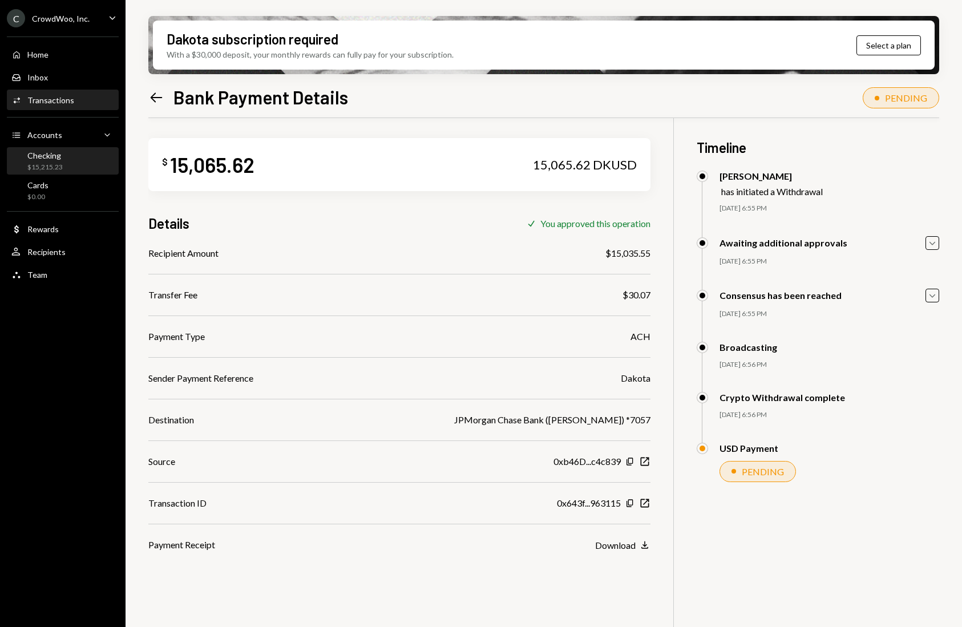
click at [70, 159] on div "Checking $15,215.23" at bounding box center [62, 162] width 103 height 22
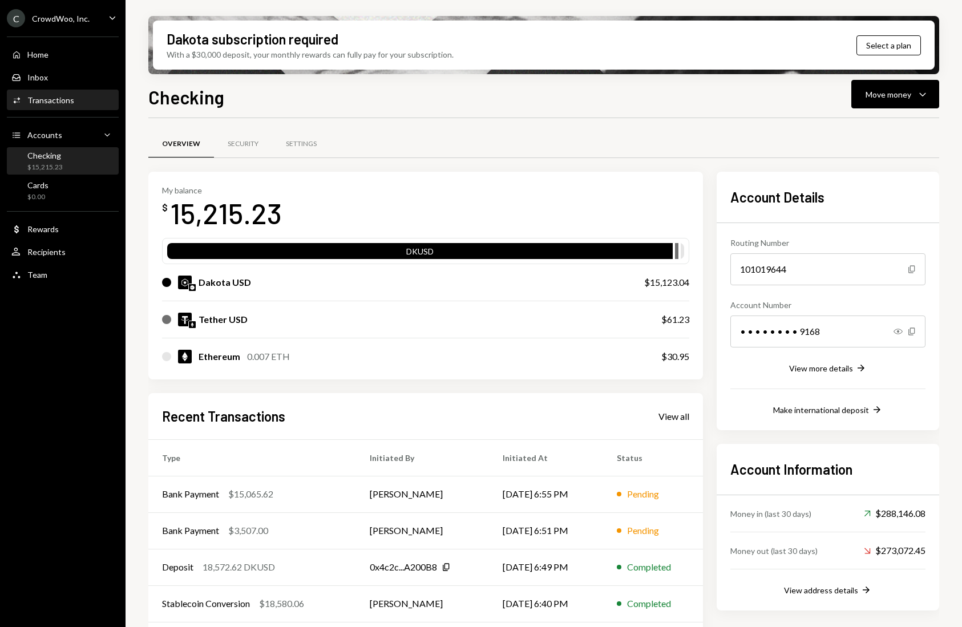
click at [79, 99] on div "Activities Transactions" at bounding box center [62, 100] width 103 height 10
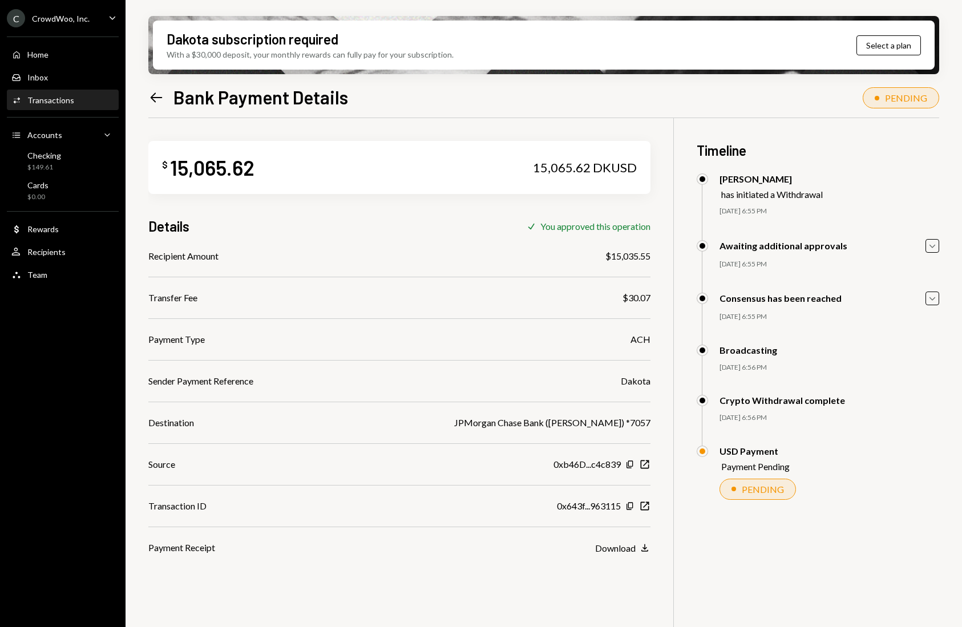
click at [61, 102] on div "Transactions" at bounding box center [50, 100] width 47 height 10
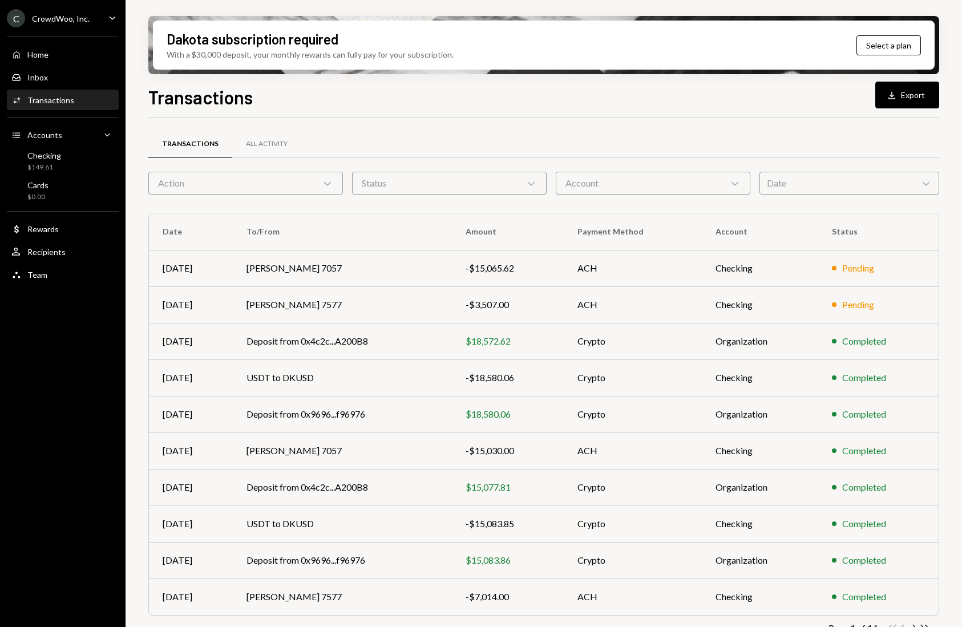
click at [55, 102] on div "Transactions" at bounding box center [50, 100] width 47 height 10
click at [293, 266] on td "Aaron Du 7057" at bounding box center [342, 268] width 219 height 37
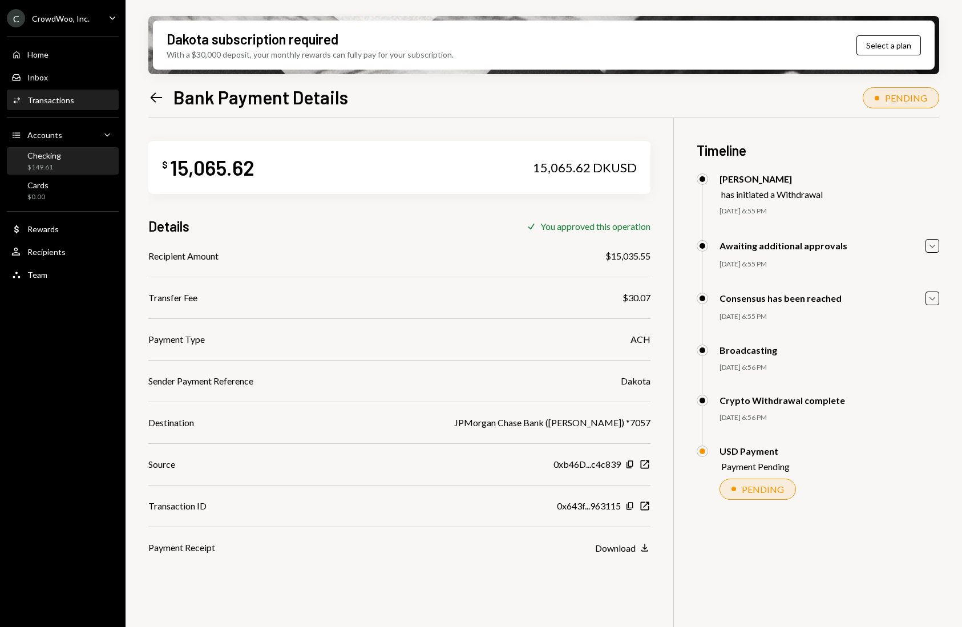
click at [50, 160] on div "Checking $149.61" at bounding box center [44, 162] width 34 height 22
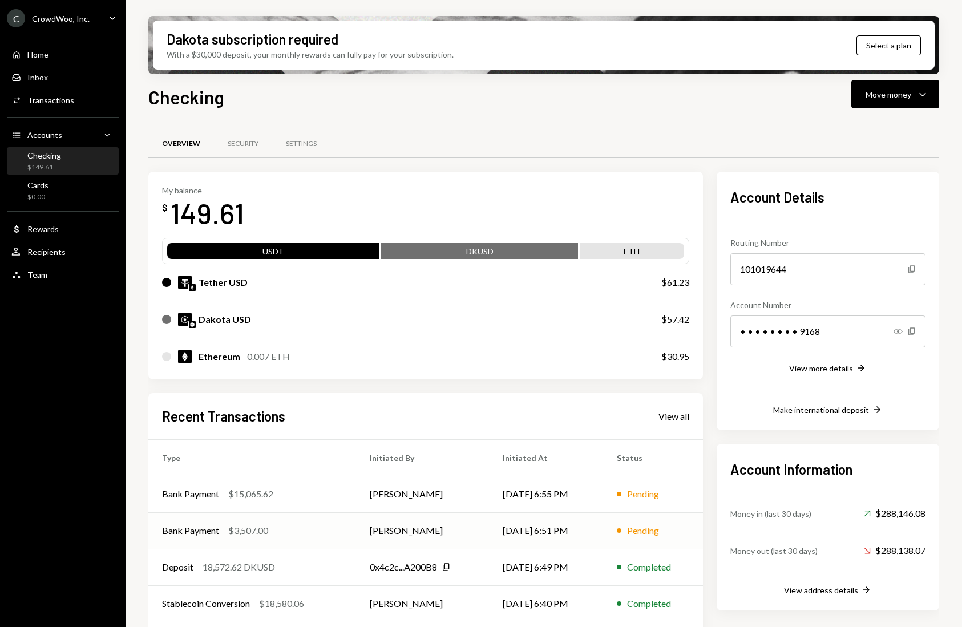
click at [270, 522] on td "Bank Payment $3,507.00" at bounding box center [252, 530] width 208 height 37
